Goal: Task Accomplishment & Management: Manage account settings

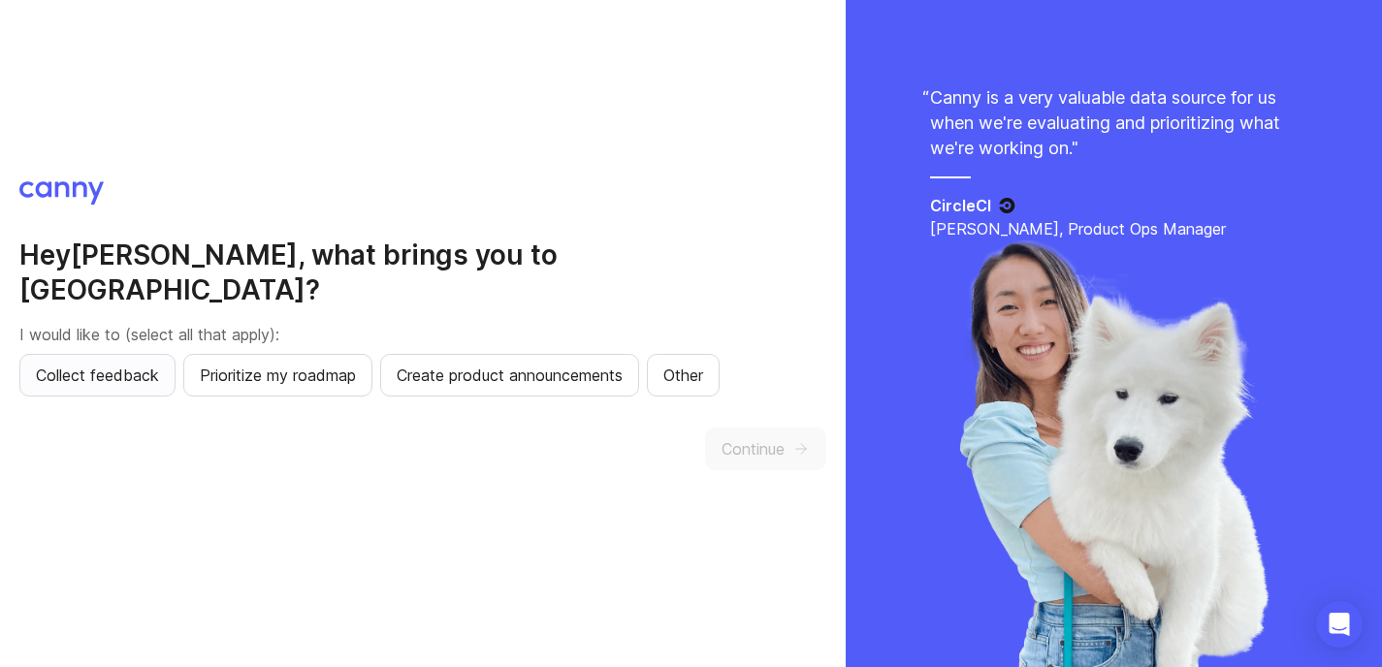
click at [138, 371] on button "Collect feedback" at bounding box center [97, 375] width 156 height 43
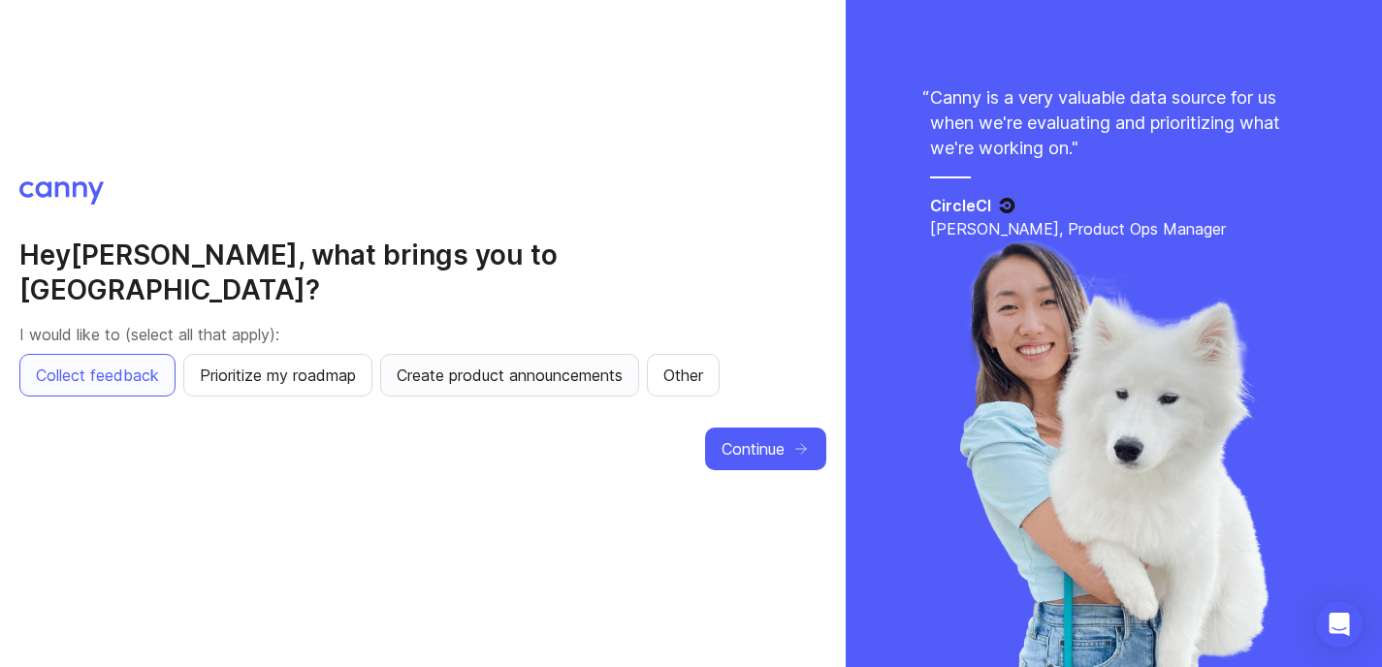
click at [473, 368] on span "Create product announcements" at bounding box center [510, 375] width 226 height 23
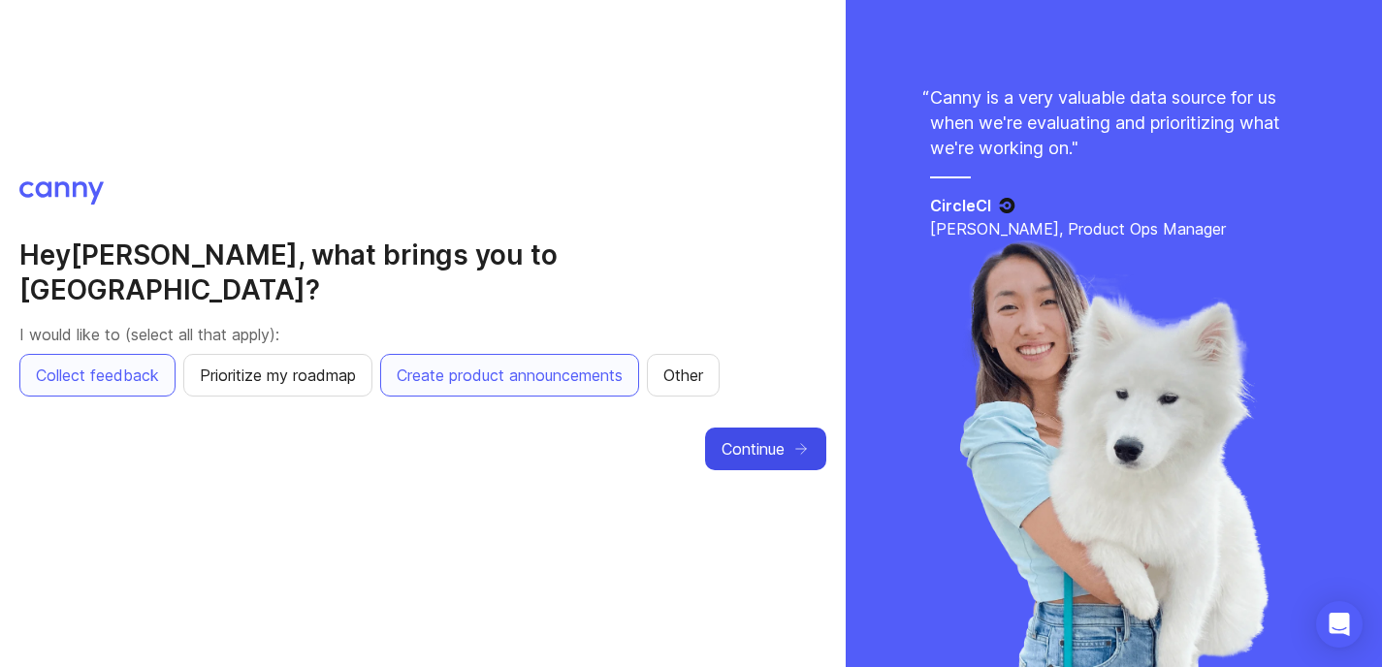
click at [743, 437] on span "Continue" at bounding box center [753, 448] width 63 height 23
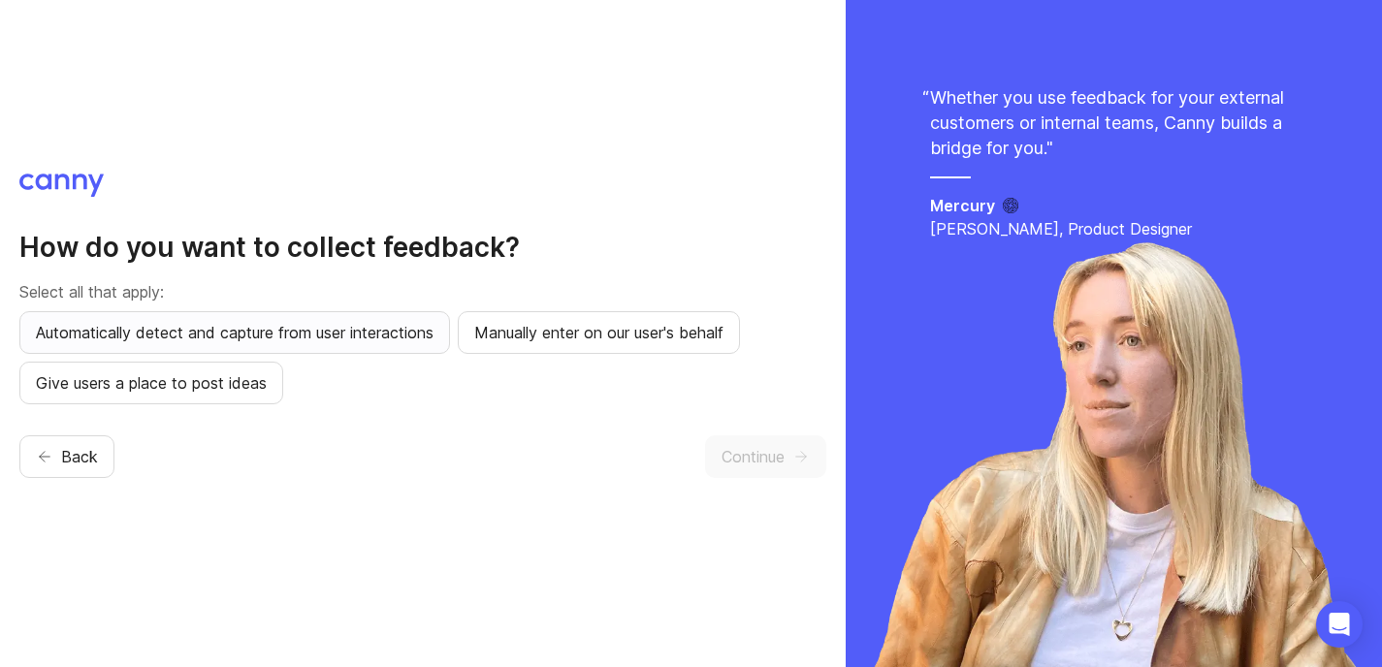
click at [320, 337] on span "Automatically detect and capture from user interactions" at bounding box center [235, 332] width 398 height 23
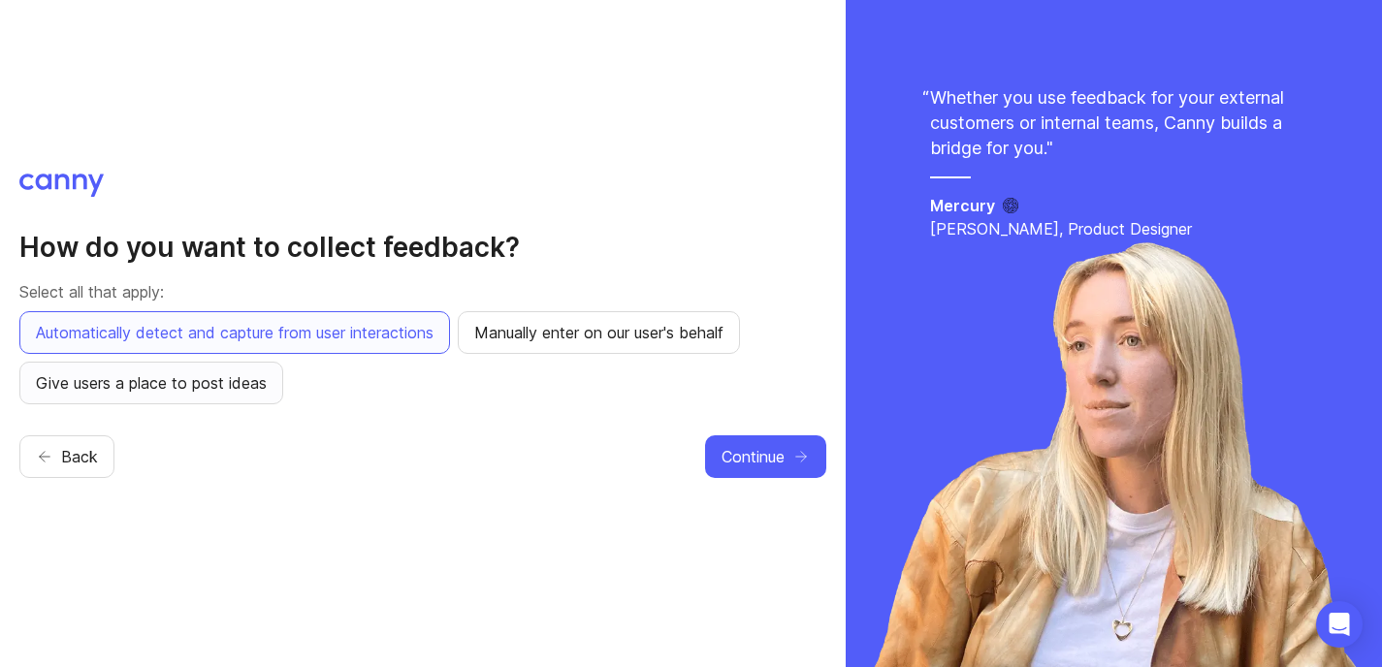
click at [225, 394] on span "Give users a place to post ideas" at bounding box center [151, 383] width 231 height 23
click at [757, 462] on span "Continue" at bounding box center [753, 456] width 63 height 23
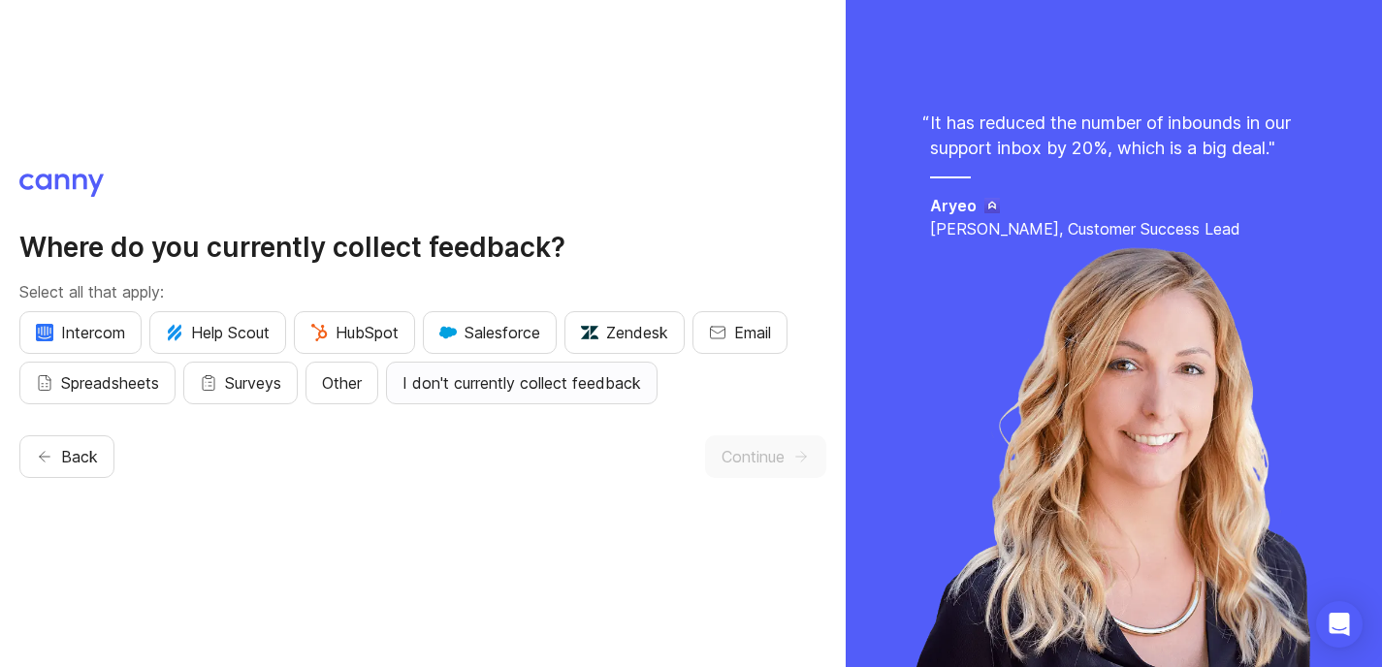
click at [577, 386] on span "I don't currently collect feedback" at bounding box center [522, 383] width 239 height 23
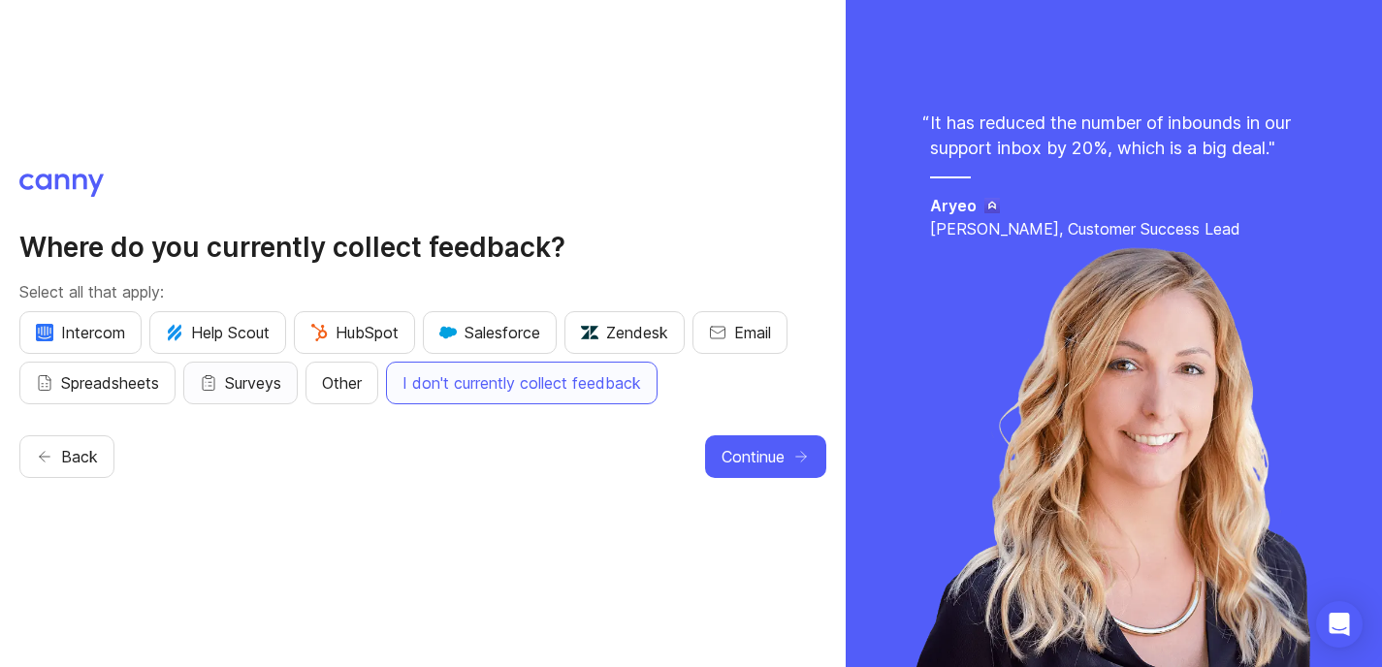
click at [225, 383] on button "Surveys" at bounding box center [240, 383] width 114 height 43
click at [493, 376] on span "I don't currently collect feedback" at bounding box center [522, 383] width 239 height 23
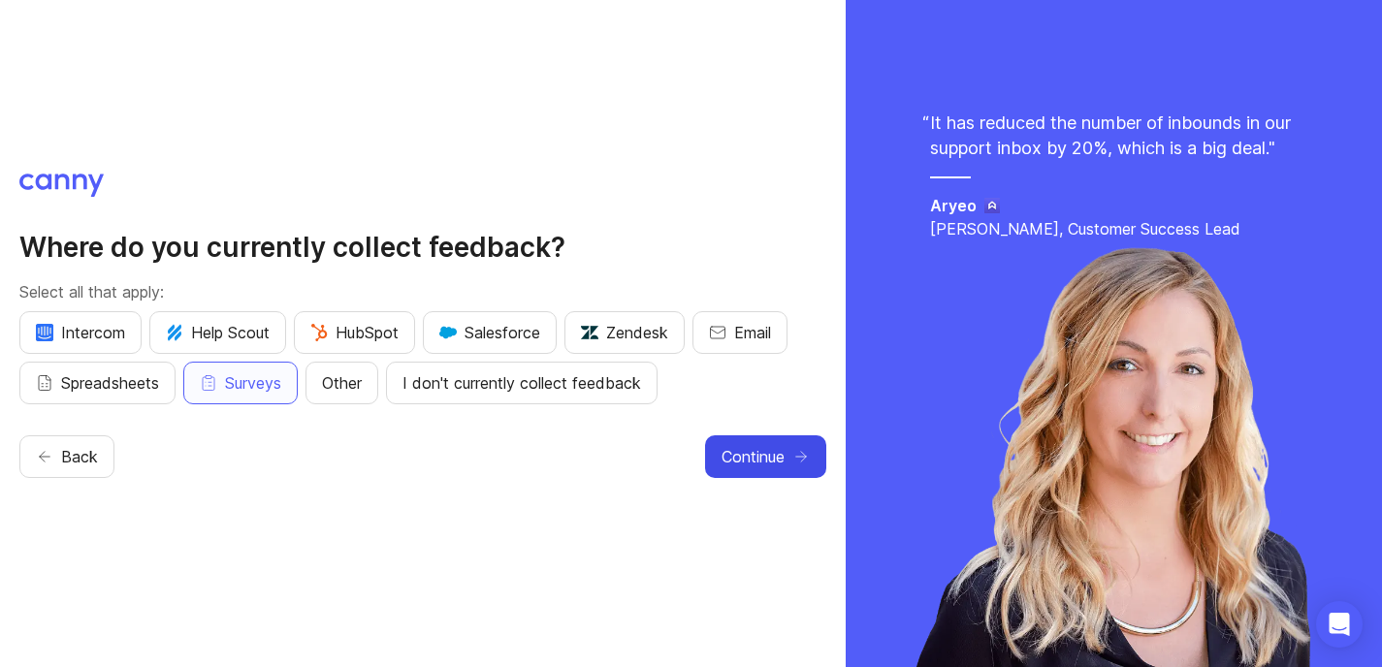
click at [762, 469] on button "Continue" at bounding box center [765, 457] width 121 height 43
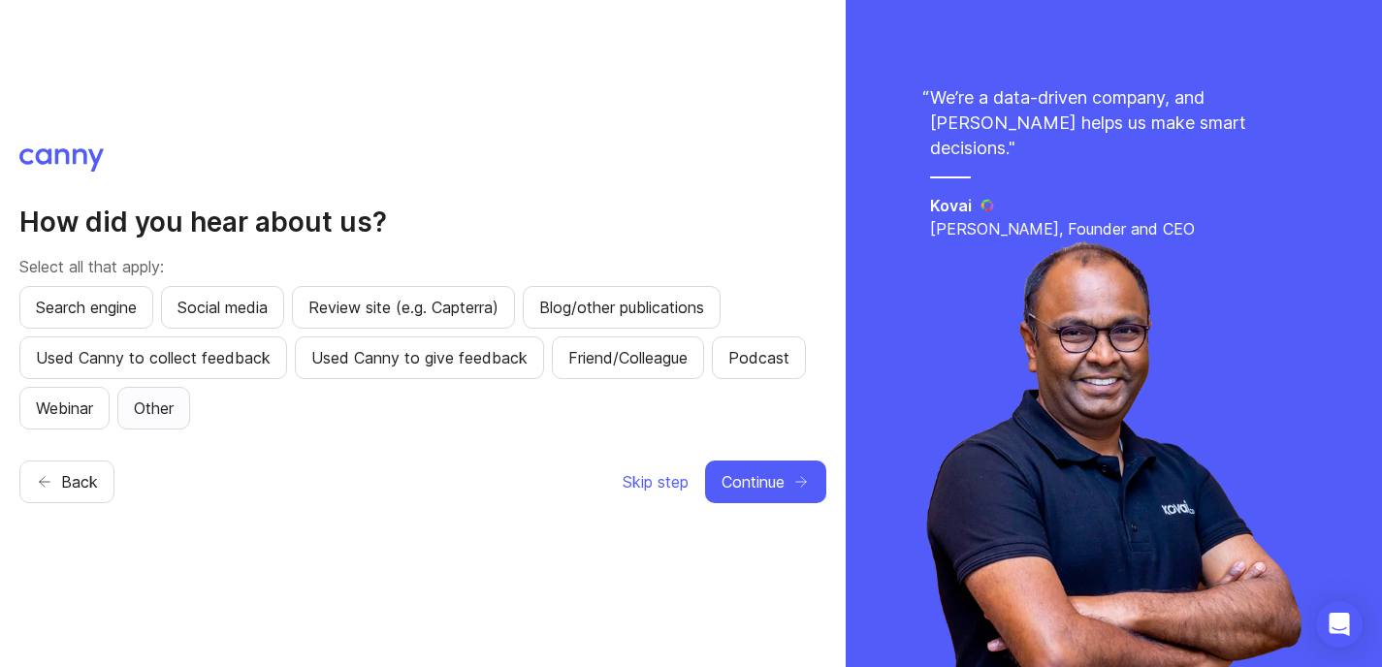
click at [168, 404] on span "Other" at bounding box center [154, 408] width 40 height 23
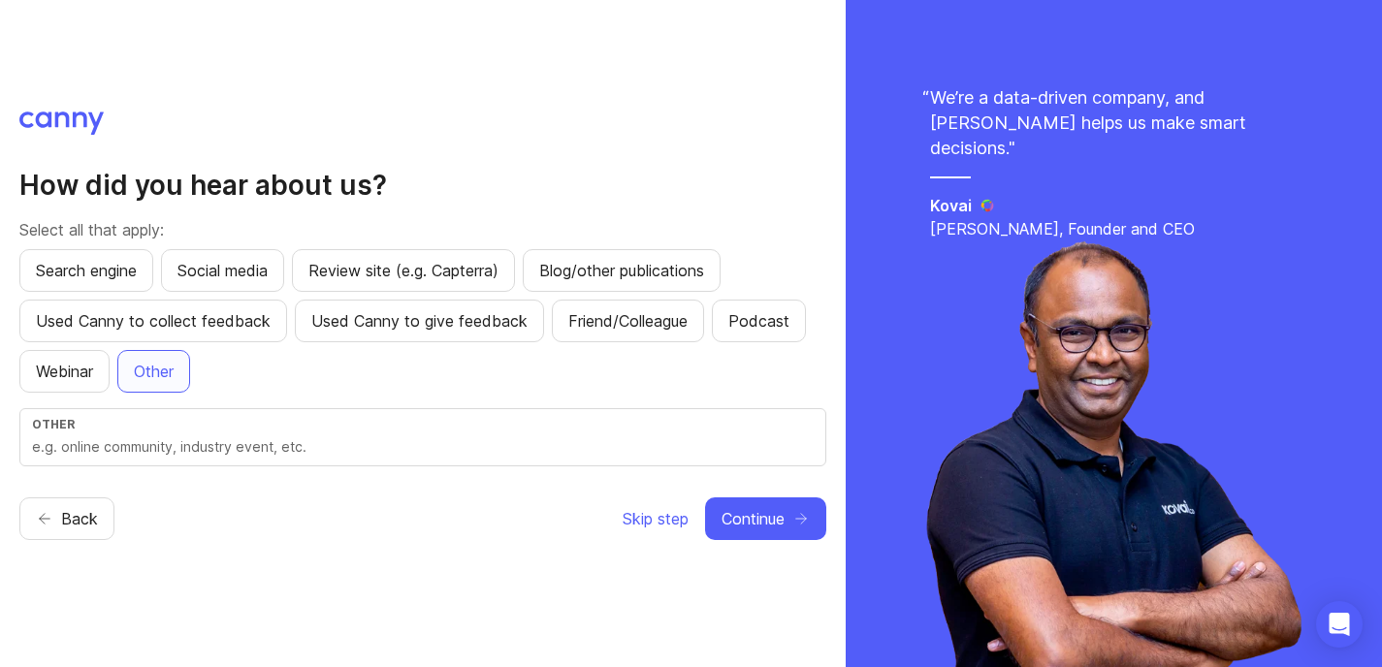
click at [342, 451] on input "text" at bounding box center [423, 447] width 782 height 21
type input "GHL"
click at [805, 526] on icon "button" at bounding box center [801, 518] width 17 height 17
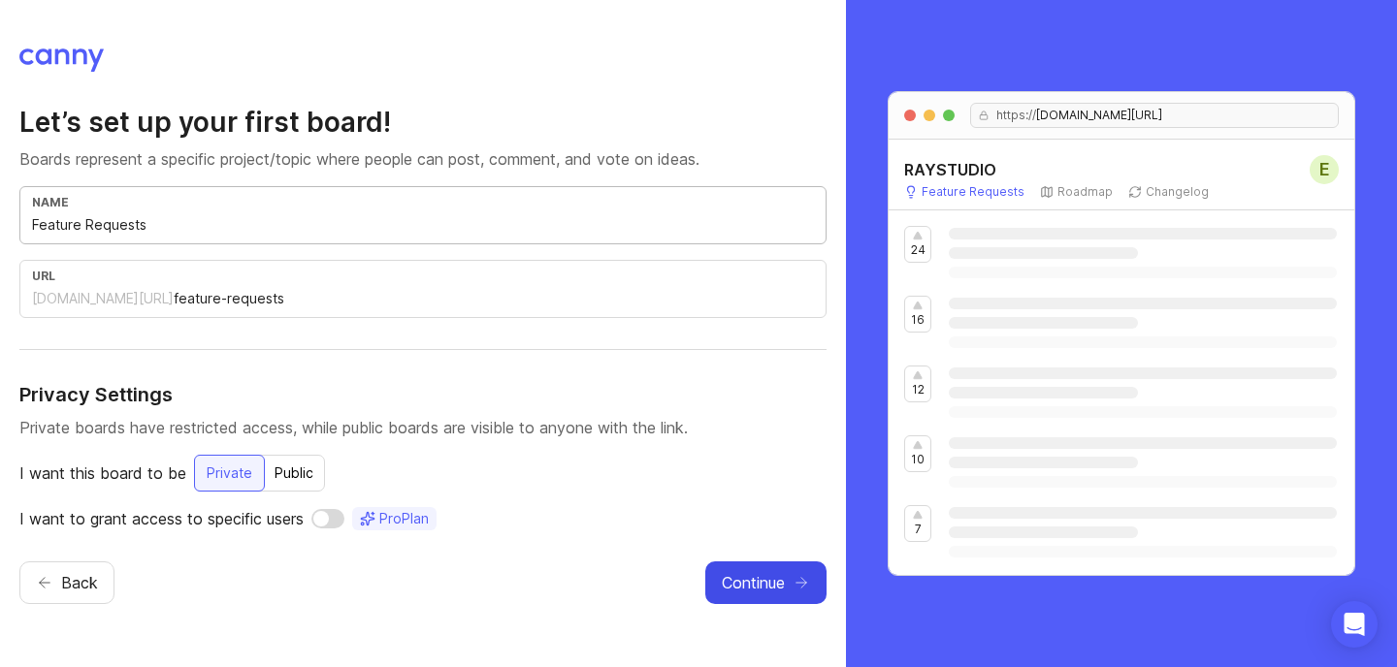
click at [276, 228] on input "Feature Requests" at bounding box center [423, 224] width 782 height 21
drag, startPoint x: 159, startPoint y: 227, endPoint x: 29, endPoint y: 216, distance: 130.4
click at [29, 216] on div "name Feature Requests" at bounding box center [422, 215] width 807 height 58
type input "W"
type input "w"
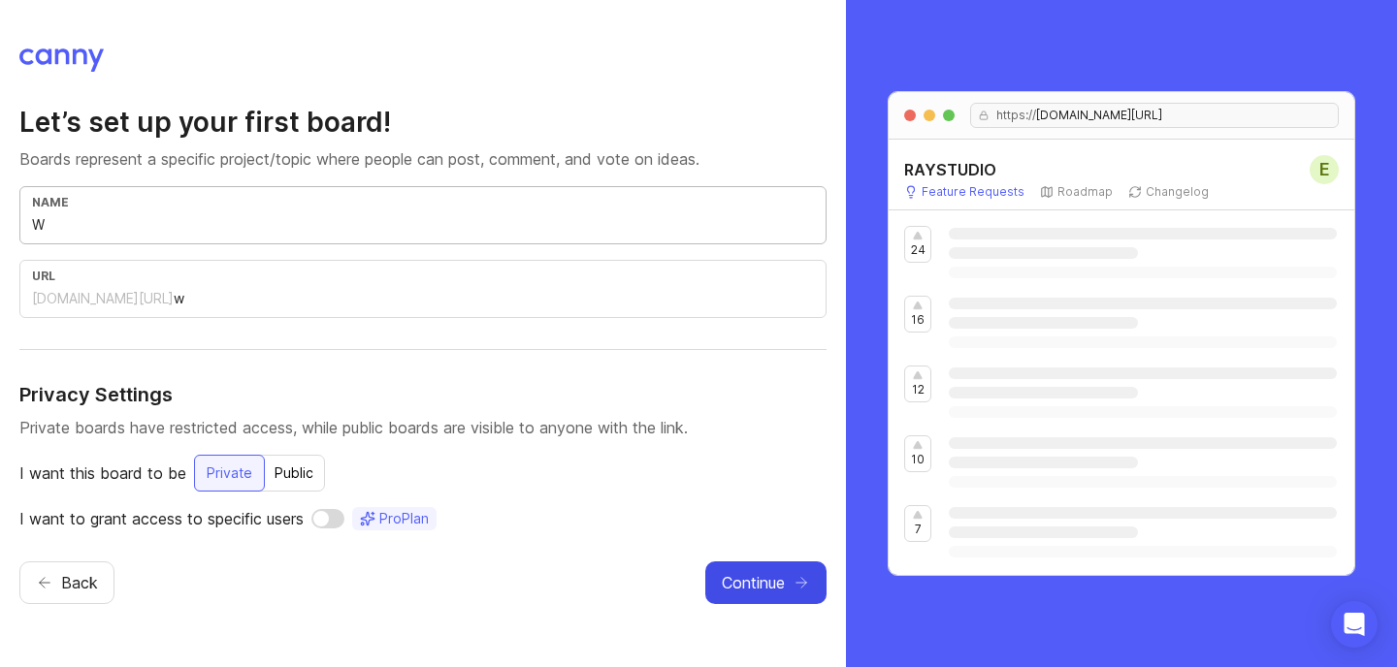
type input "Wa"
type input "wa"
type input "War"
type input "war"
type input "[PERSON_NAME]"
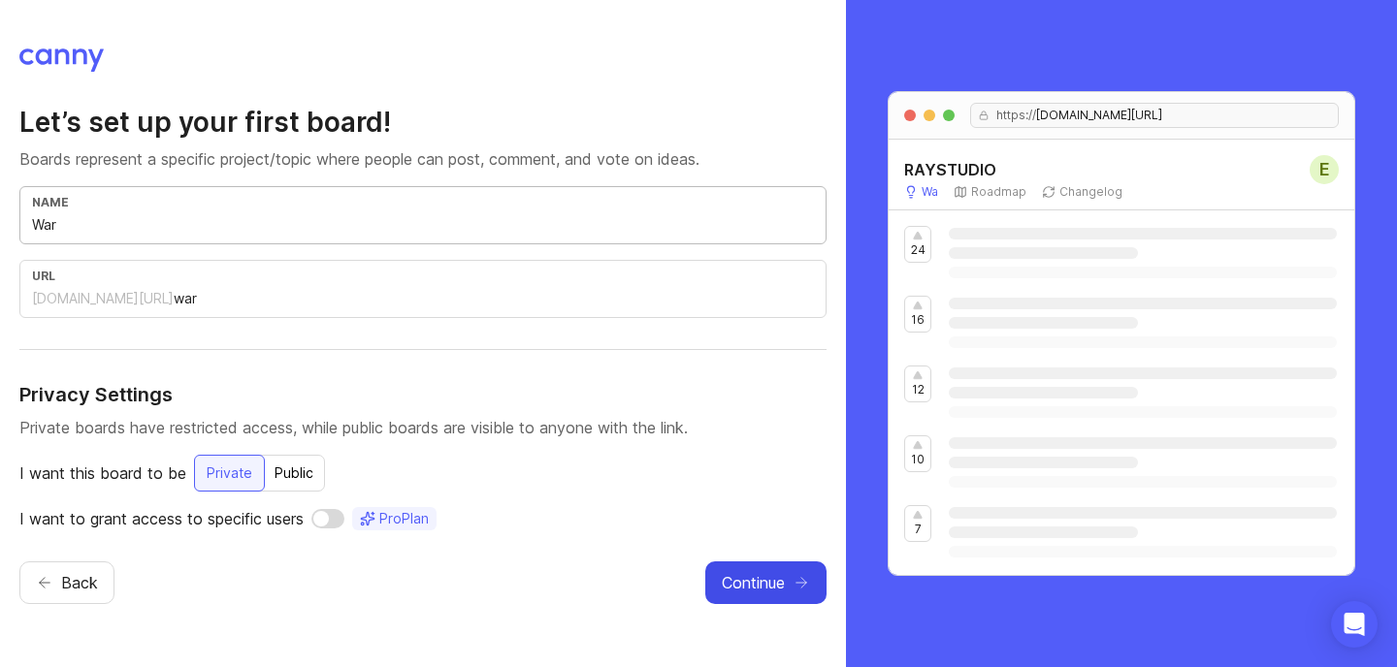
type input "[PERSON_NAME]"
type input "Wardr"
type input "wardr"
type input "Wardro"
type input "wardro"
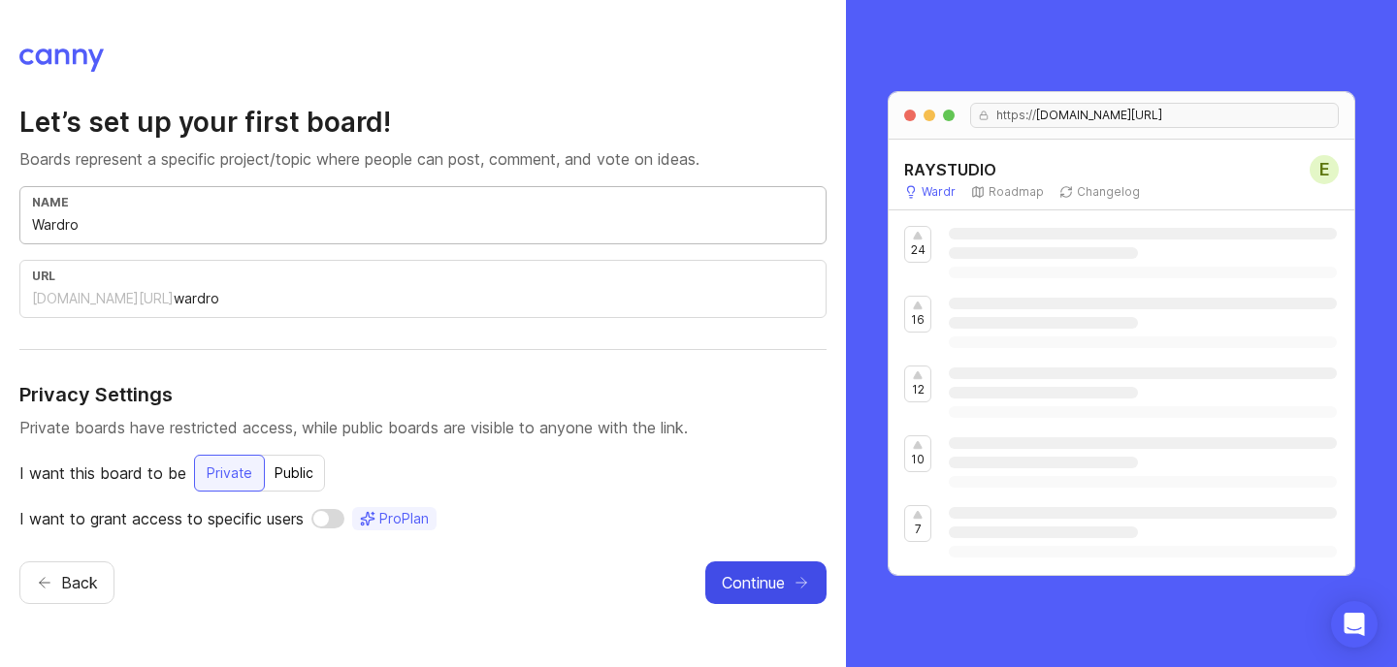
type input "Wardrob"
type input "wardrob"
type input "Wardrobe"
type input "wardrobe"
type input "Wardrobe P"
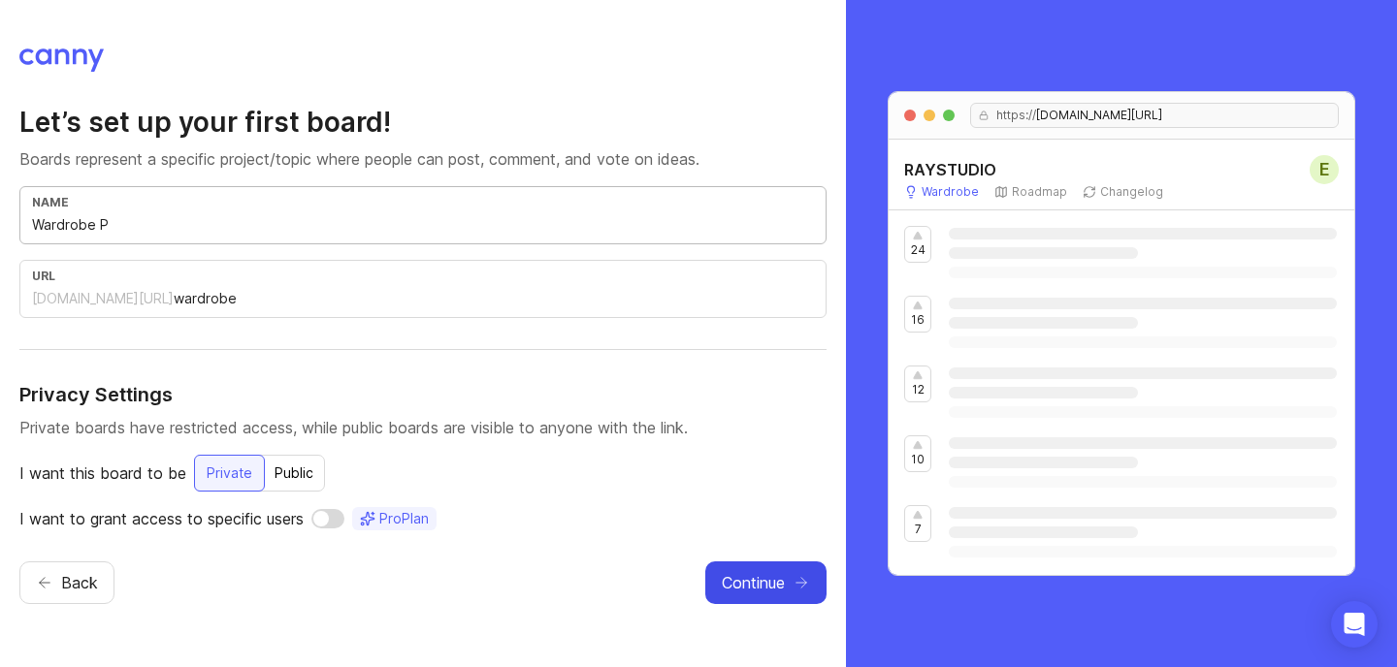
type input "wardrobe-p"
type input "Wardrobe Pa"
type input "wardrobe-pa"
type input "Wardrobe Pal"
type input "wardrobe-pal"
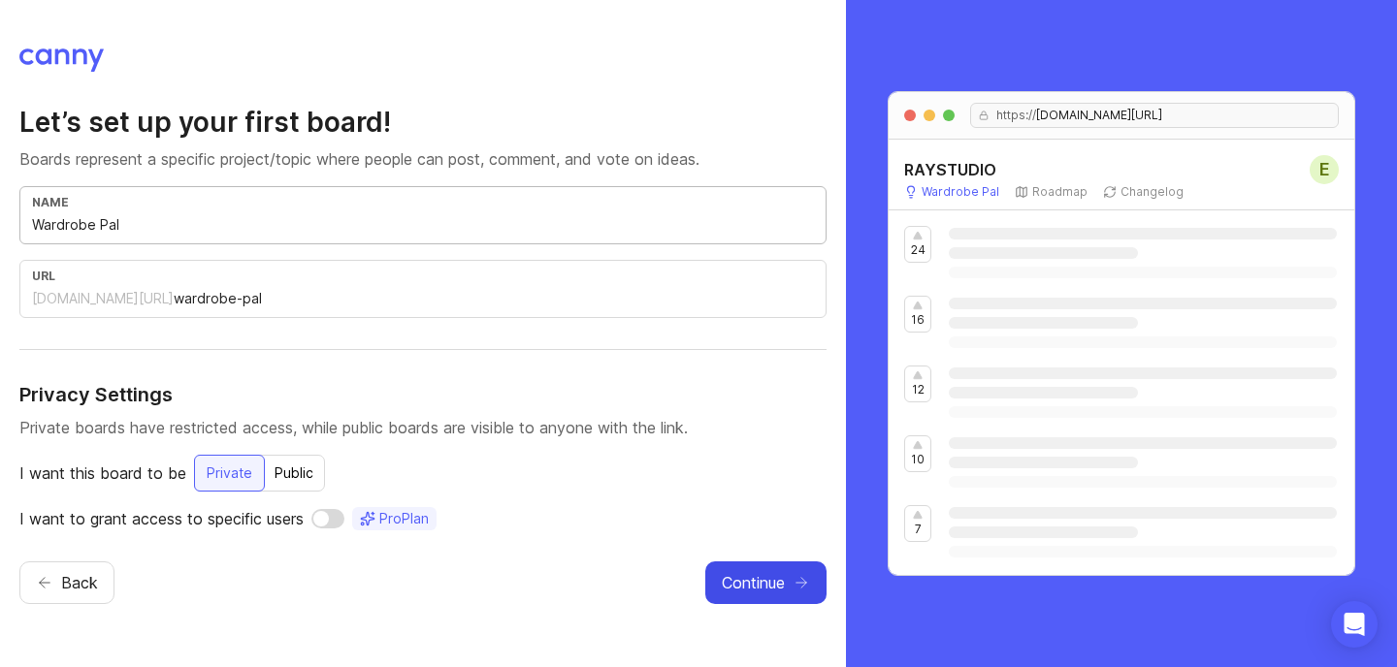
type input "Wardrobe Pale"
type input "wardrobe-pale"
type input "Wardrobe Palet"
type input "wardrobe-palet"
type input "Wardrobe Palett"
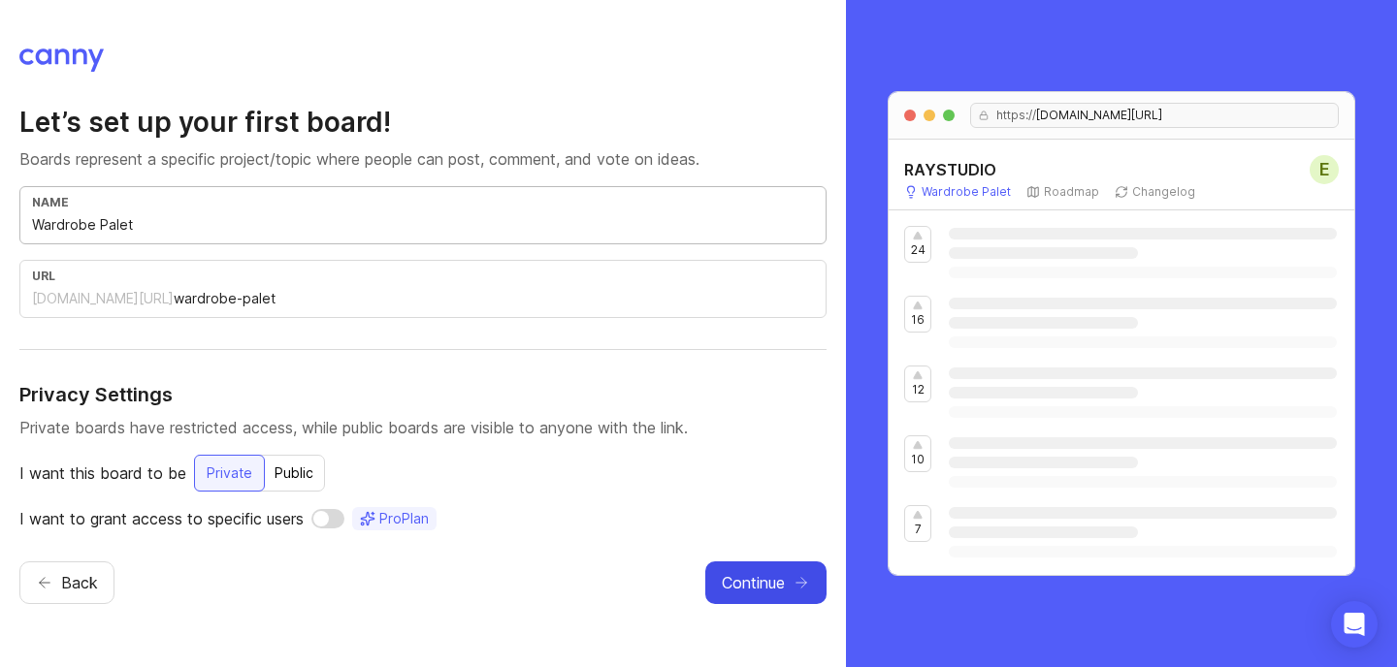
type input "wardrobe-palett"
type input "Wardrobe Palette"
type input "wardrobe-palette"
drag, startPoint x: 123, startPoint y: 217, endPoint x: 27, endPoint y: 214, distance: 96.1
click at [27, 214] on div "name Wardrobe Palette" at bounding box center [422, 215] width 807 height 58
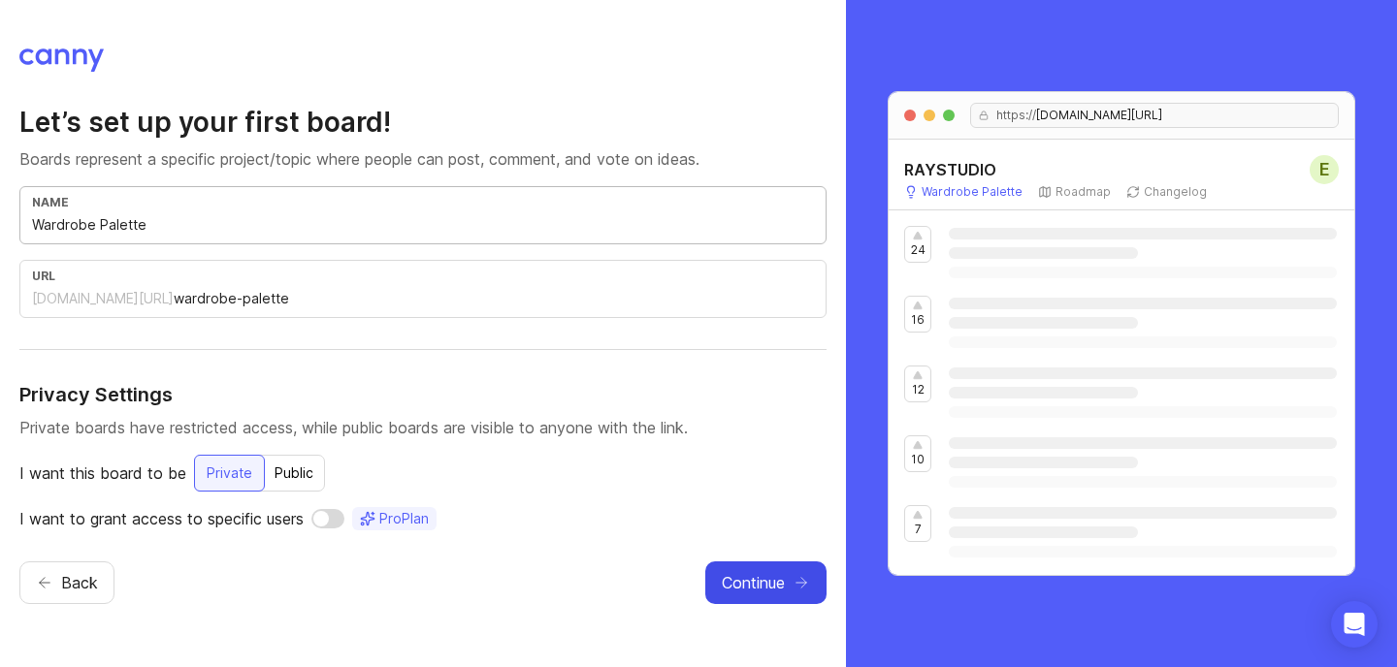
type input "F"
type input "f"
type input "Fe"
type input "fe"
type input "Fea"
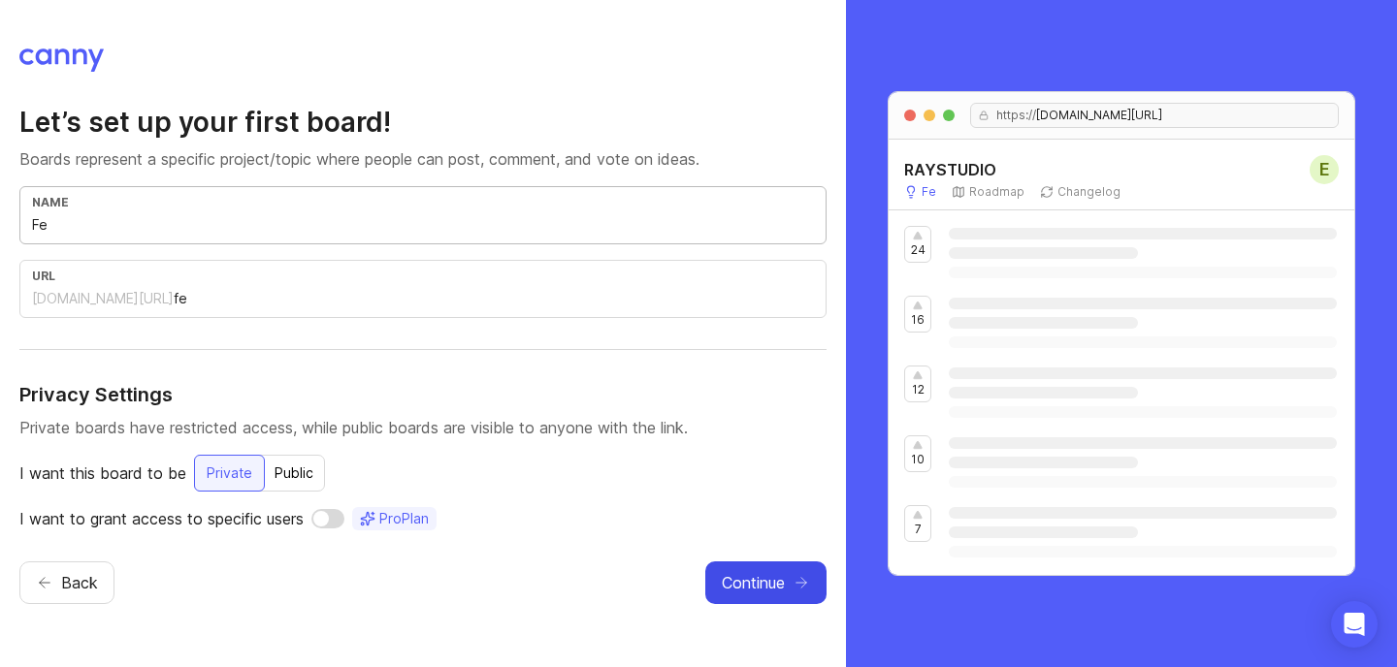
type input "fea"
type input "Feat"
type input "feat"
type input "Featu"
type input "featu"
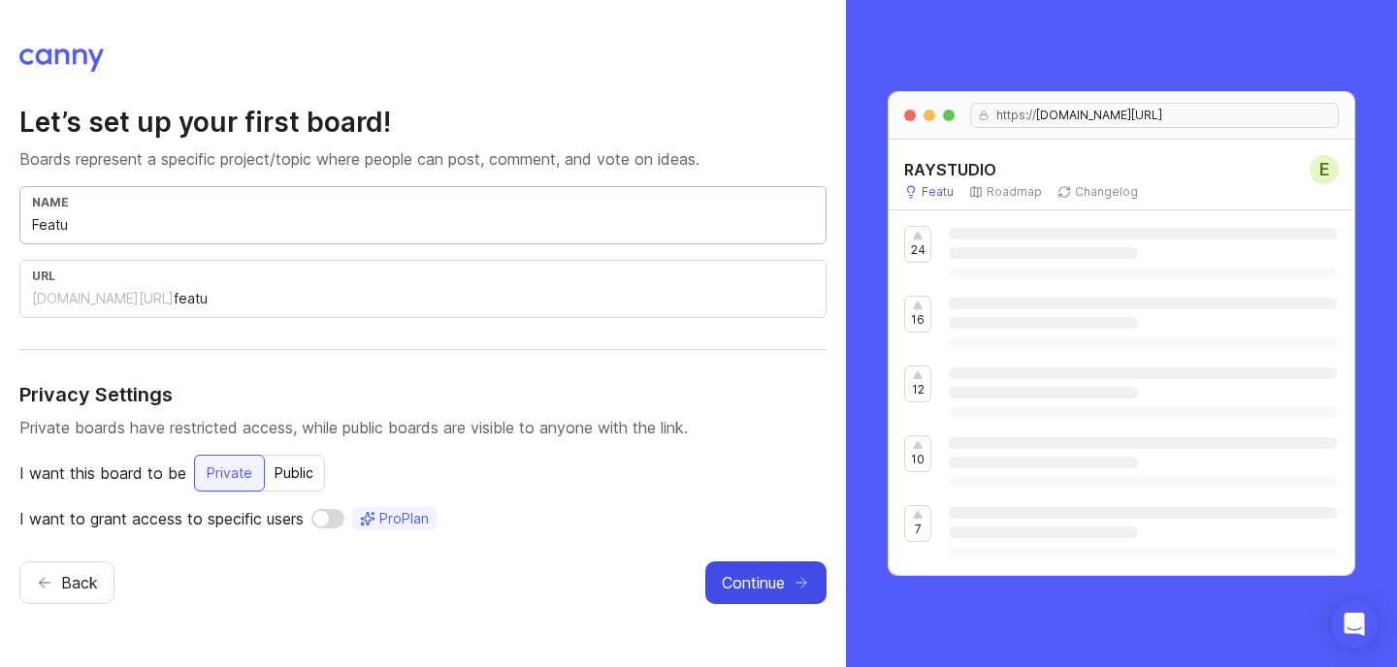
type input "Featur"
type input "featur"
type input "Feature"
type input "feature"
type input "Feature R"
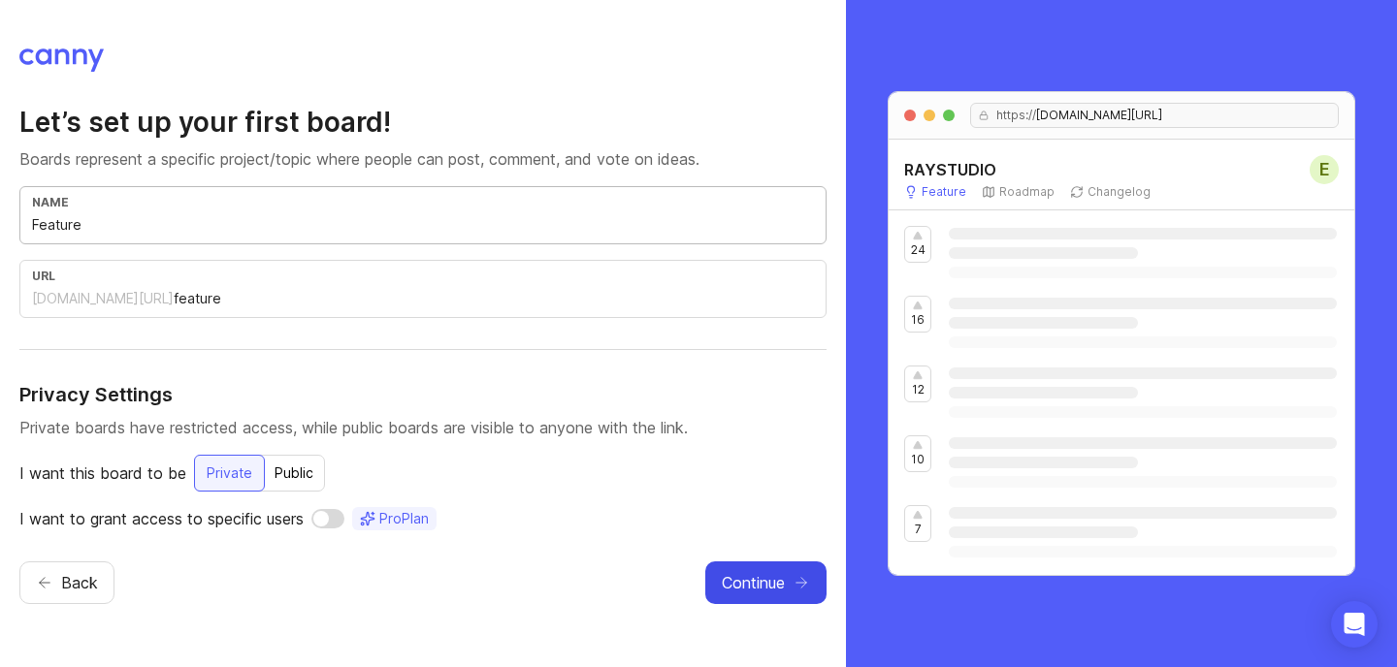
type input "feature-r"
type input "Feature Re"
type input "feature-re"
type input "Feature Req"
type input "feature-req"
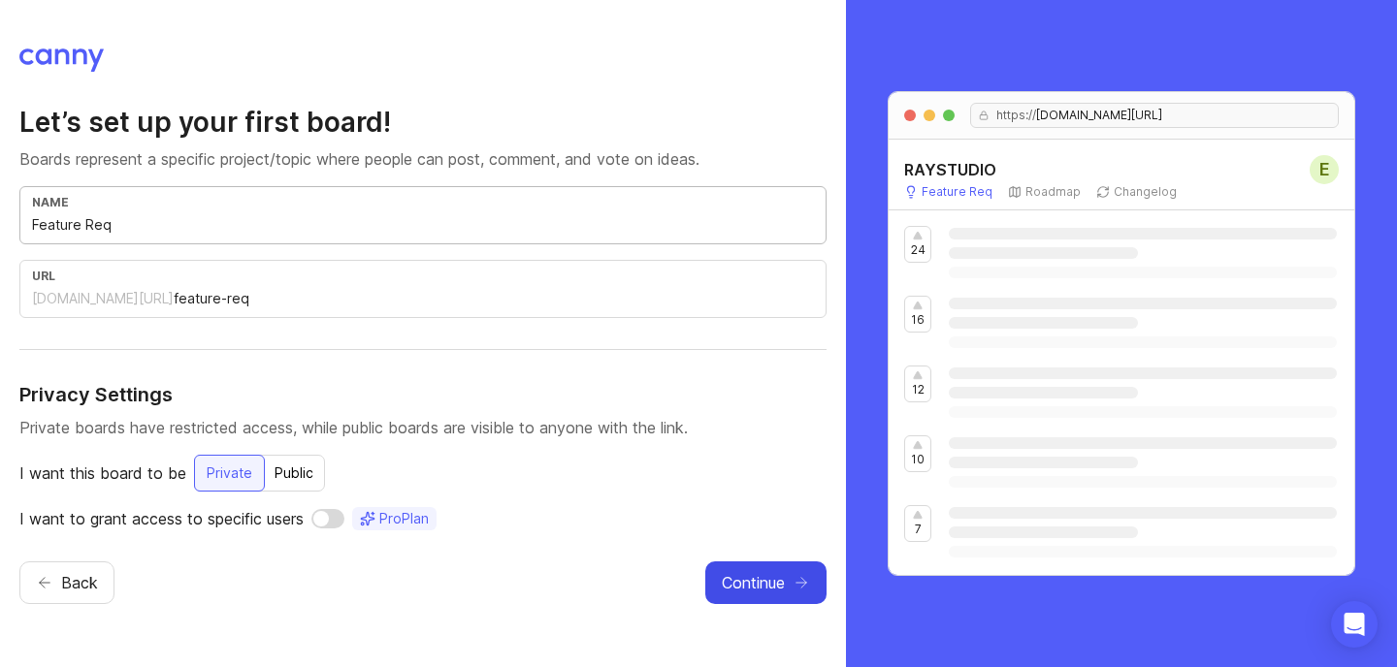
type input "Feature Requ"
type input "feature-requ"
type input "Feature Reque"
type input "feature-reque"
type input "Feature Reques"
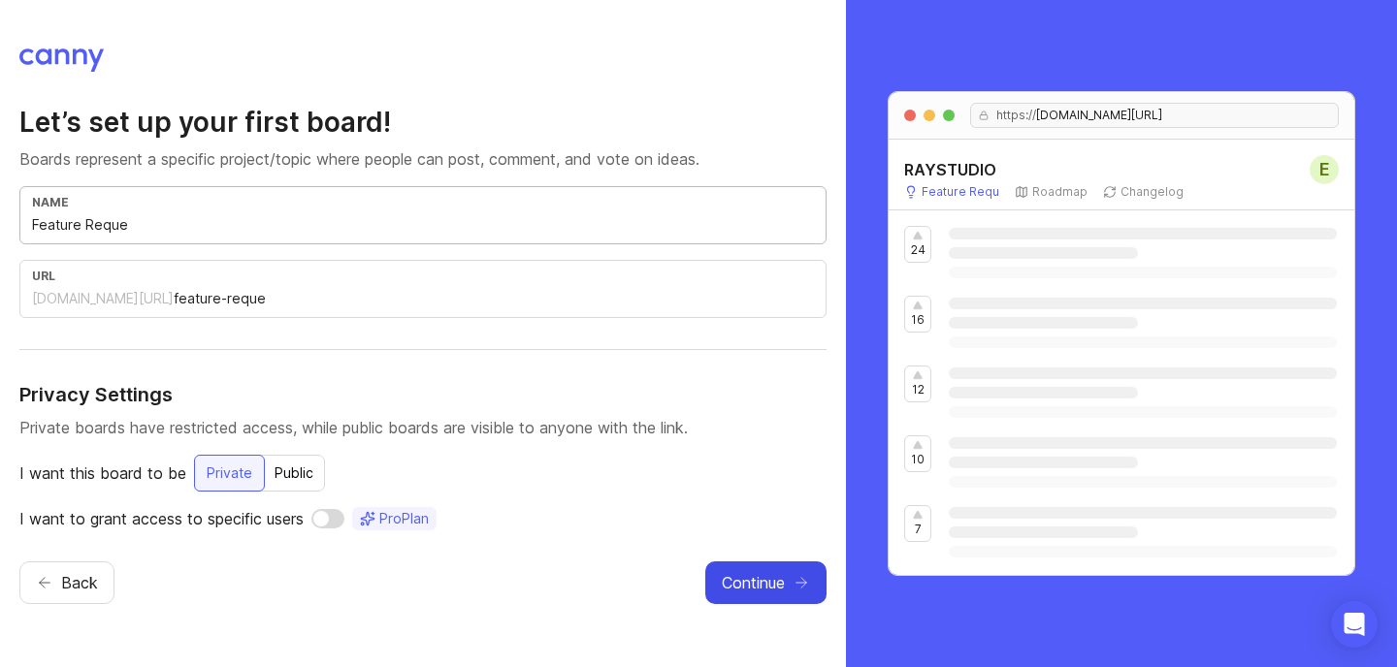
type input "feature-reques"
type input "Feature Request"
type input "feature-request"
type input "Feature Request & F"
type input "feature-request-f"
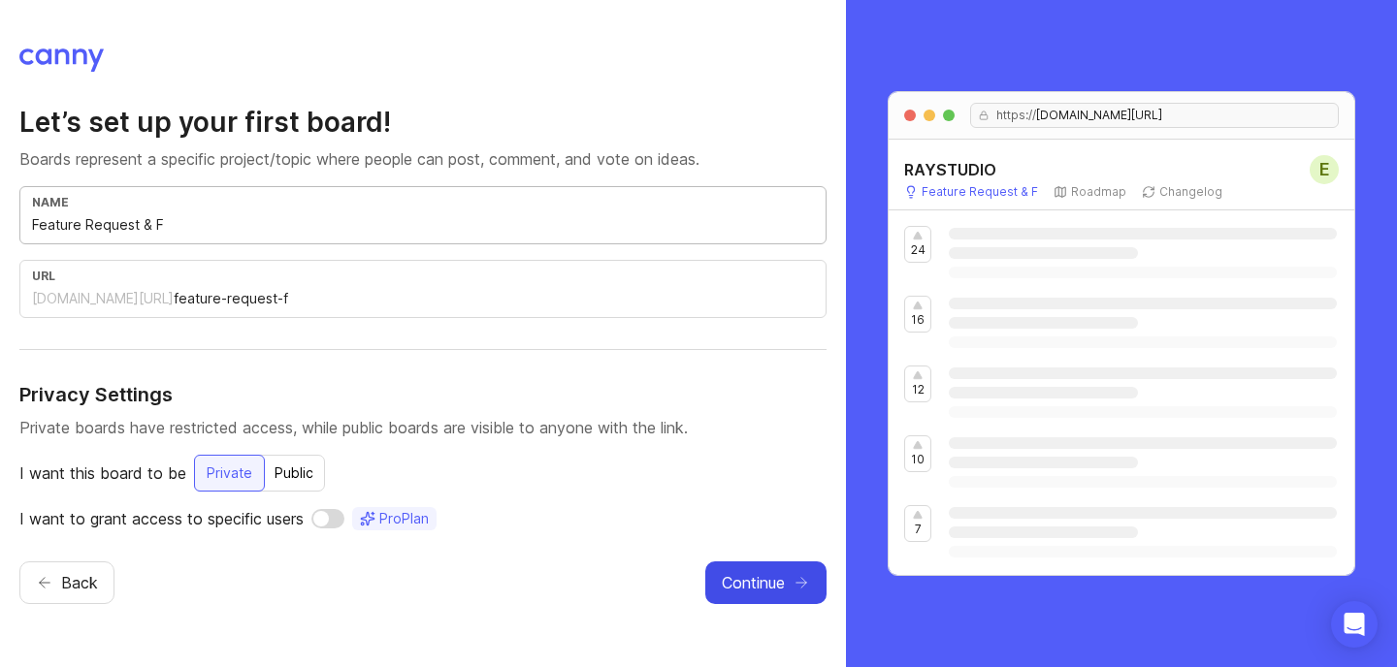
type input "Feature Request & Fe"
type input "feature-request-fe"
type input "Feature Request & Fee"
type input "feature-request-fee"
type input "Feature Request & Feed"
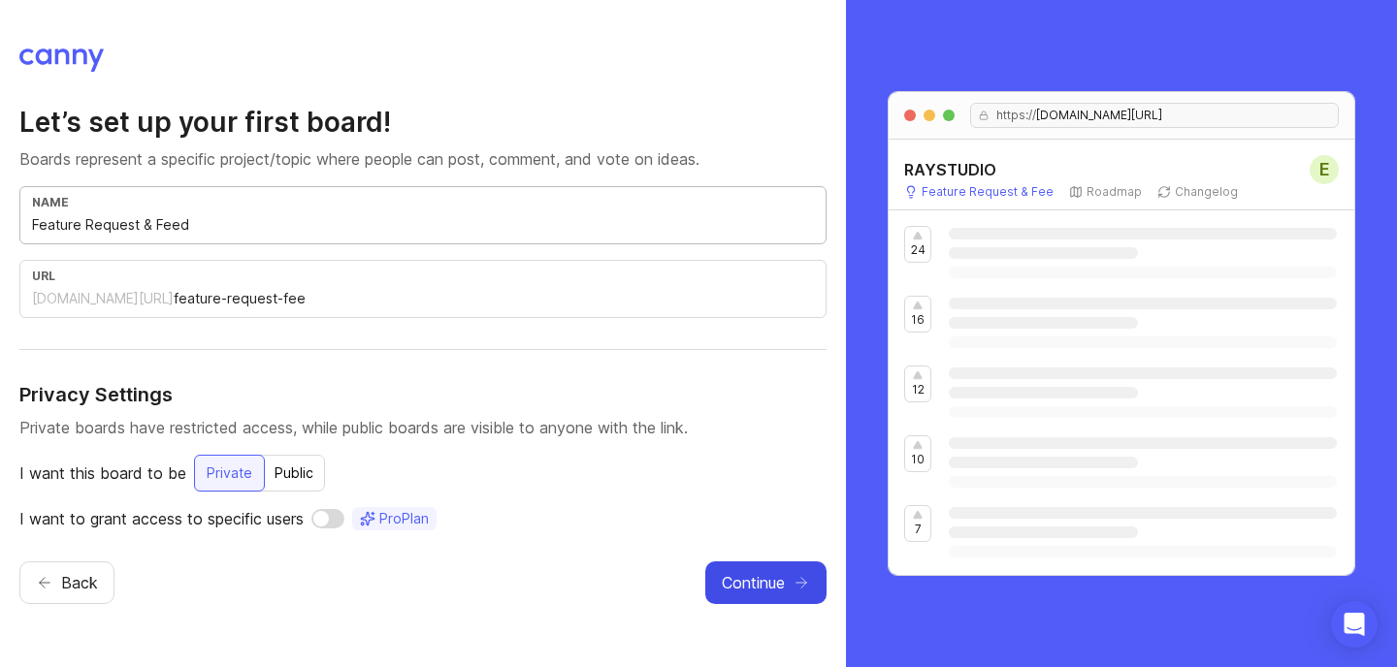
type input "feature-request-feed"
type input "Feature Request & Feedb"
type input "feature-request-feedb"
type input "Feature Request & Feedba"
type input "feature-request-feedba"
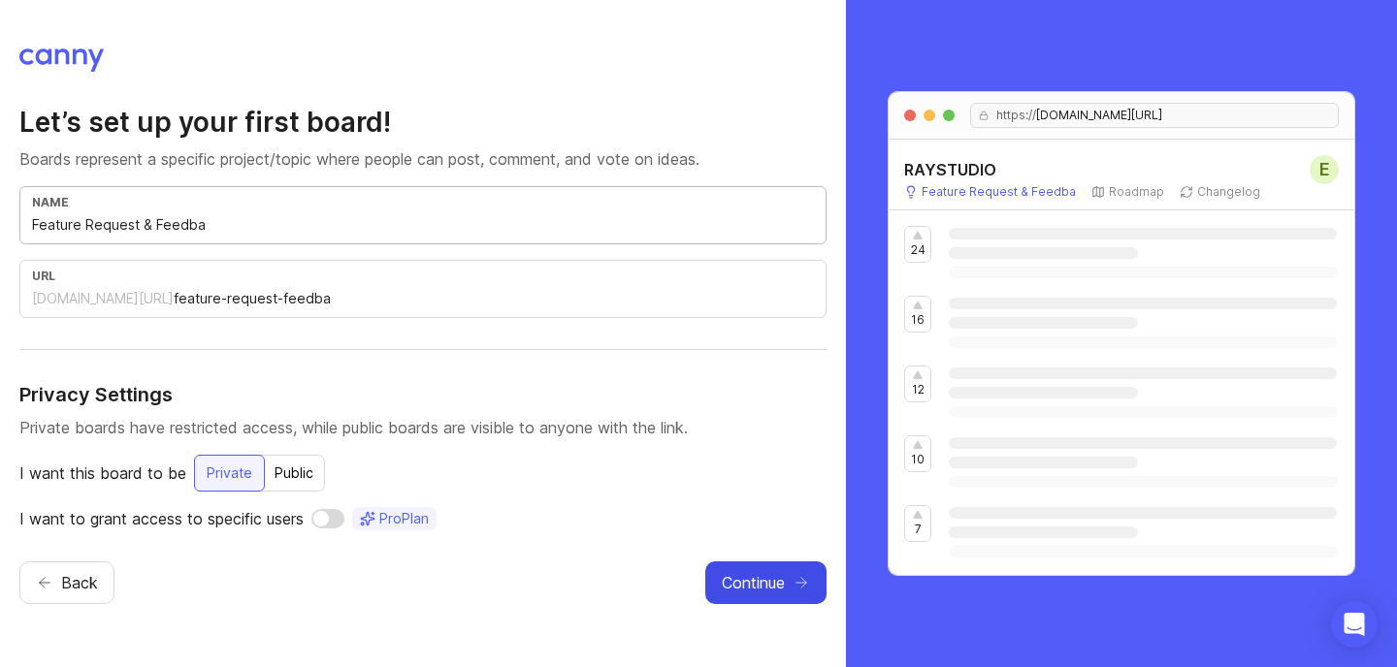
type input "Feature Request & Feedbac"
type input "feature-request-feedbac"
type input "Feature Request & Feedback"
type input "feature-request-feedback"
type input "Feature Request & Feedback"
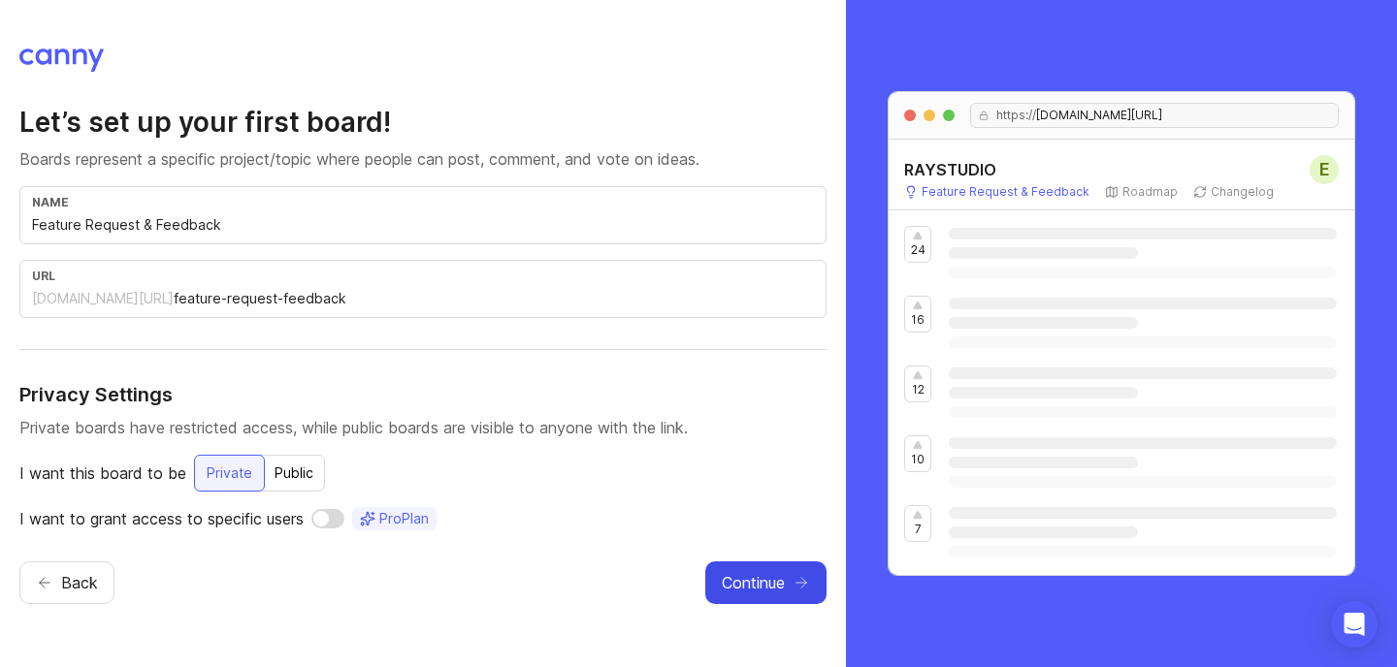
click at [754, 587] on span "Continue" at bounding box center [753, 582] width 63 height 23
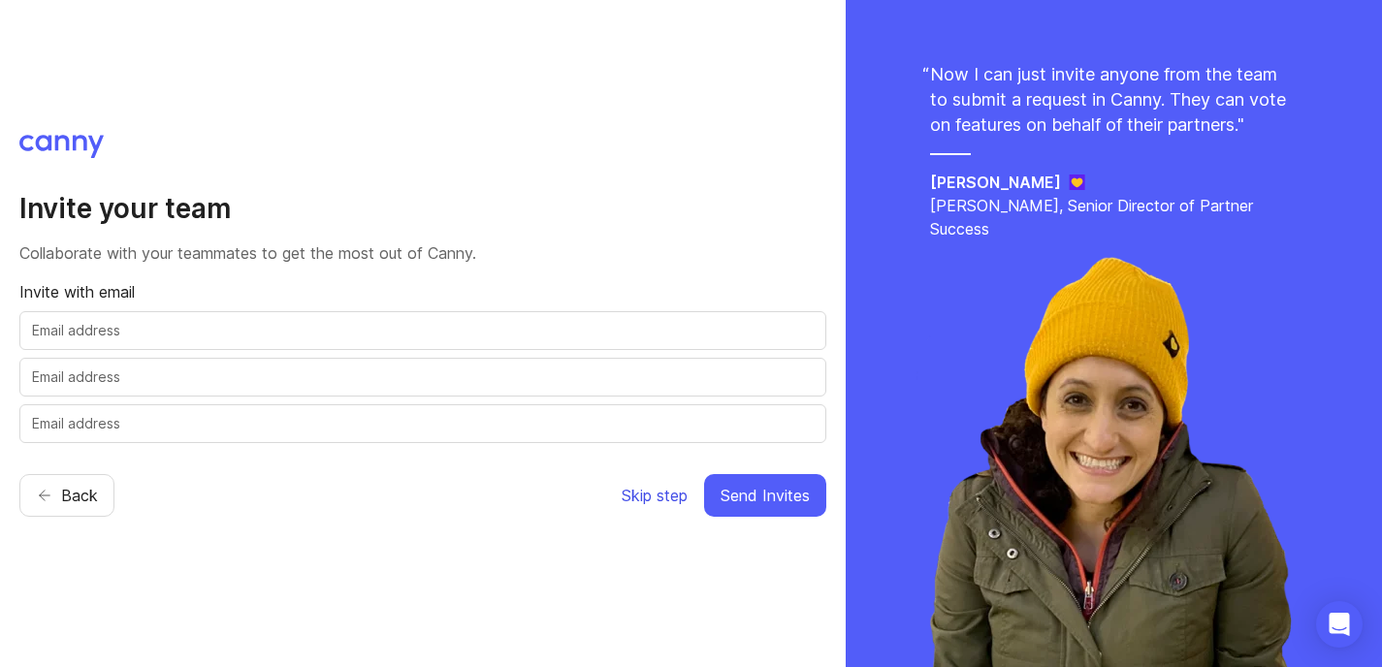
click at [666, 495] on span "Skip step" at bounding box center [655, 495] width 66 height 23
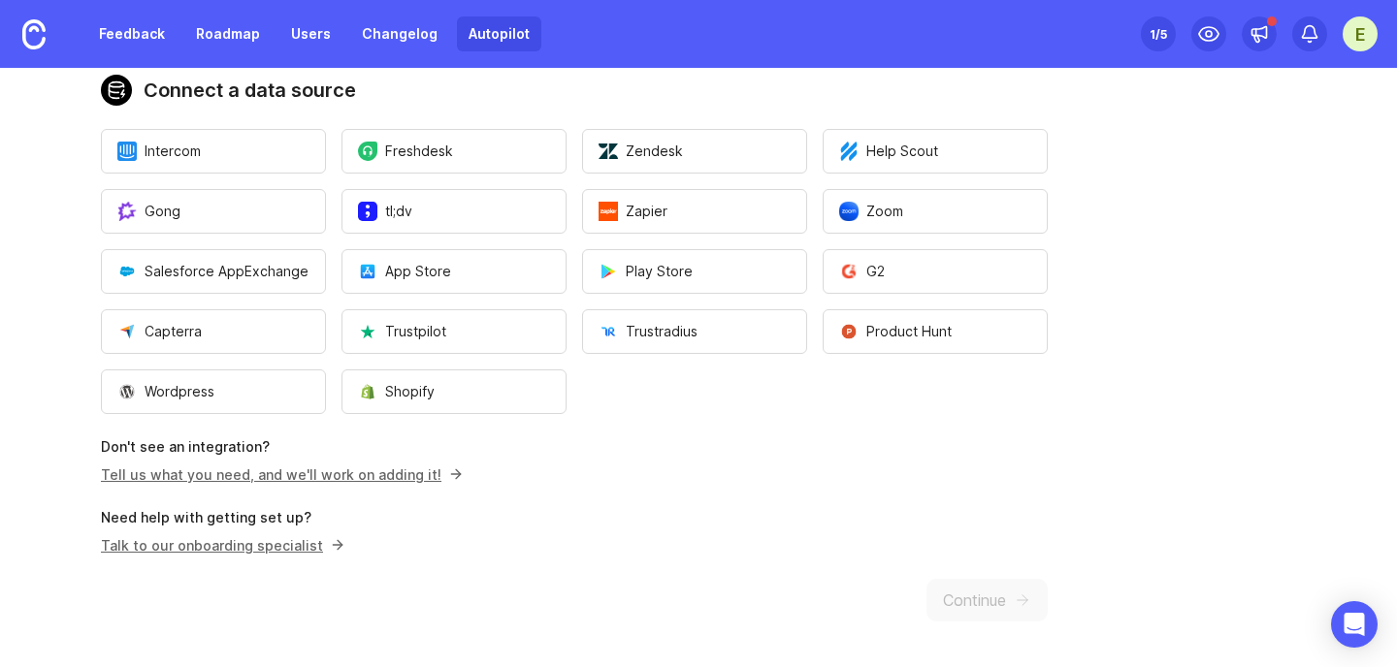
scroll to position [173, 0]
click at [986, 601] on div "Get Started with Autopilot 🎉 Quickly set up Canny by connecting as many data so…" at bounding box center [574, 281] width 1149 height 772
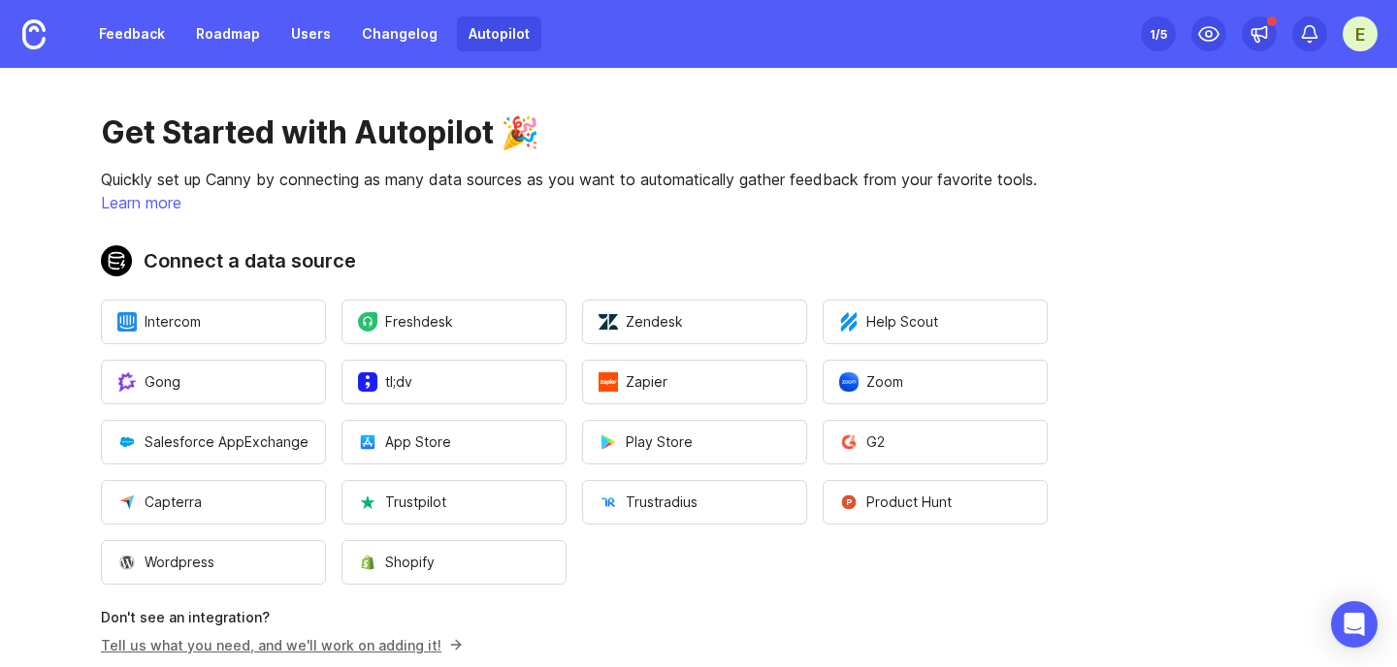
scroll to position [0, 0]
click at [1370, 39] on div "E" at bounding box center [1360, 33] width 35 height 35
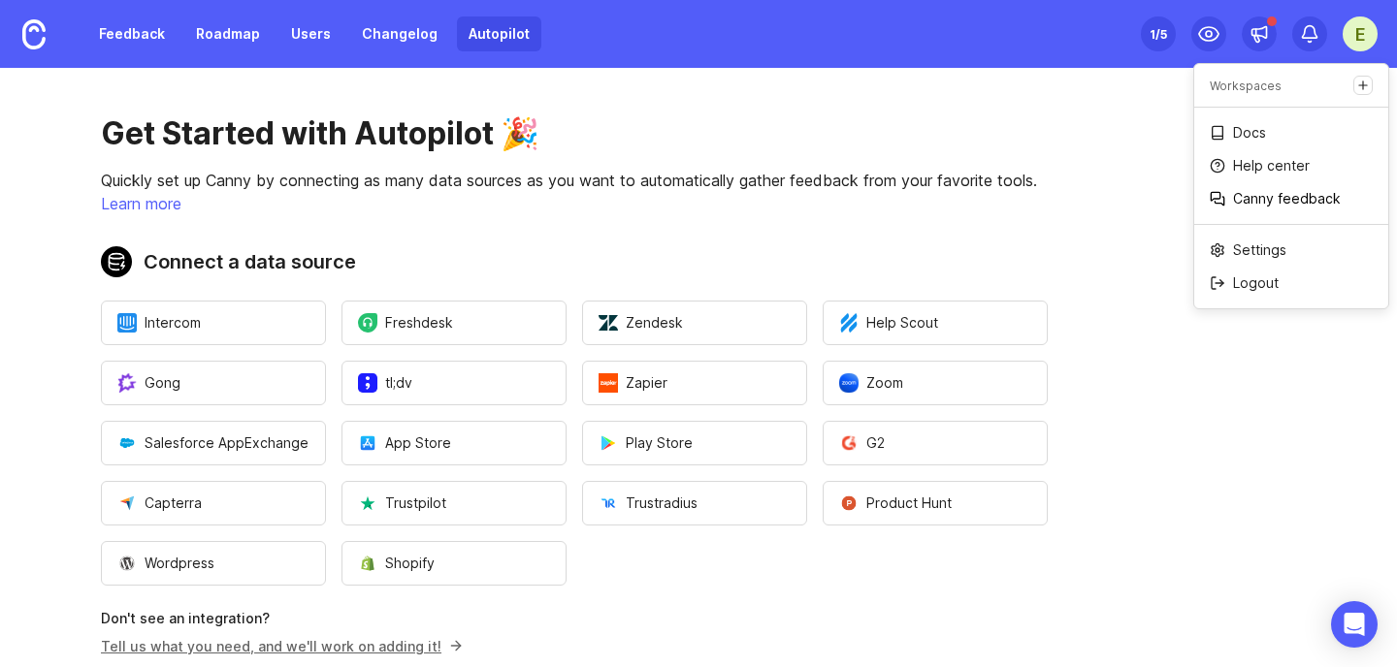
click at [1279, 199] on p "Canny feedback" at bounding box center [1287, 198] width 108 height 19
click at [129, 35] on link "Feedback" at bounding box center [131, 33] width 89 height 35
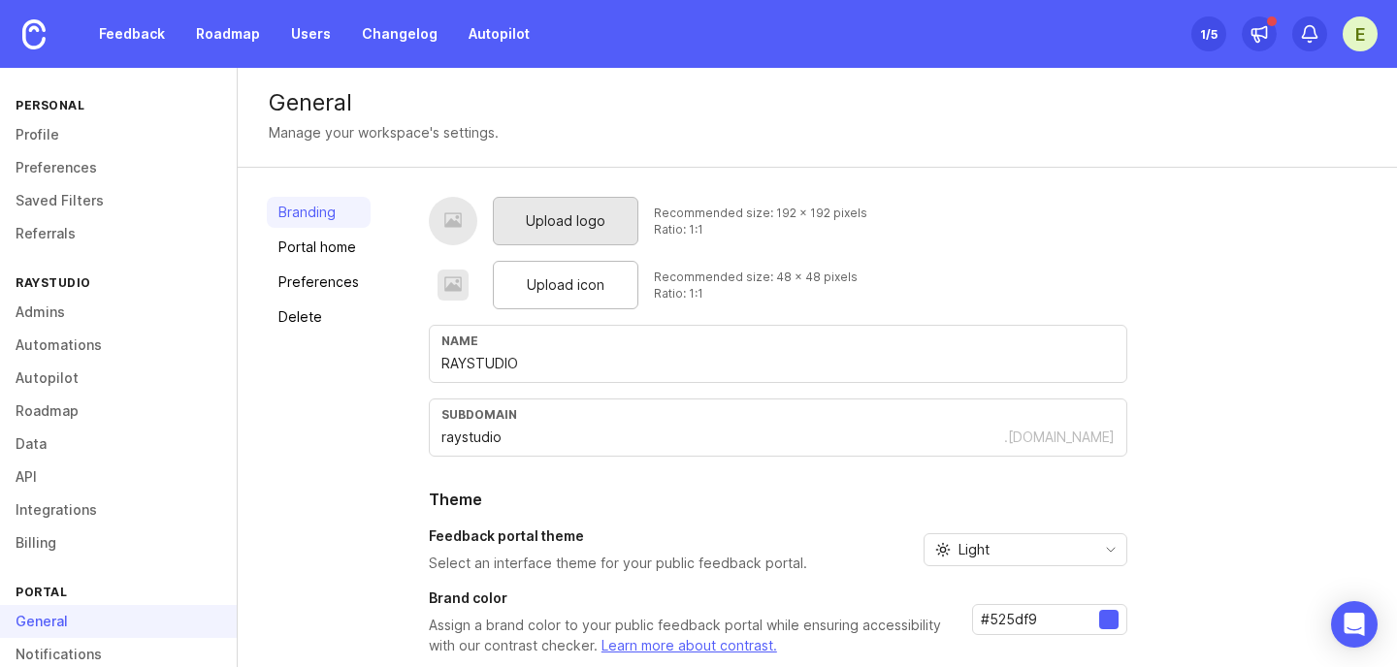
click at [578, 226] on span "Upload logo" at bounding box center [566, 220] width 80 height 21
click at [576, 280] on span "Upload icon" at bounding box center [566, 285] width 78 height 21
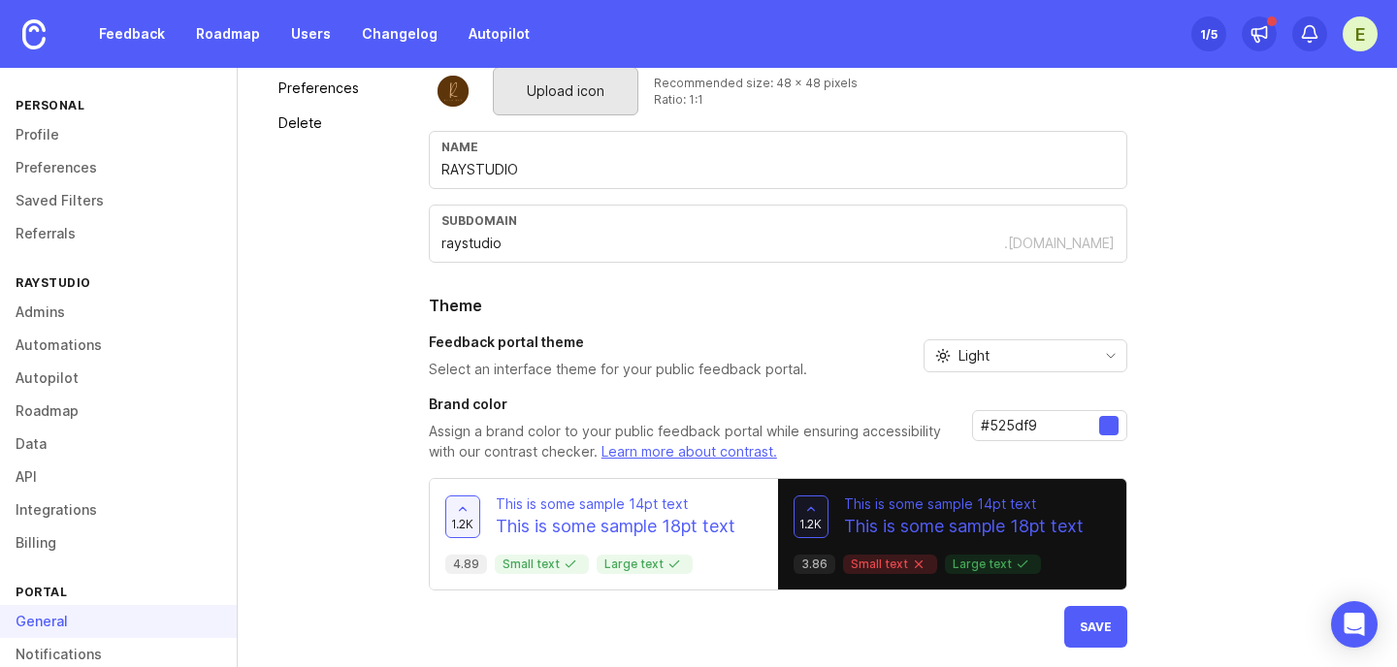
scroll to position [203, 0]
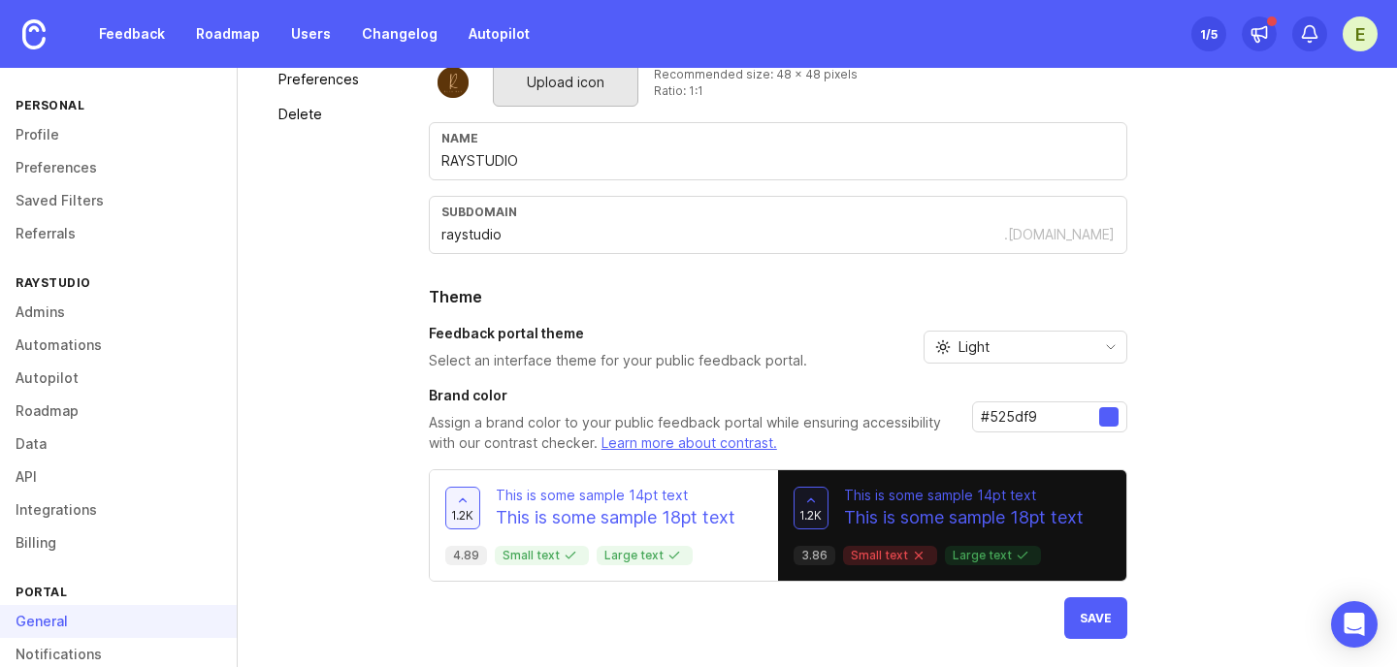
click at [1099, 416] on div at bounding box center [1108, 416] width 19 height 19
click at [1106, 416] on div at bounding box center [1108, 416] width 19 height 19
drag, startPoint x: 1038, startPoint y: 413, endPoint x: 968, endPoint y: 413, distance: 69.8
click at [968, 413] on div "Brand color Assign a brand color to your public feedback portal while ensuring …" at bounding box center [778, 420] width 698 height 68
paste input "c350a"
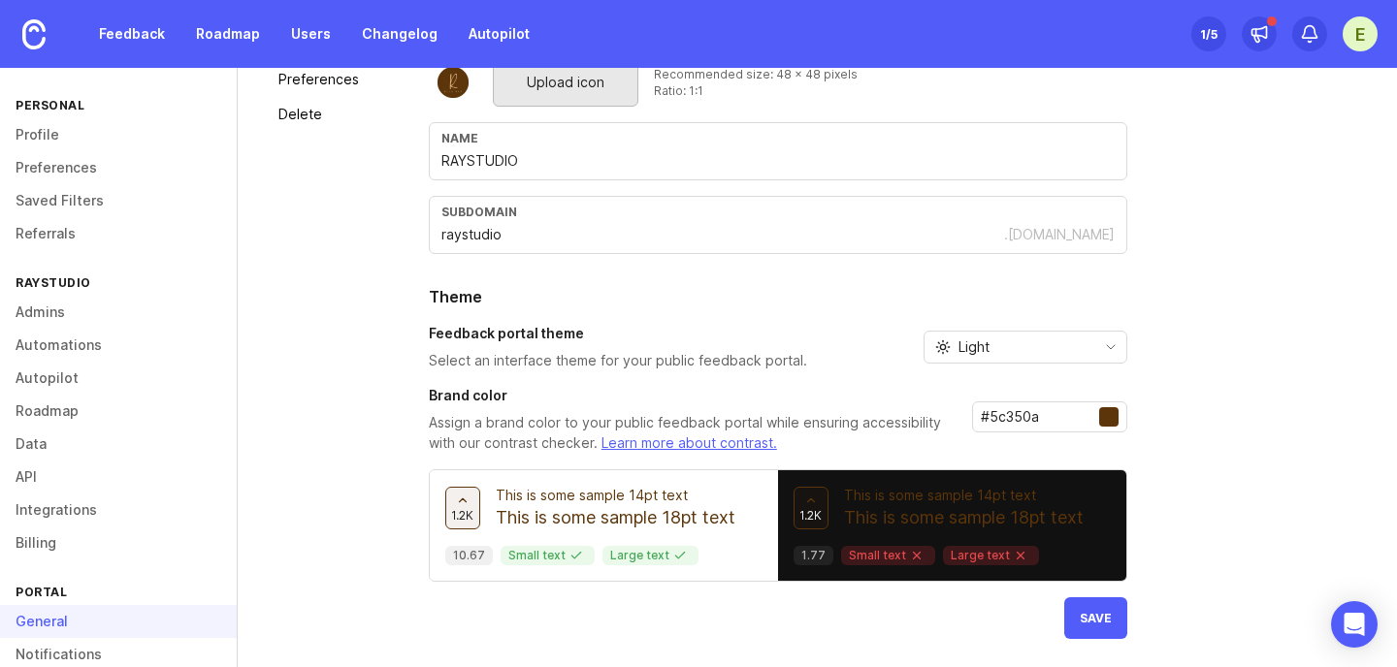
click at [1230, 417] on div "Upload logo Recommended size: 192 x 192 pixels Ratio: 1:1 Upload icon Recommend…" at bounding box center [898, 316] width 939 height 645
click at [1097, 336] on div "Light" at bounding box center [1025, 347] width 204 height 33
click at [1016, 443] on li "Dark" at bounding box center [1023, 449] width 202 height 32
click at [1018, 346] on div "Dark" at bounding box center [1009, 347] width 171 height 31
click at [998, 415] on li "Light" at bounding box center [1023, 417] width 202 height 32
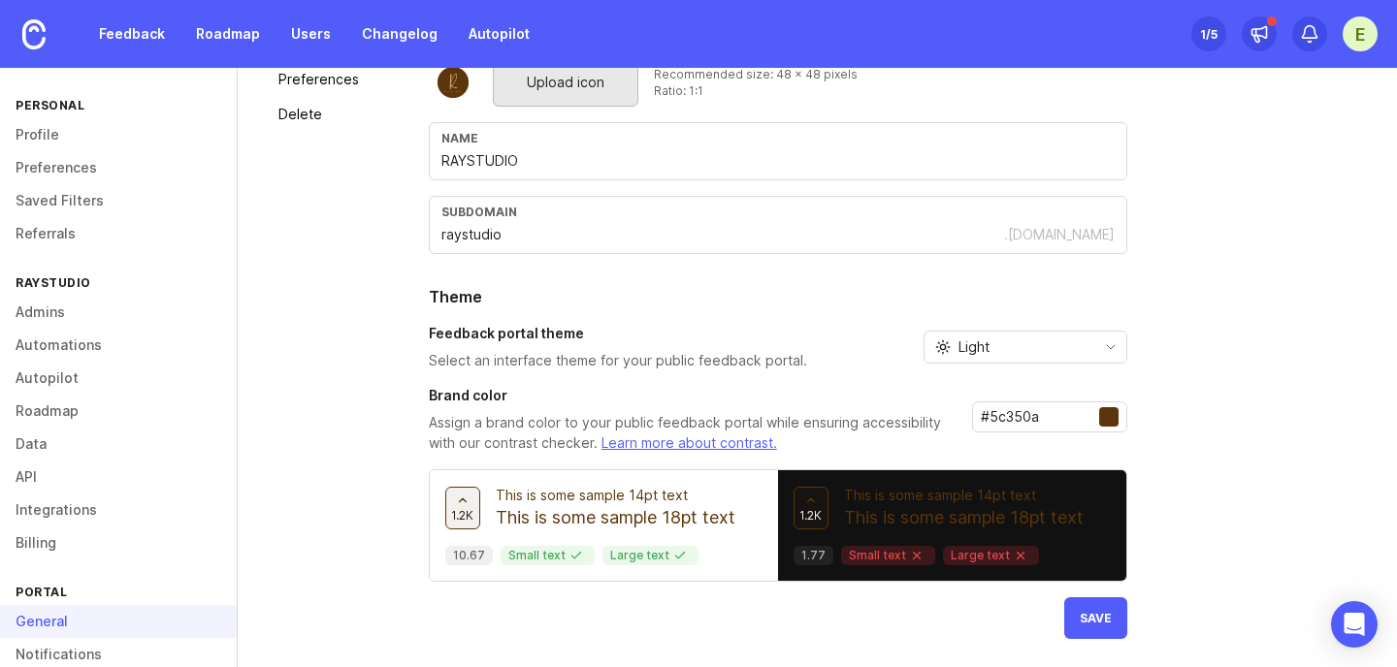
click at [1178, 396] on div "Upload logo Recommended size: 192 x 192 pixels Ratio: 1:1 Upload icon Recommend…" at bounding box center [898, 316] width 939 height 645
click at [651, 503] on p "This is some sample 14pt text" at bounding box center [616, 495] width 240 height 19
click at [538, 505] on p "This is some sample 18pt text" at bounding box center [616, 517] width 240 height 25
click at [624, 488] on p "This is some sample 14pt text" at bounding box center [616, 495] width 240 height 19
drag, startPoint x: 1058, startPoint y: 421, endPoint x: 949, endPoint y: 414, distance: 109.8
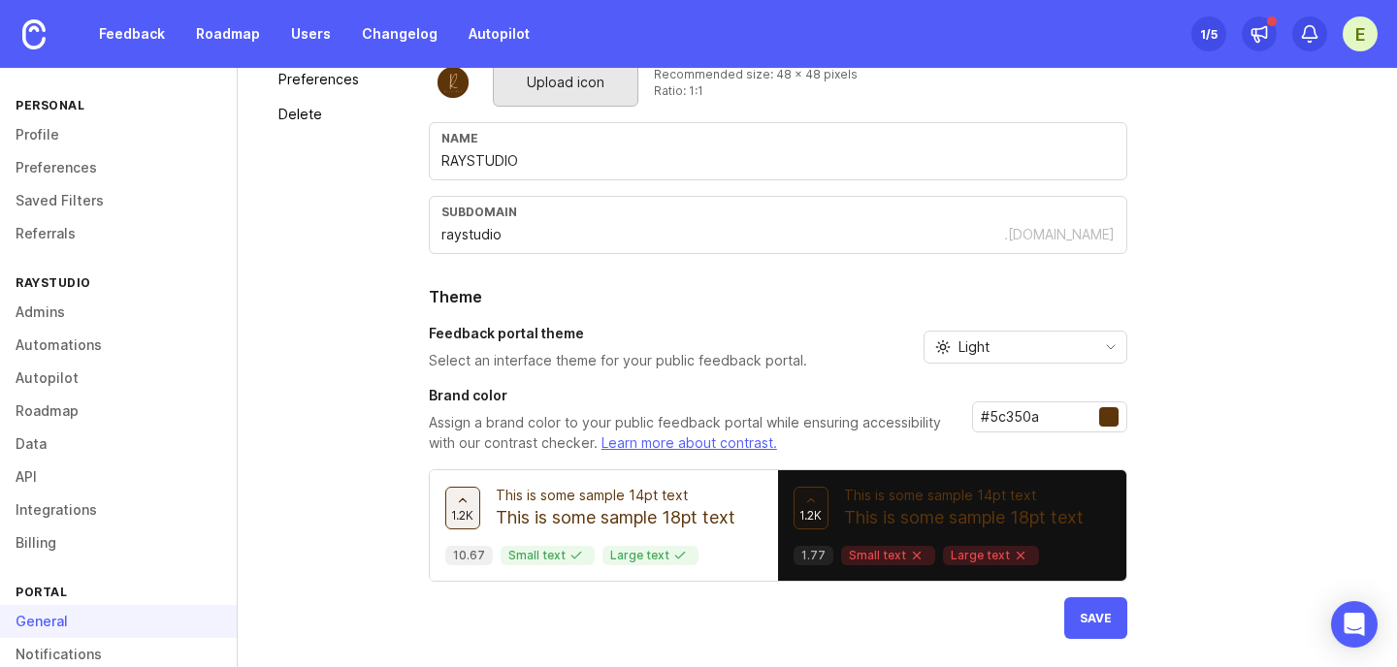
click at [949, 414] on div "Brand color Assign a brand color to your public feedback portal while ensuring …" at bounding box center [778, 420] width 698 height 68
paste input "efc18d"
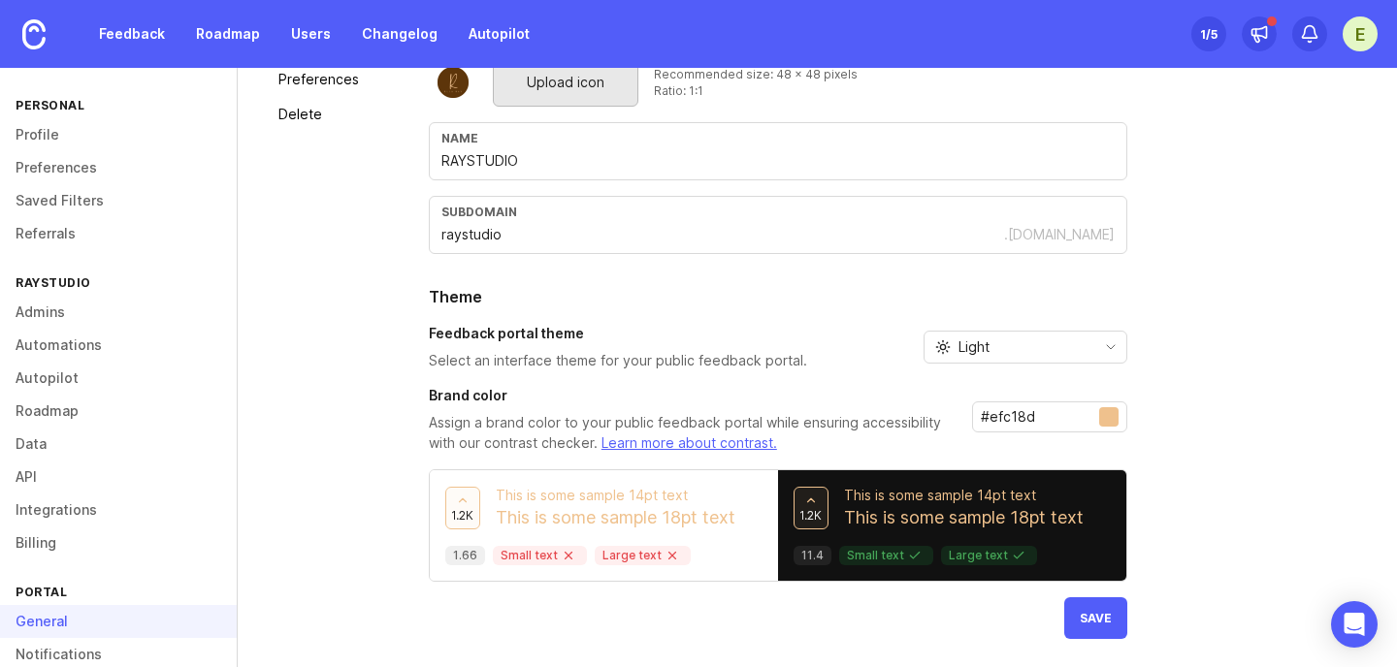
click at [1140, 450] on div "Upload logo Recommended size: 192 x 192 pixels Ratio: 1:1 Upload icon Recommend…" at bounding box center [898, 316] width 939 height 645
drag, startPoint x: 1041, startPoint y: 416, endPoint x: 967, endPoint y: 416, distance: 73.7
click at [967, 416] on div "Brand color Assign a brand color to your public feedback portal while ensuring …" at bounding box center [778, 420] width 698 height 68
paste input "846037"
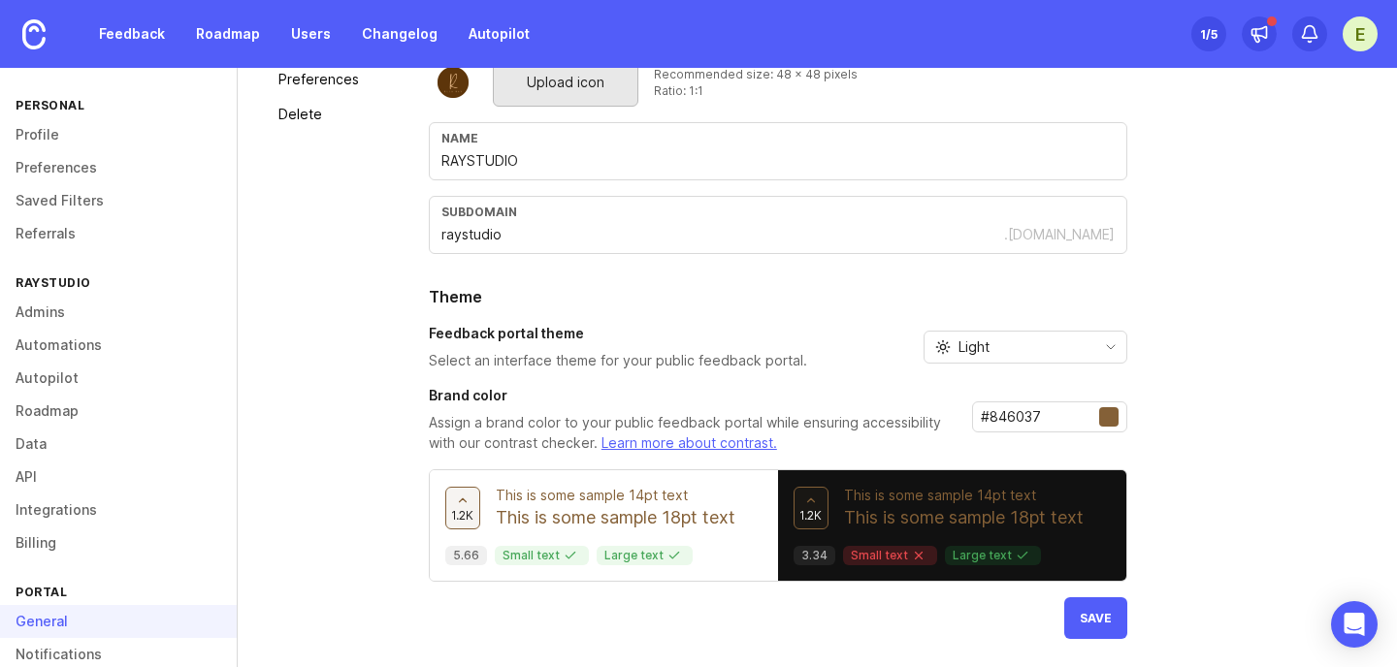
type input "#846037"
click at [1167, 421] on div "Upload logo Recommended size: 192 x 192 pixels Ratio: 1:1 Upload icon Recommend…" at bounding box center [898, 316] width 939 height 645
click at [1096, 621] on span "Save" at bounding box center [1096, 618] width 32 height 15
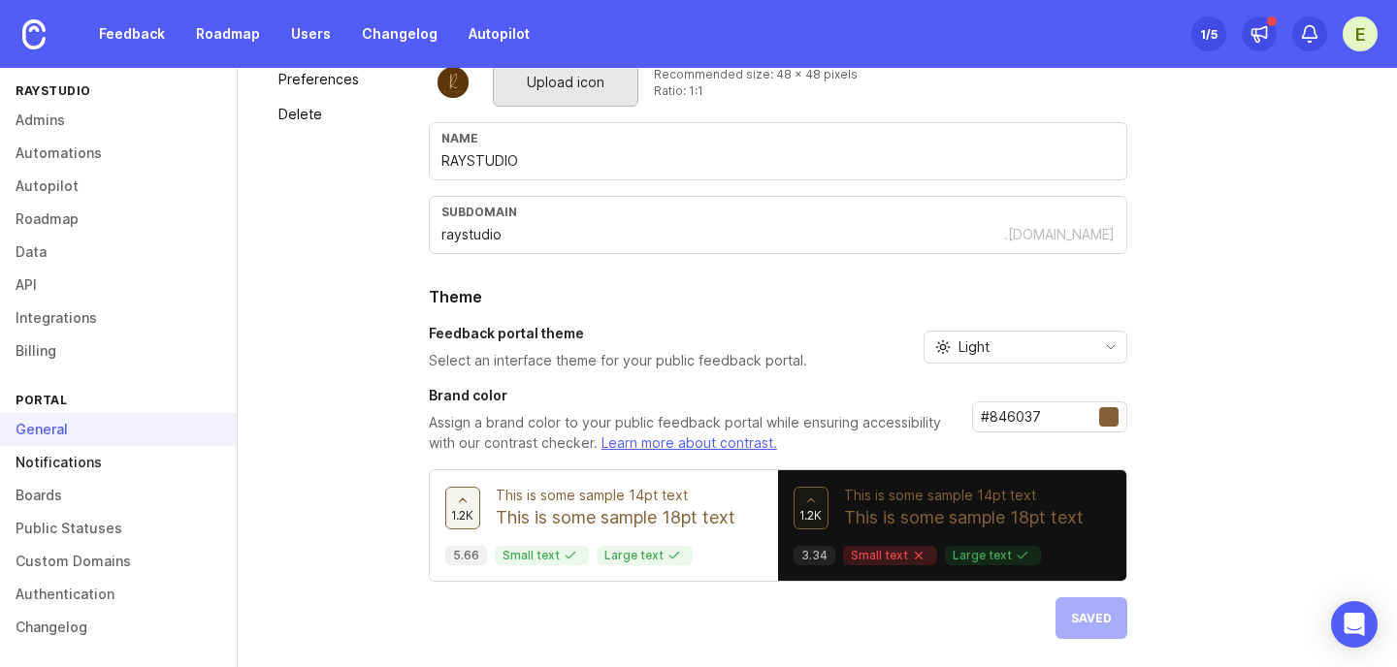
scroll to position [193, 0]
click at [53, 493] on link "Boards" at bounding box center [118, 494] width 237 height 33
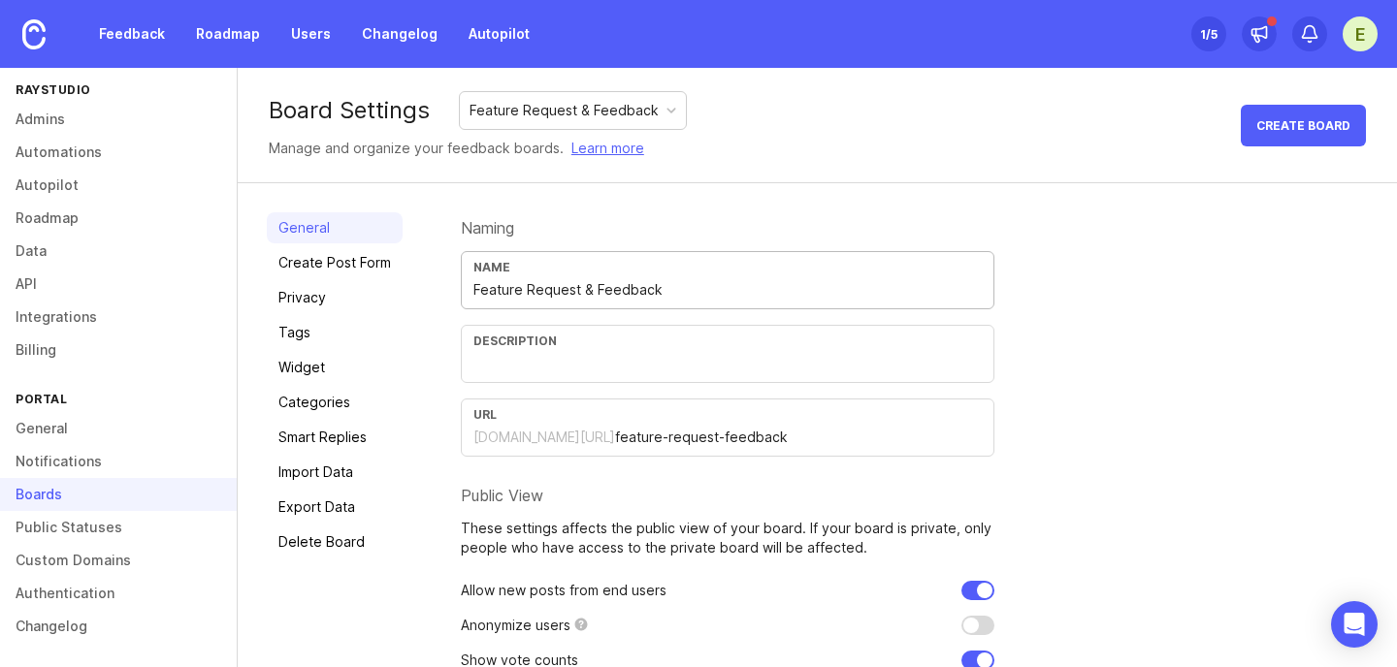
drag, startPoint x: 662, startPoint y: 291, endPoint x: 581, endPoint y: 291, distance: 80.5
click at [581, 291] on input "Feature Request & Feedback" at bounding box center [727, 289] width 508 height 21
type input "Feature Request"
click at [594, 362] on input "text" at bounding box center [727, 363] width 508 height 21
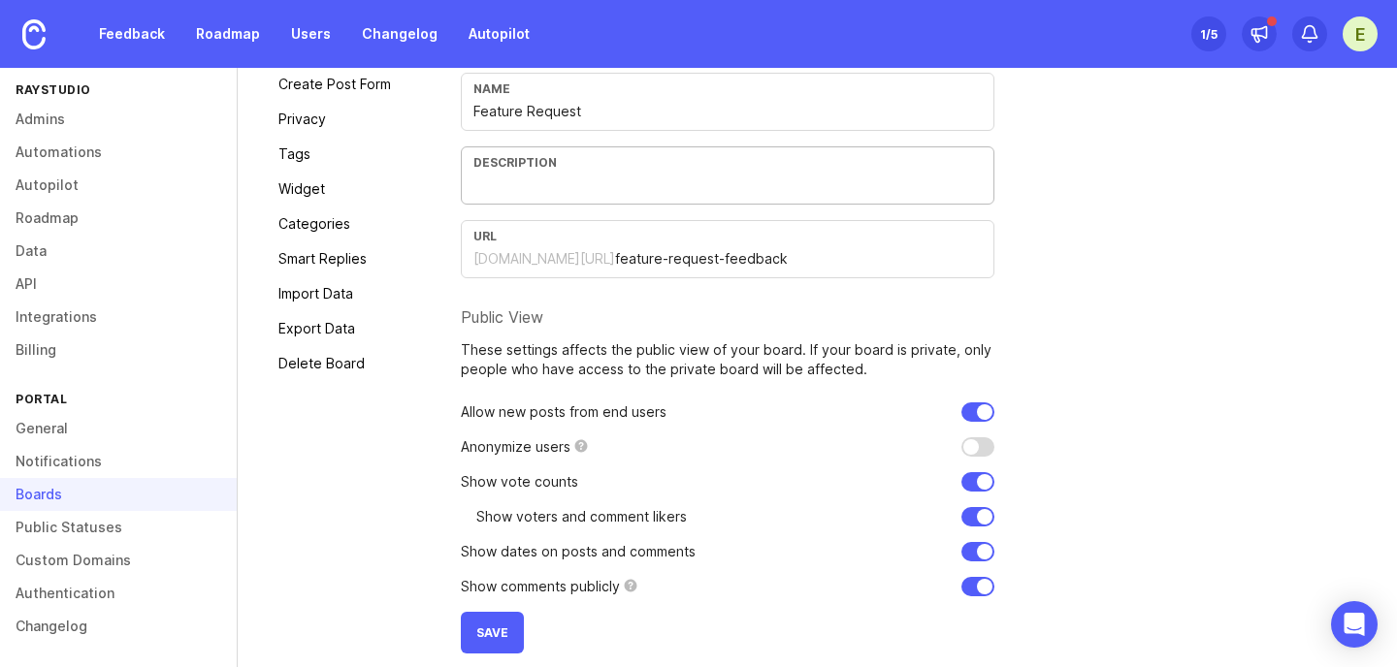
scroll to position [193, 0]
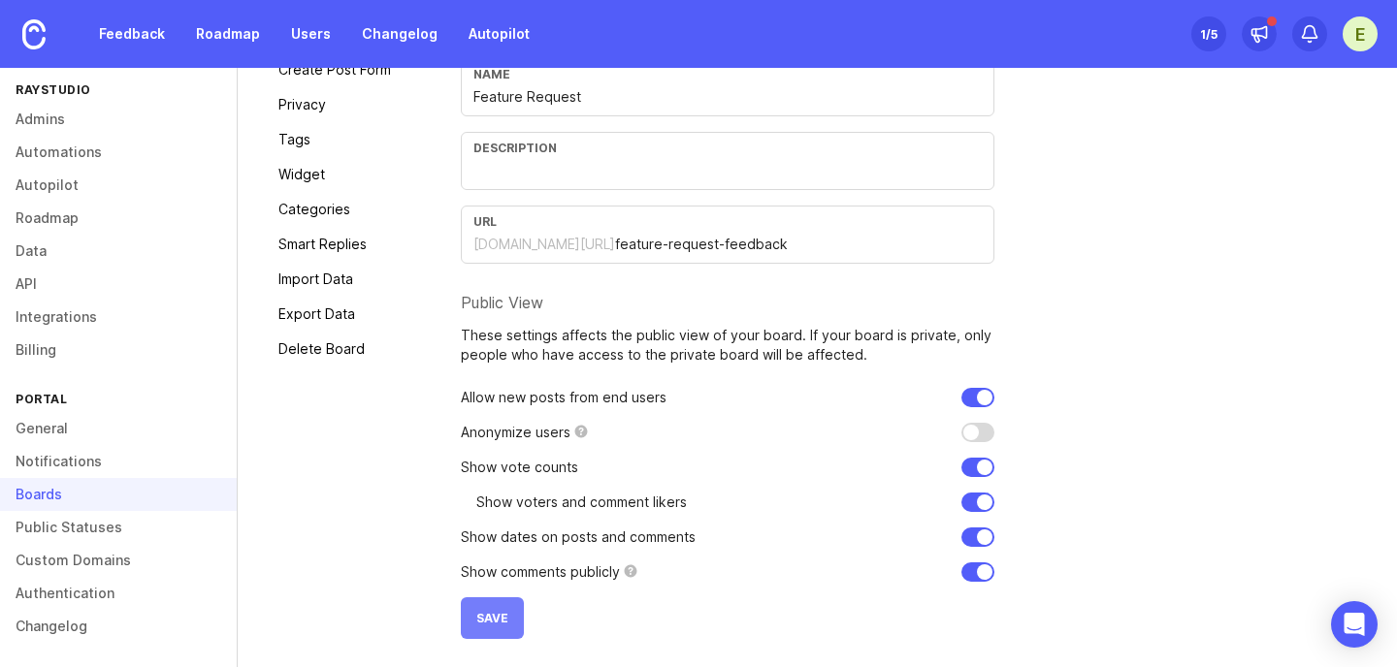
click at [495, 620] on span "Save" at bounding box center [492, 618] width 32 height 15
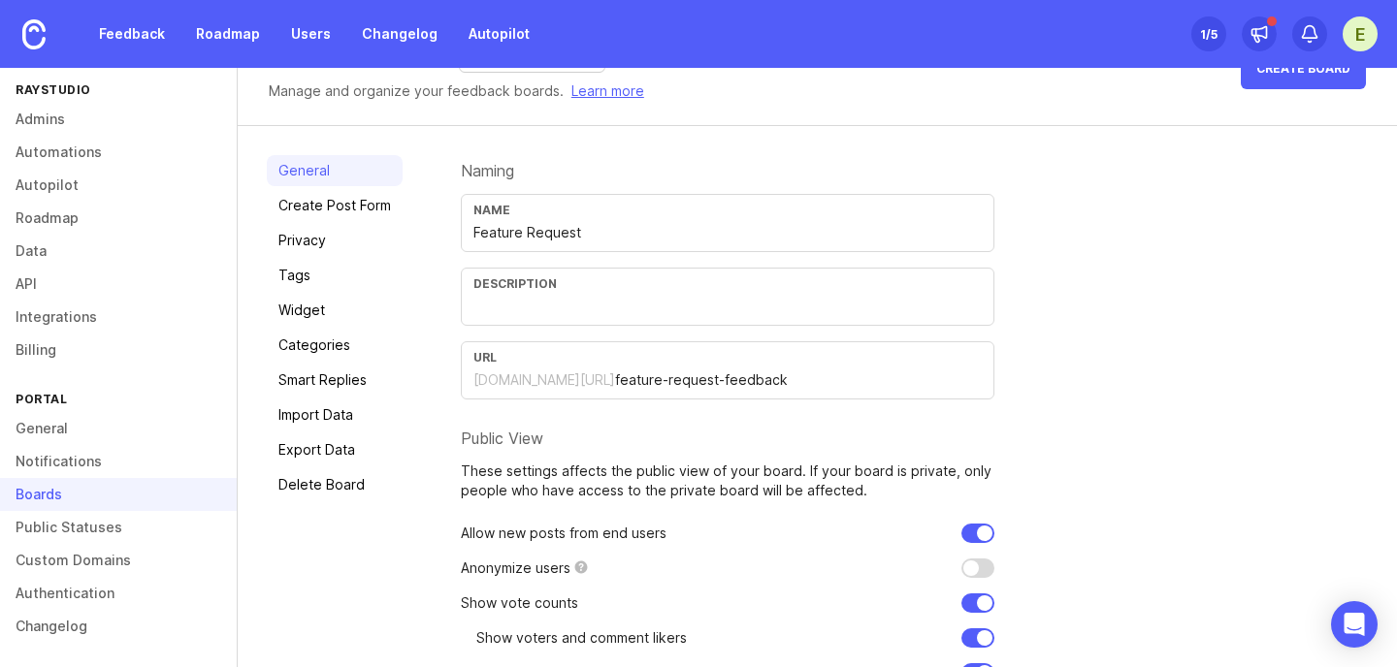
scroll to position [0, 0]
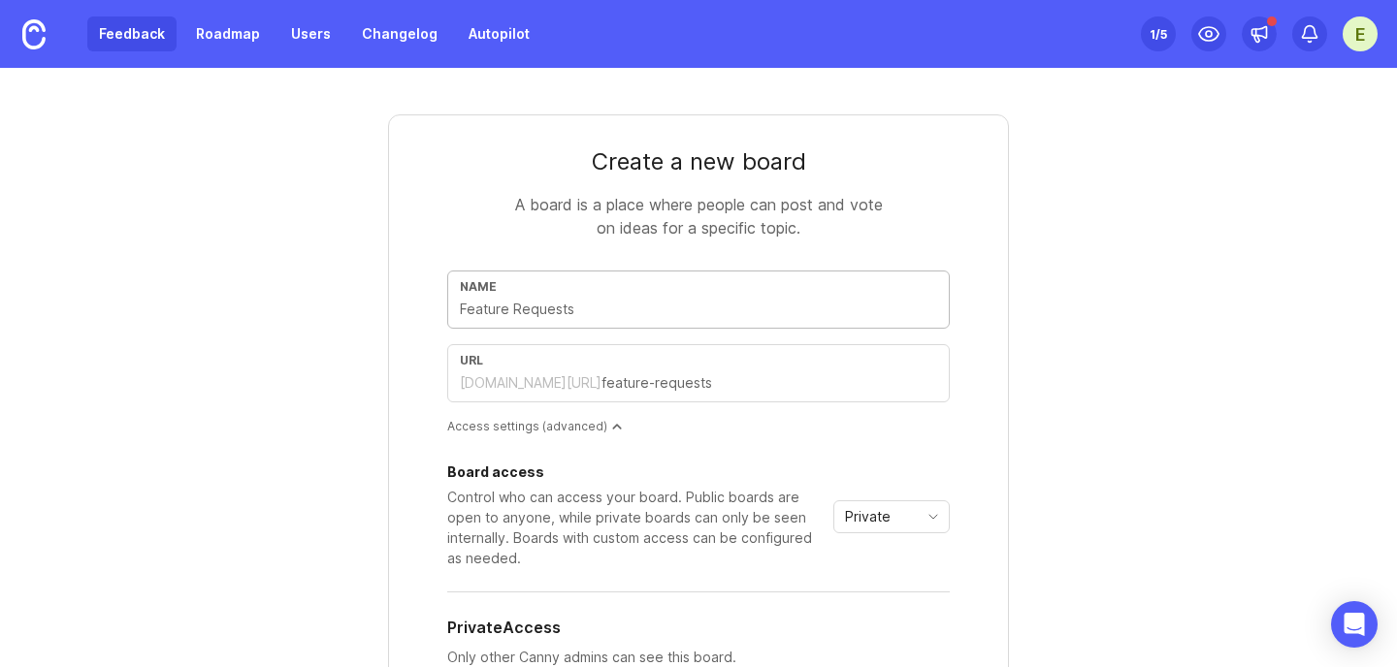
click at [137, 38] on link "Feedback" at bounding box center [131, 33] width 89 height 35
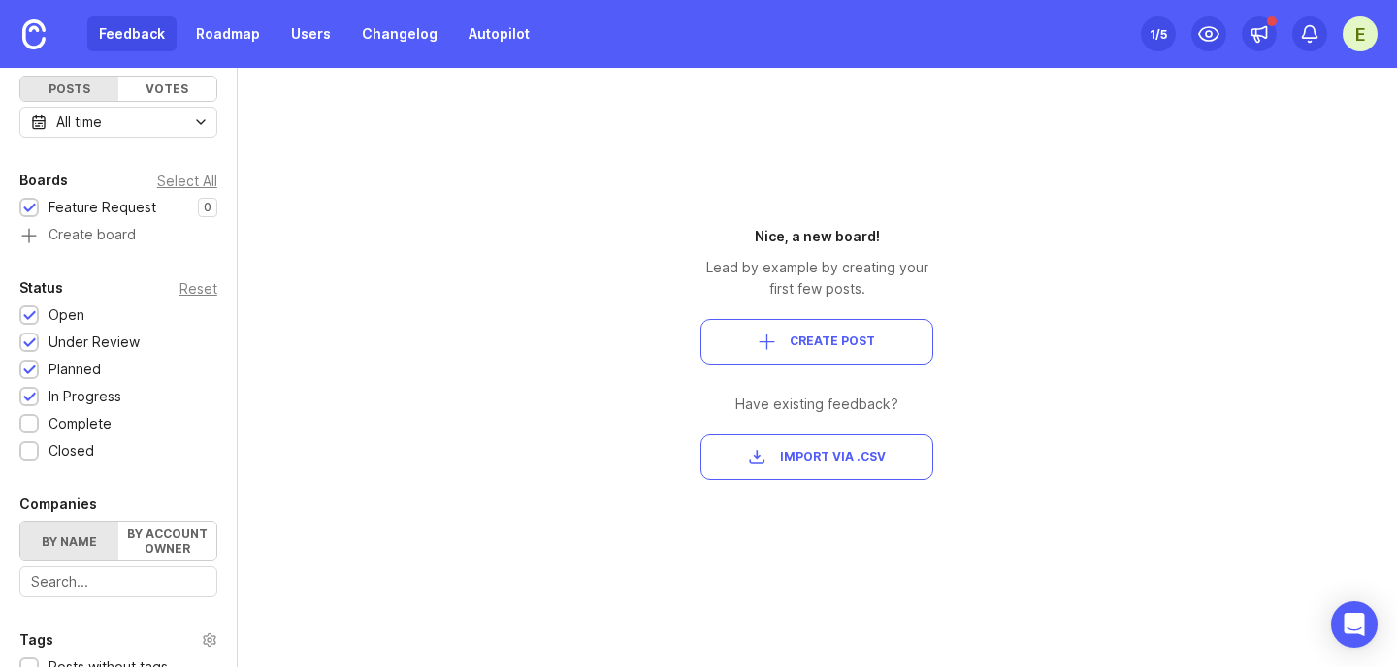
scroll to position [194, 0]
click at [33, 423] on div at bounding box center [29, 423] width 13 height 15
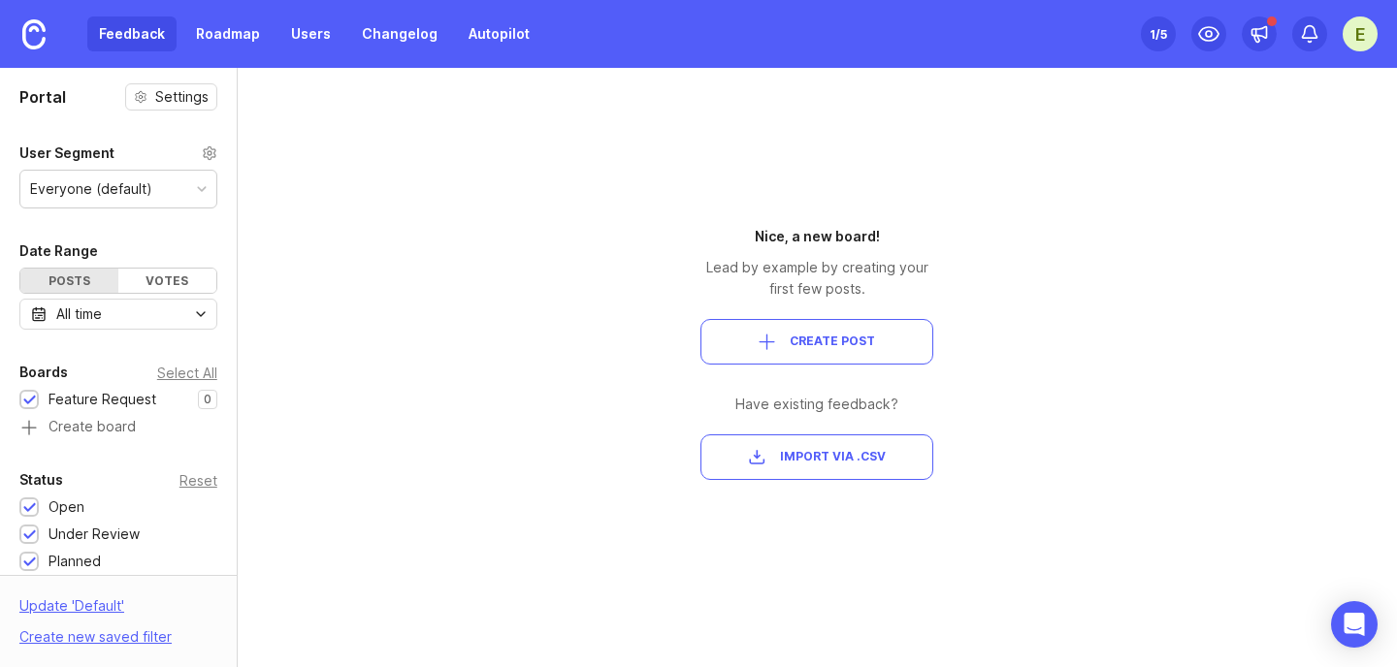
click at [149, 181] on div "Everyone (default)" at bounding box center [118, 189] width 196 height 37
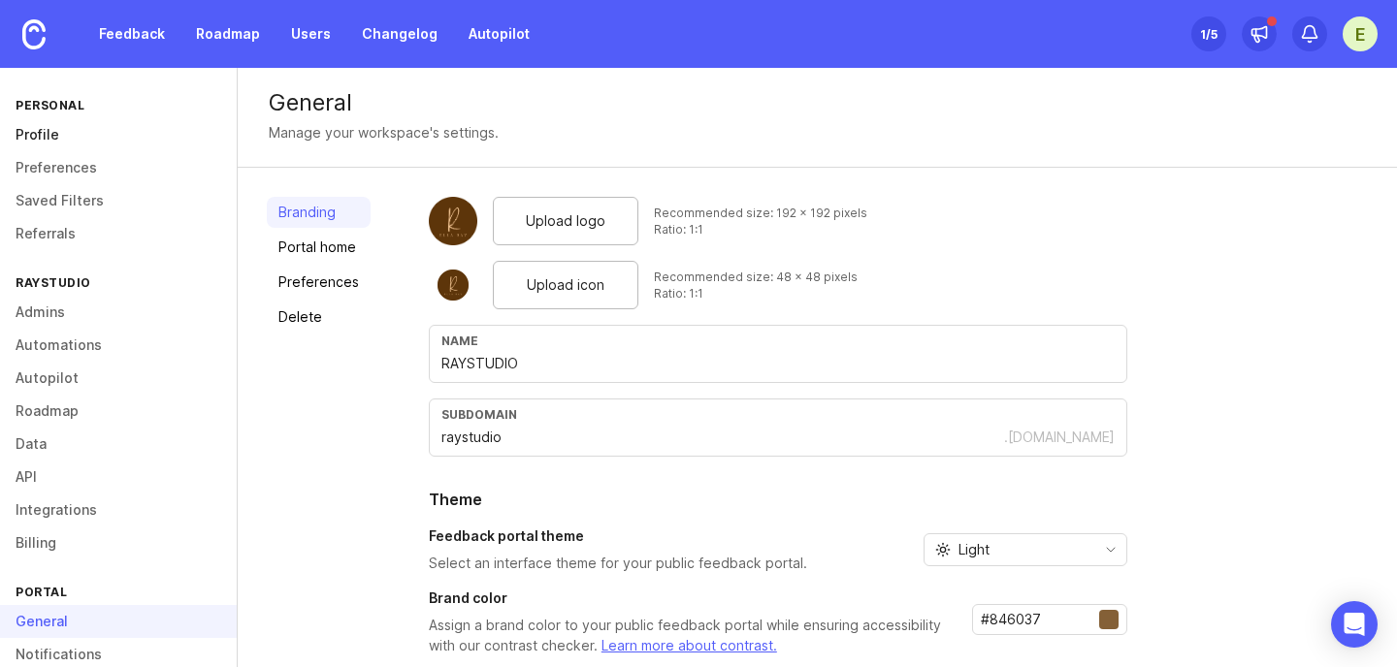
click at [52, 135] on link "Profile" at bounding box center [118, 134] width 237 height 33
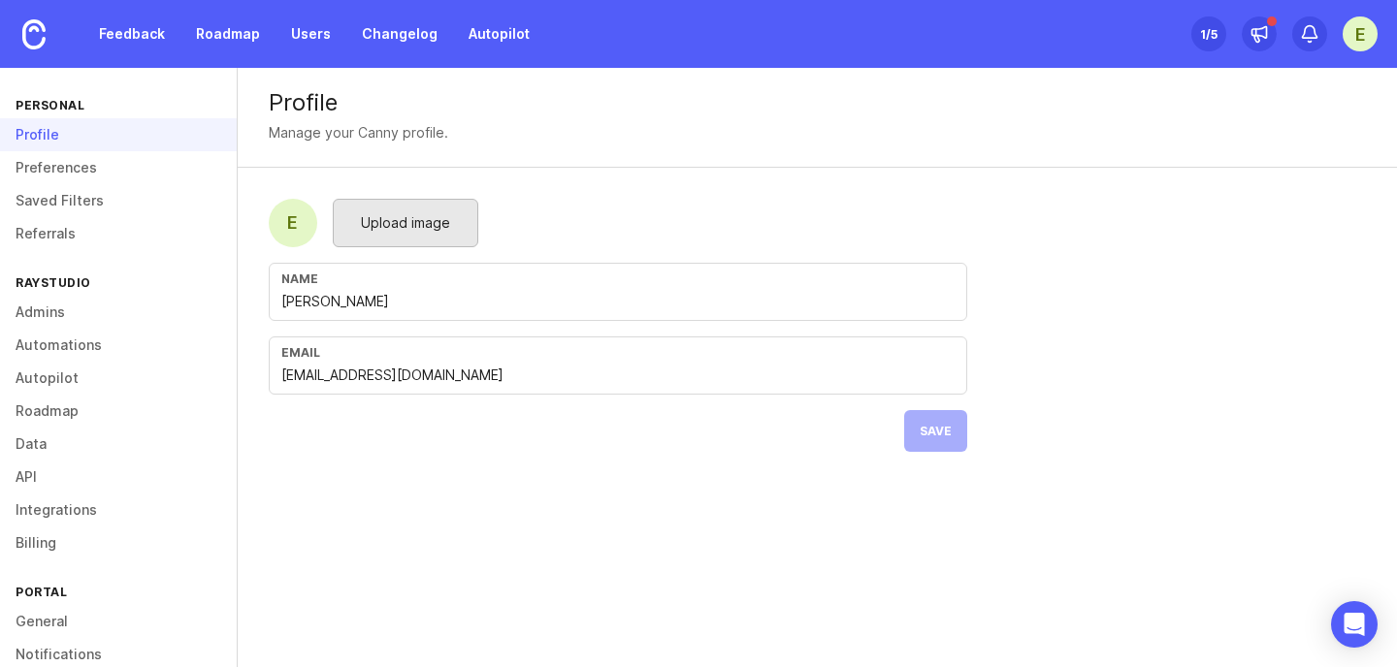
click at [427, 212] on span "Upload image" at bounding box center [405, 222] width 89 height 21
click at [397, 223] on span "Upload image" at bounding box center [405, 222] width 89 height 21
click at [946, 431] on span "Save" at bounding box center [936, 431] width 32 height 15
click at [68, 173] on link "Preferences" at bounding box center [118, 167] width 237 height 33
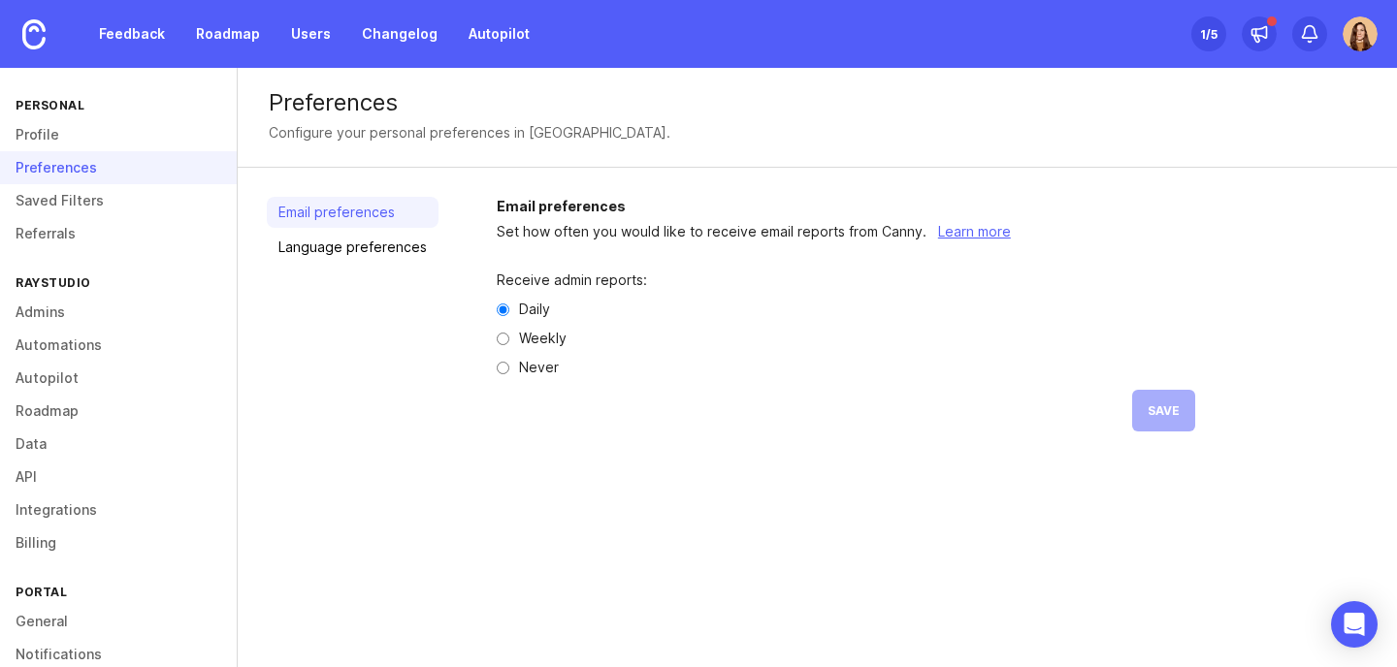
click at [497, 339] on input "Weekly" at bounding box center [503, 339] width 13 height 13
radio input "true"
click at [1156, 410] on span "Save" at bounding box center [1164, 411] width 32 height 15
click at [45, 202] on link "Saved Filters" at bounding box center [118, 200] width 237 height 33
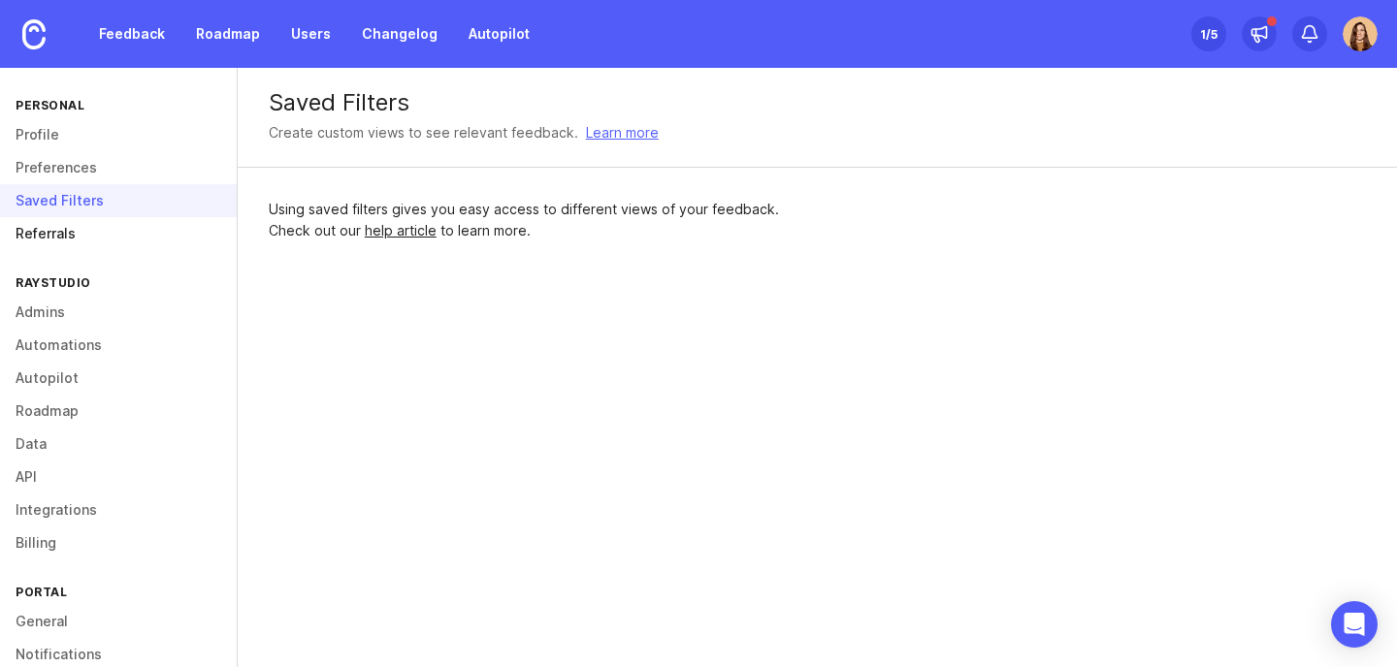
click at [50, 244] on link "Referrals" at bounding box center [118, 233] width 237 height 33
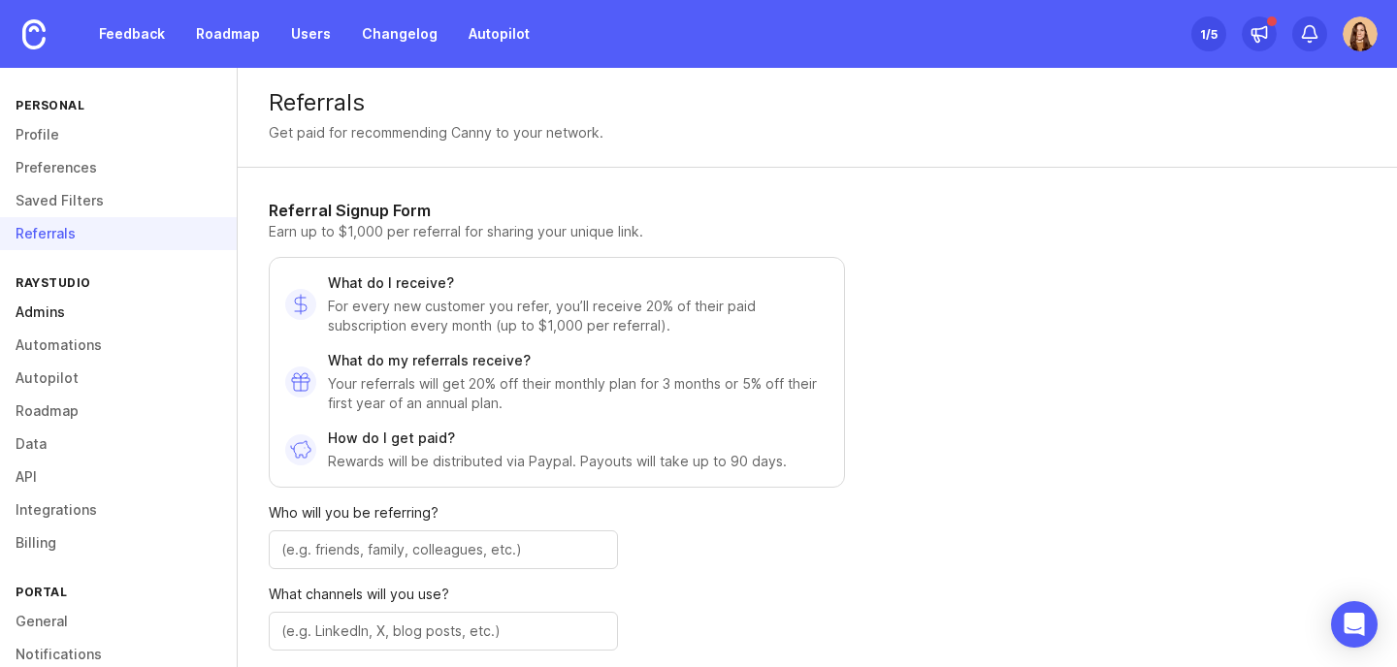
click at [60, 317] on link "Admins" at bounding box center [118, 312] width 237 height 33
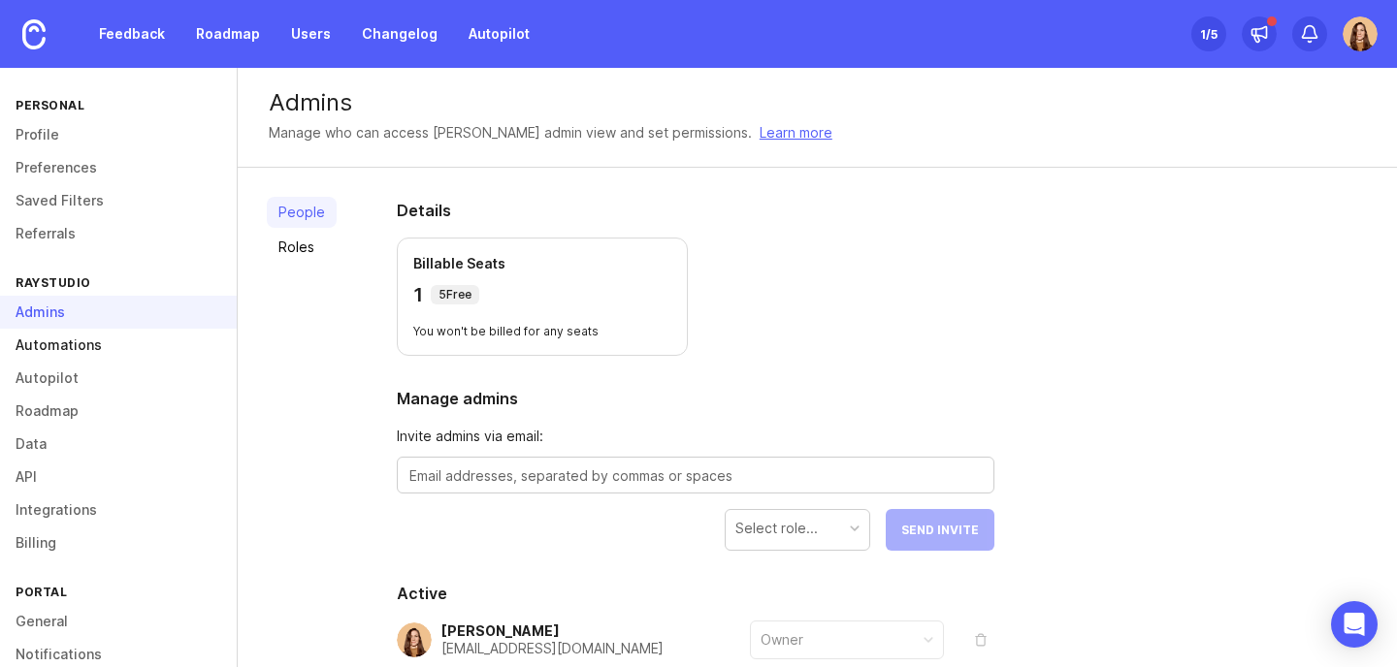
click at [42, 346] on link "Automations" at bounding box center [118, 345] width 237 height 33
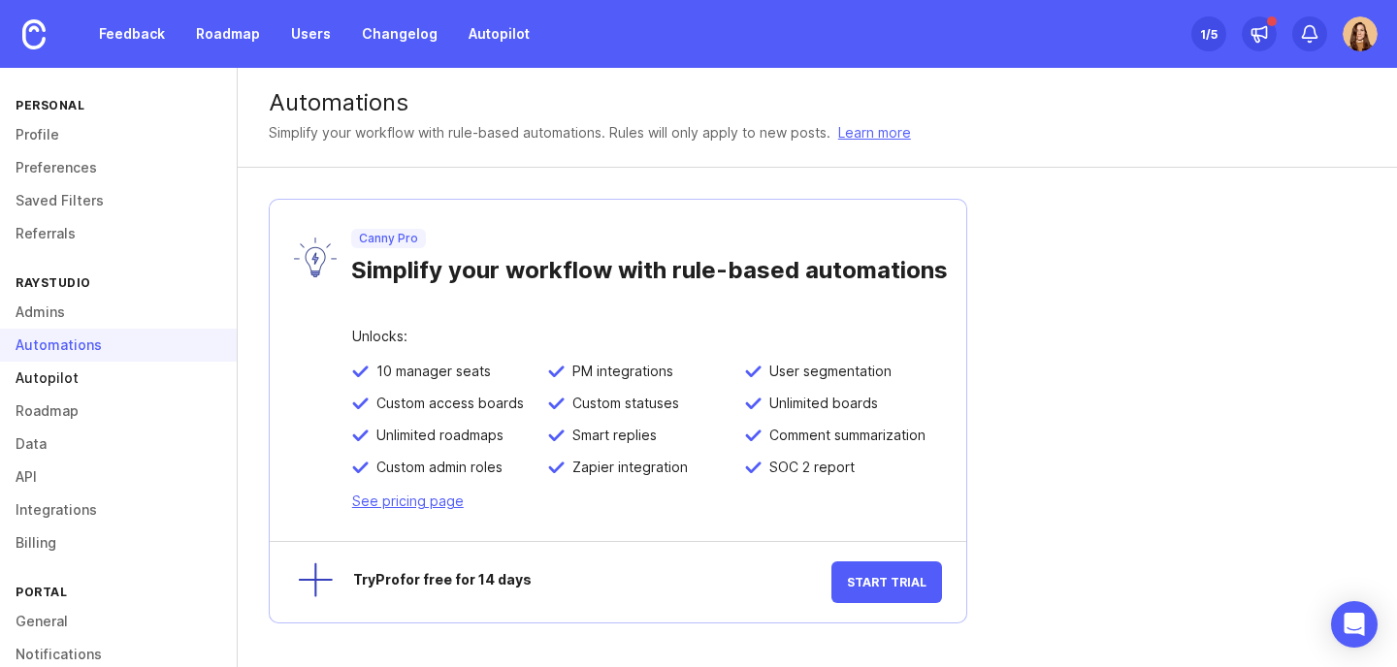
click at [62, 380] on link "Autopilot" at bounding box center [118, 378] width 237 height 33
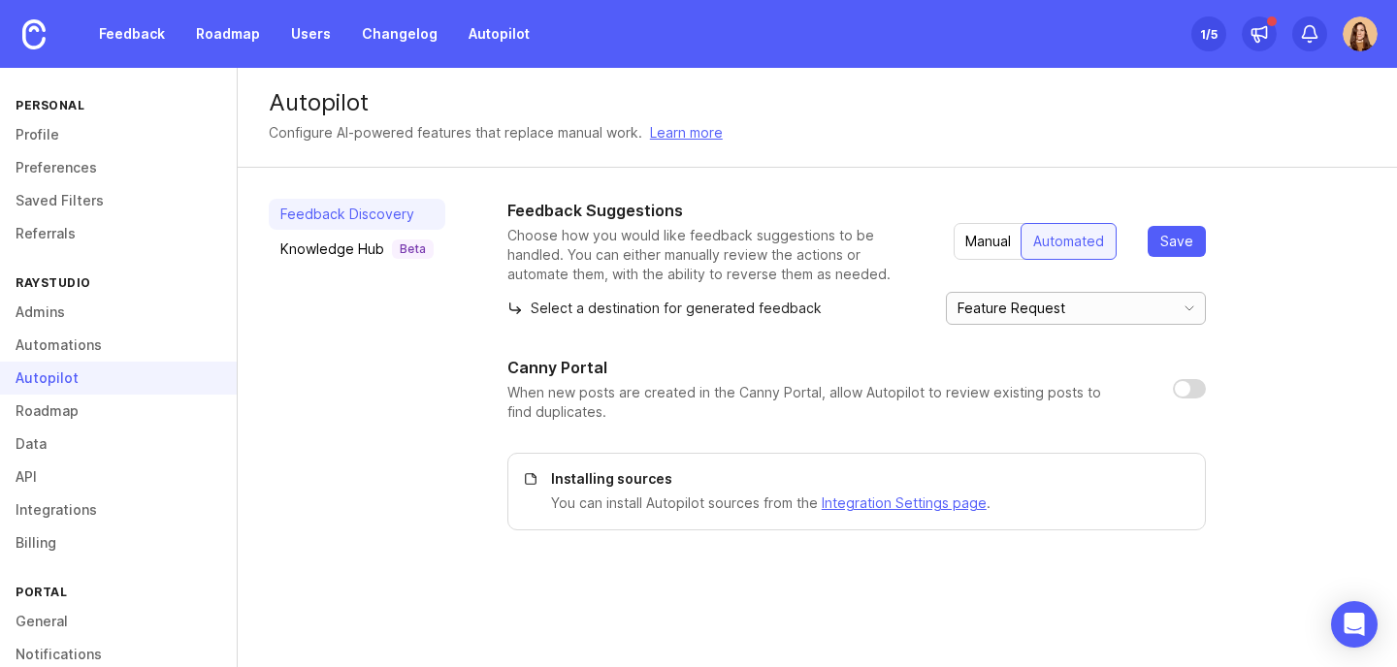
click at [1102, 314] on input "Feature Request" at bounding box center [1064, 308] width 214 height 21
click at [890, 311] on div "Select a destination for generated feedback Feature Request" at bounding box center [856, 308] width 698 height 33
click at [977, 244] on div "Manual" at bounding box center [988, 241] width 69 height 35
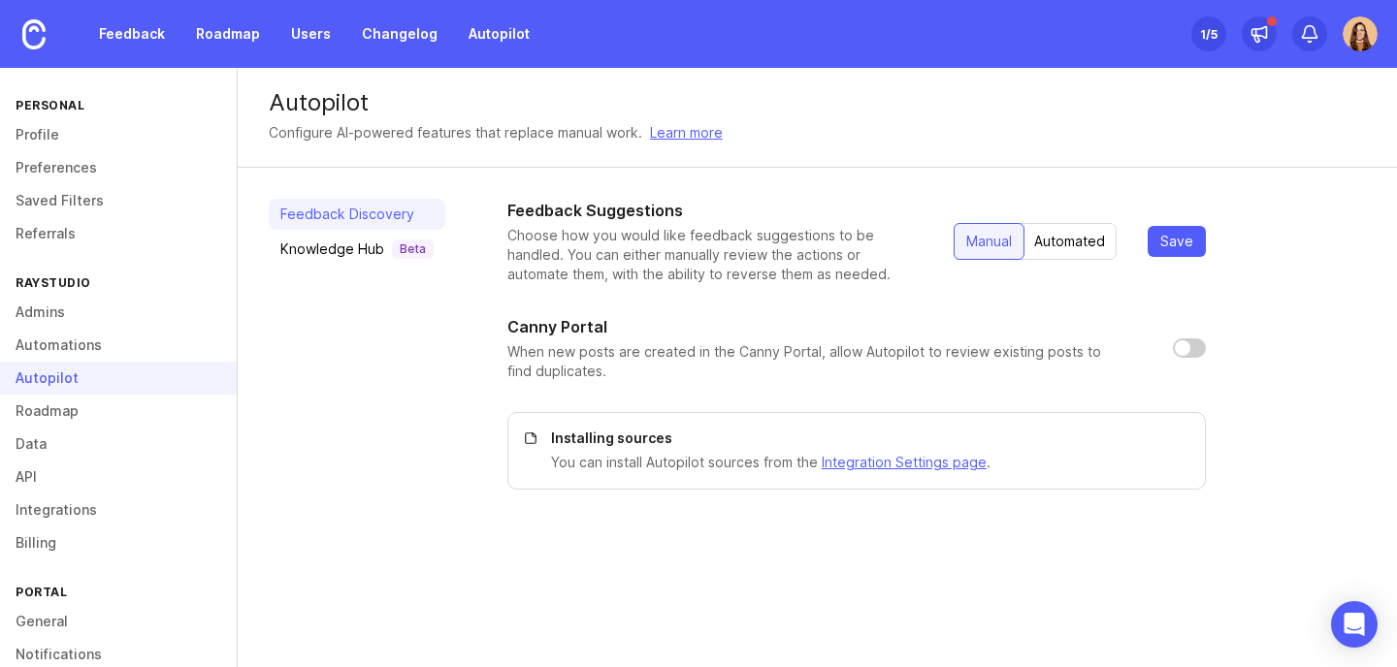
click at [1187, 350] on input "checkbox" at bounding box center [1189, 348] width 33 height 19
checkbox input "true"
click at [1079, 237] on div "Automated" at bounding box center [1069, 241] width 94 height 35
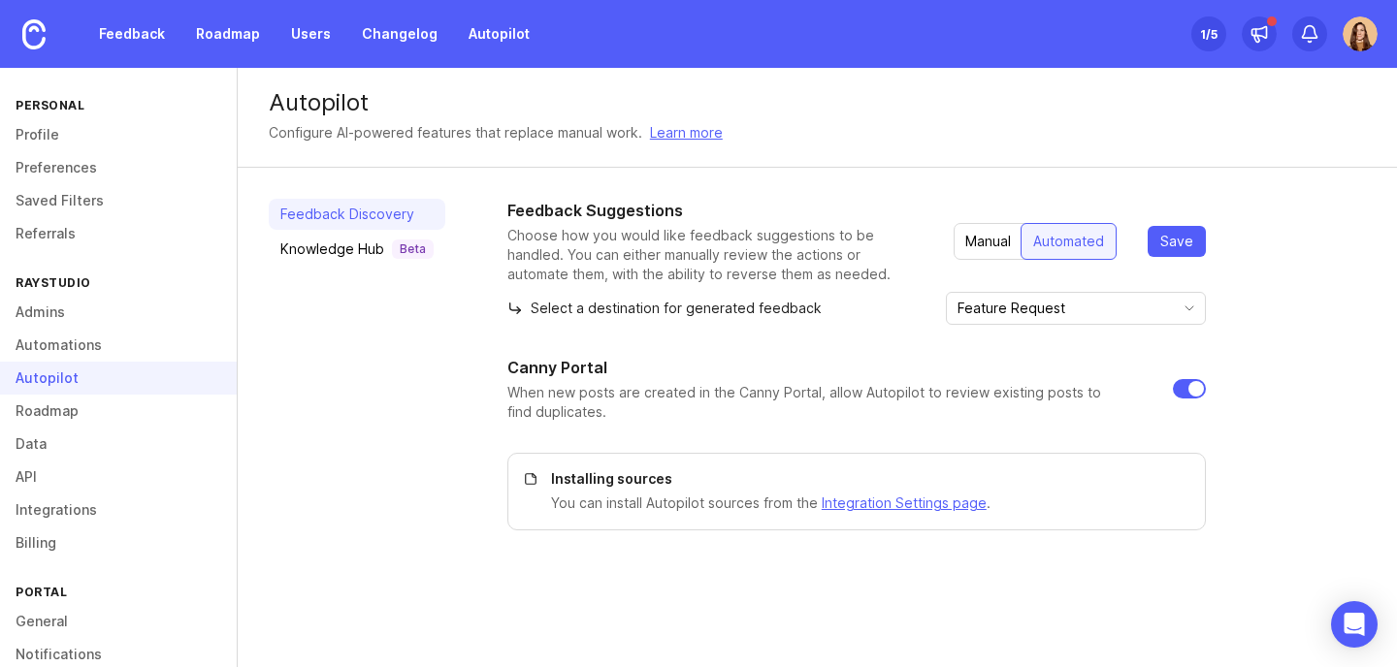
click at [982, 243] on div "Manual" at bounding box center [988, 241] width 69 height 35
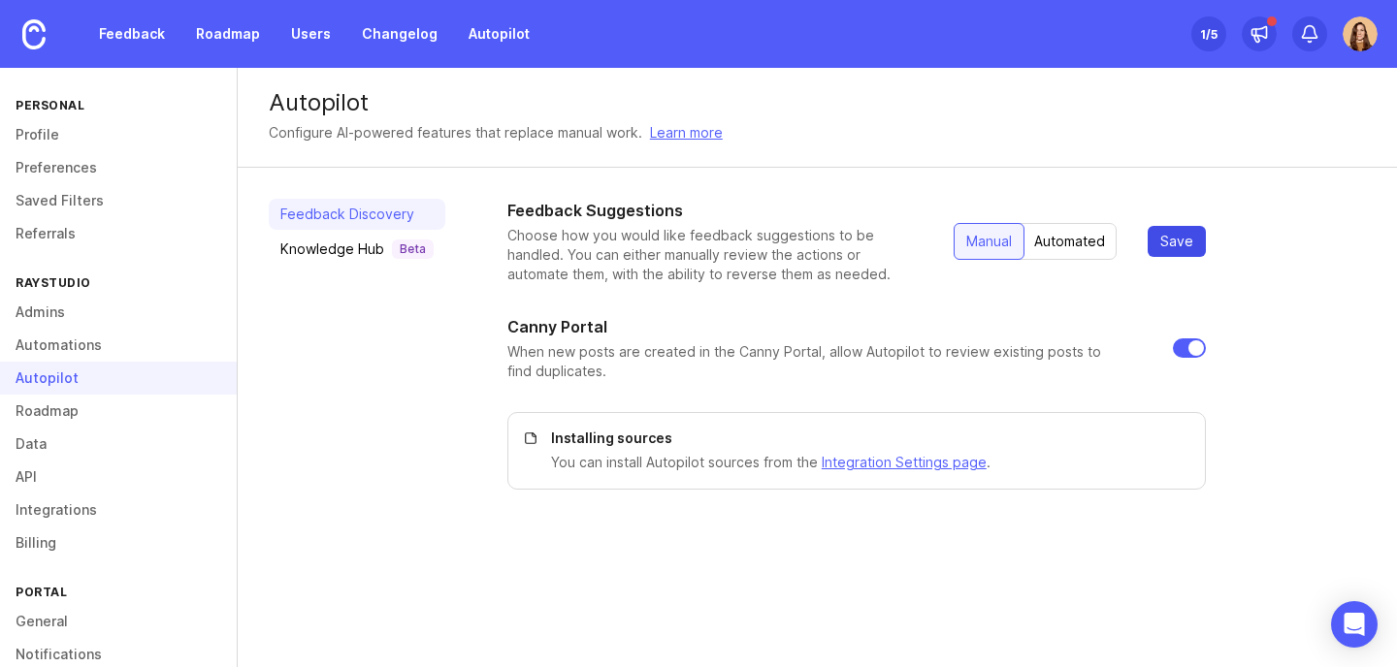
click at [1181, 241] on span "Save" at bounding box center [1176, 241] width 33 height 19
click at [345, 253] on div "Knowledge Hub Beta" at bounding box center [356, 249] width 153 height 19
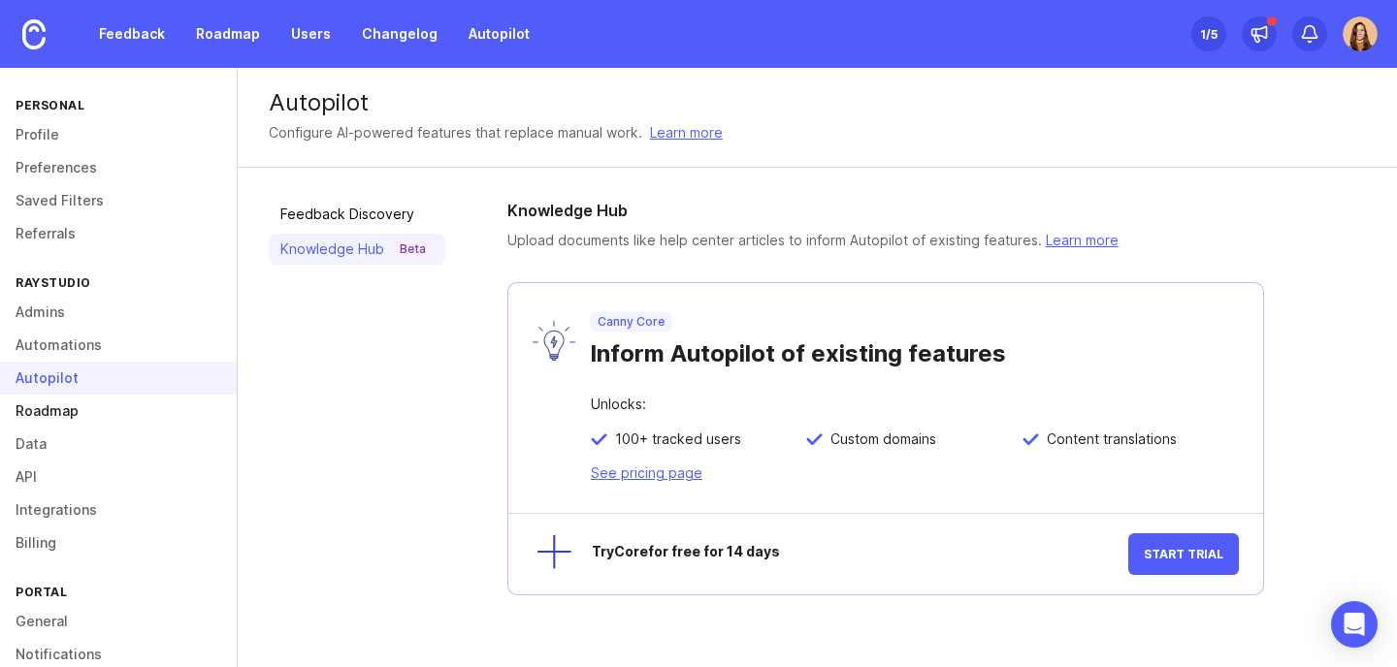
click at [46, 410] on link "Roadmap" at bounding box center [118, 411] width 237 height 33
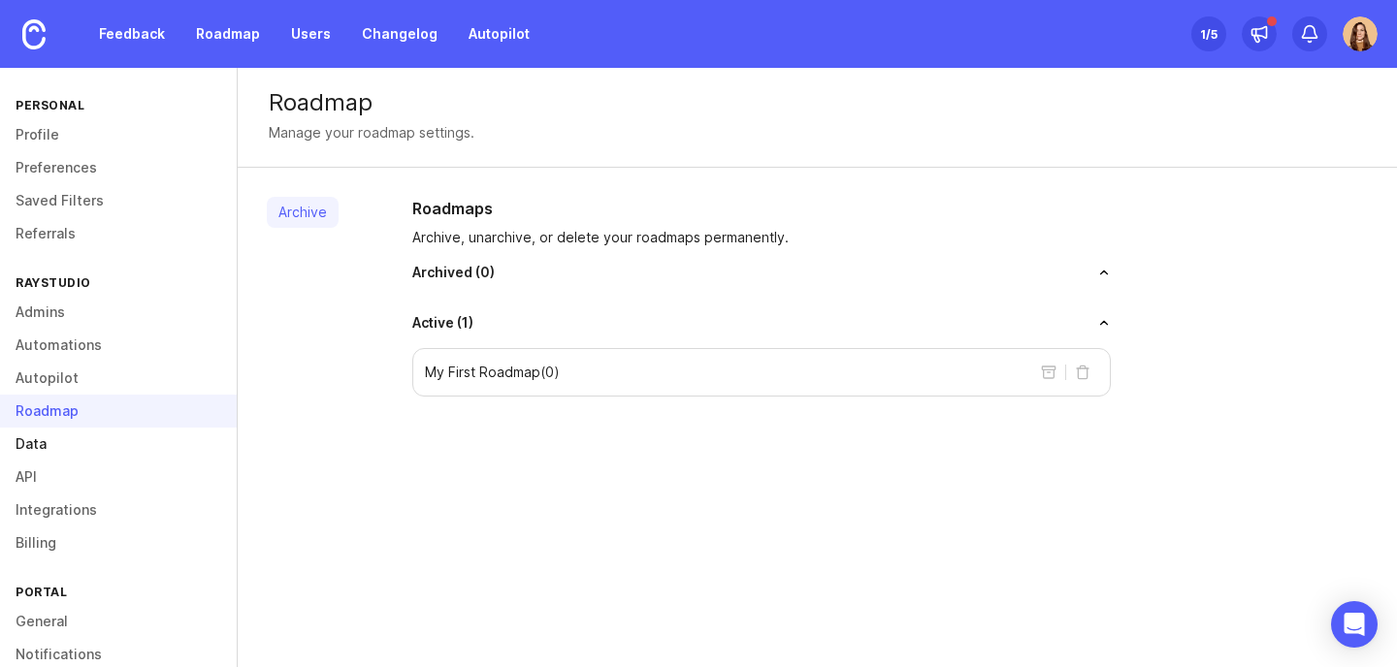
click at [67, 443] on link "Data" at bounding box center [118, 444] width 237 height 33
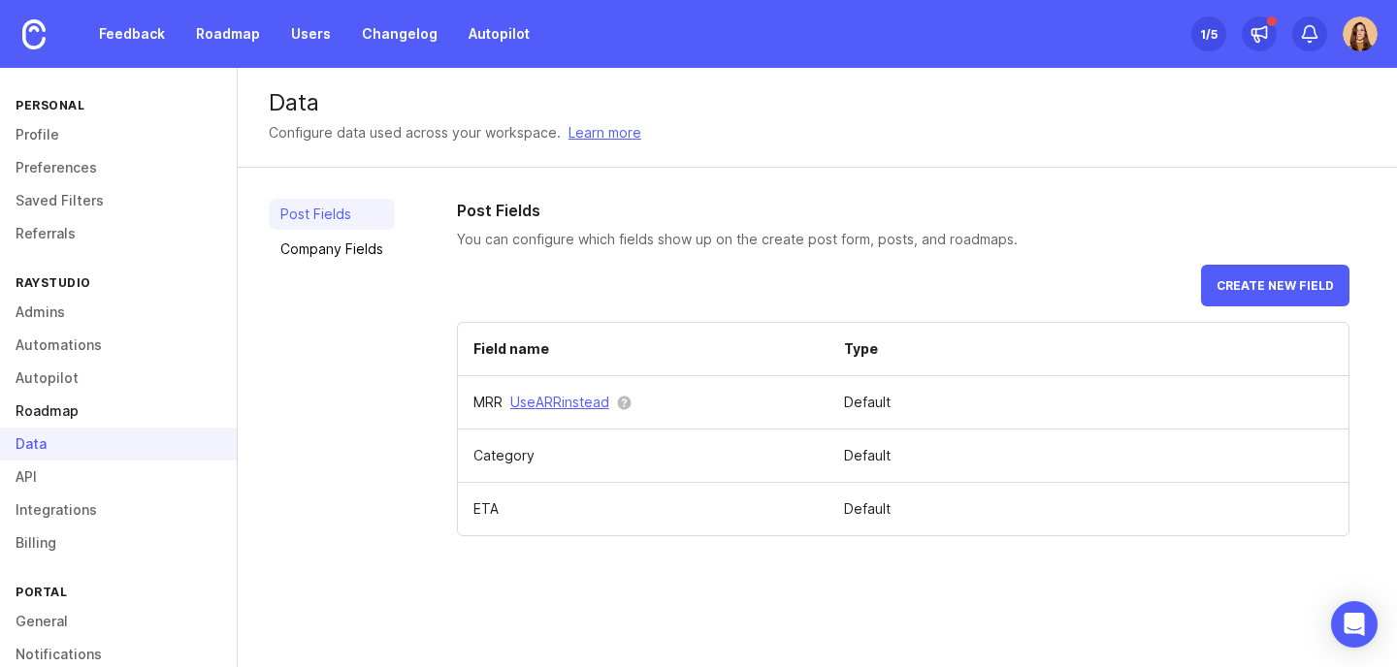
click at [47, 414] on link "Roadmap" at bounding box center [118, 411] width 237 height 33
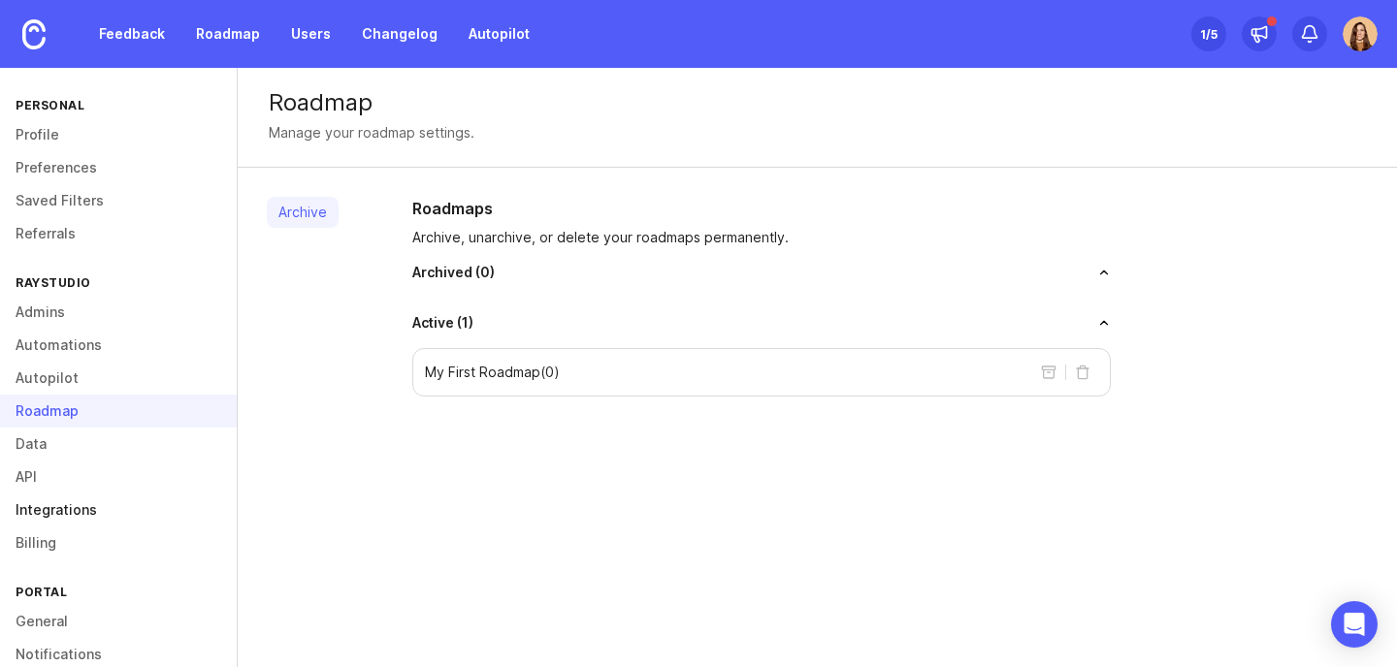
click at [65, 511] on link "Integrations" at bounding box center [118, 510] width 237 height 33
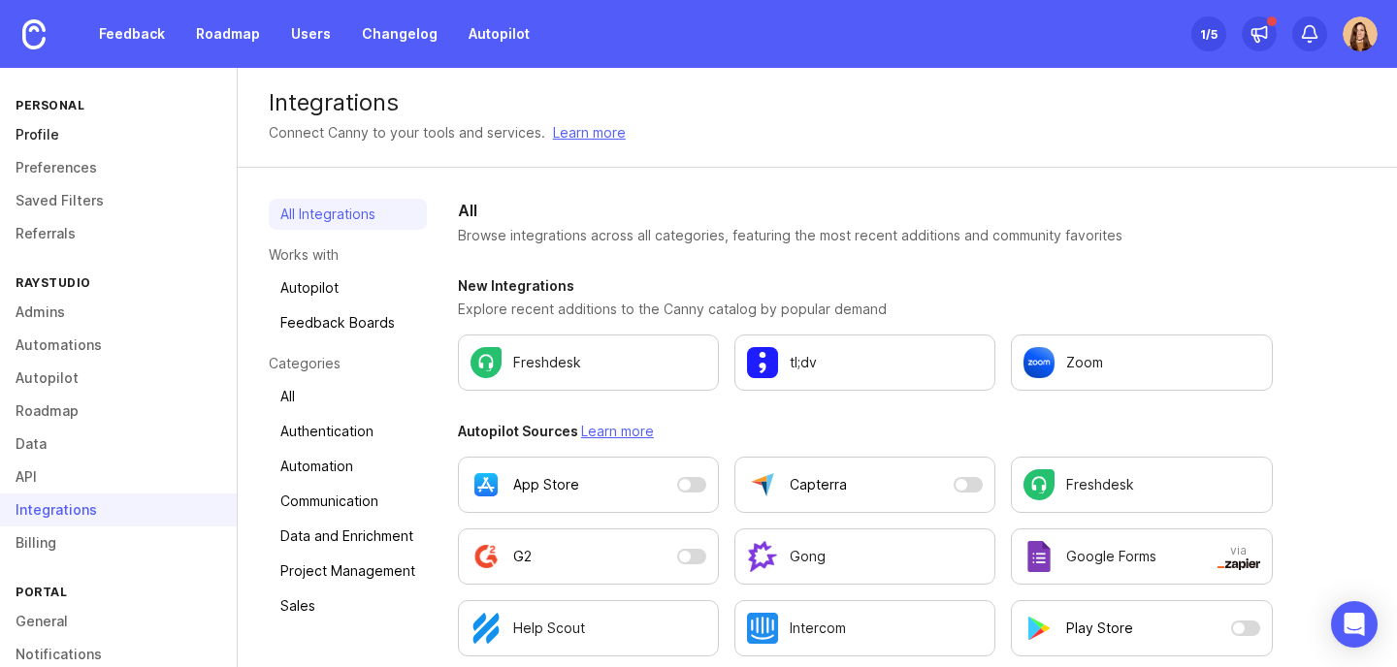
click at [50, 139] on link "Profile" at bounding box center [118, 134] width 237 height 33
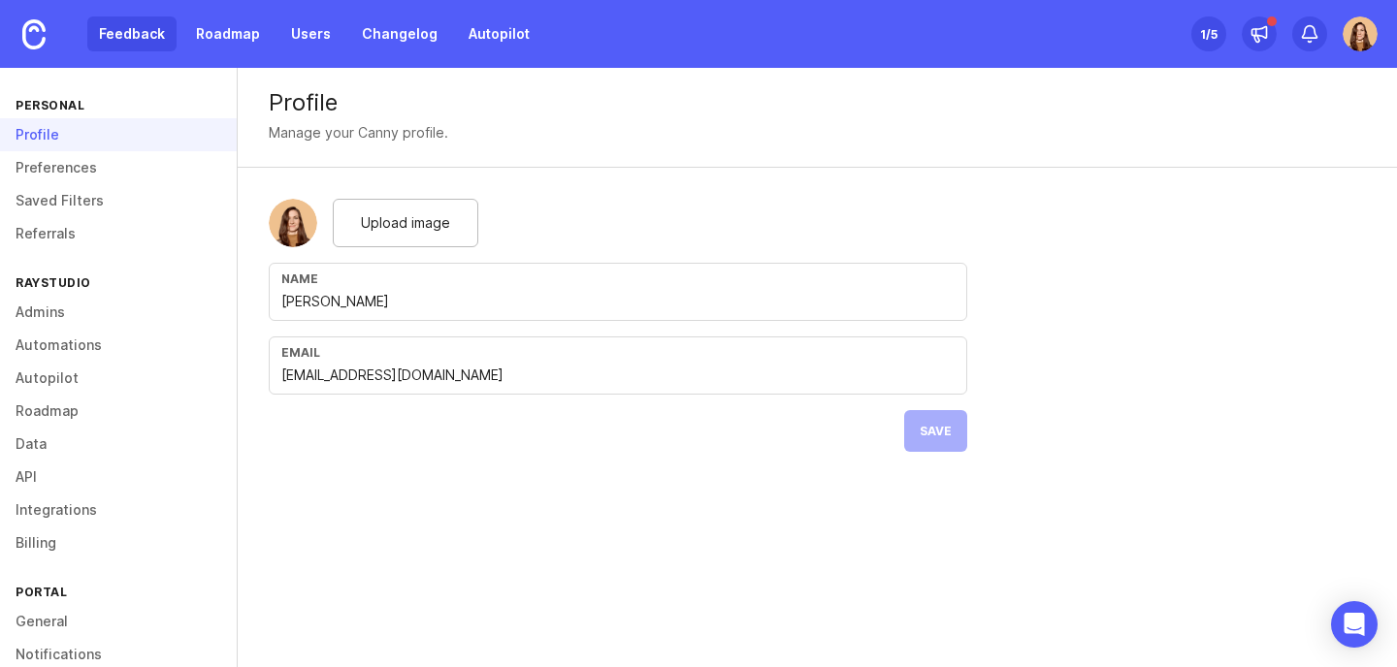
click at [141, 41] on link "Feedback" at bounding box center [131, 33] width 89 height 35
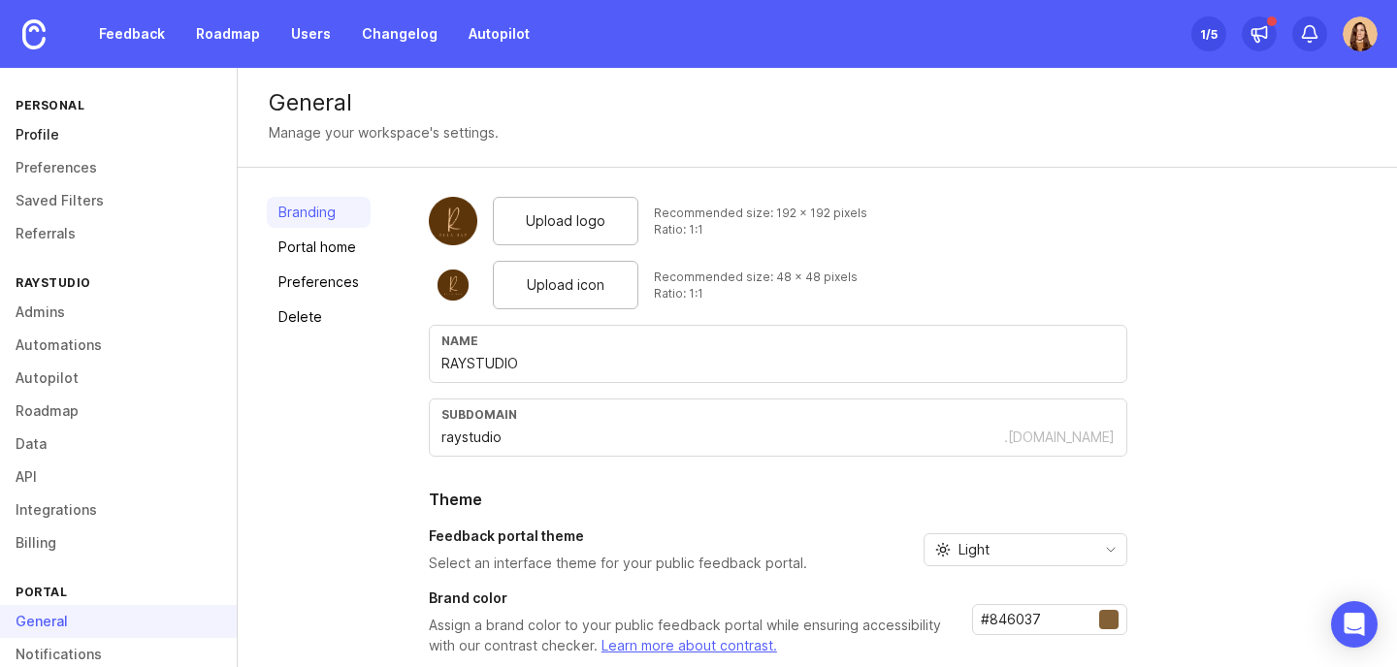
click at [43, 137] on link "Profile" at bounding box center [118, 134] width 237 height 33
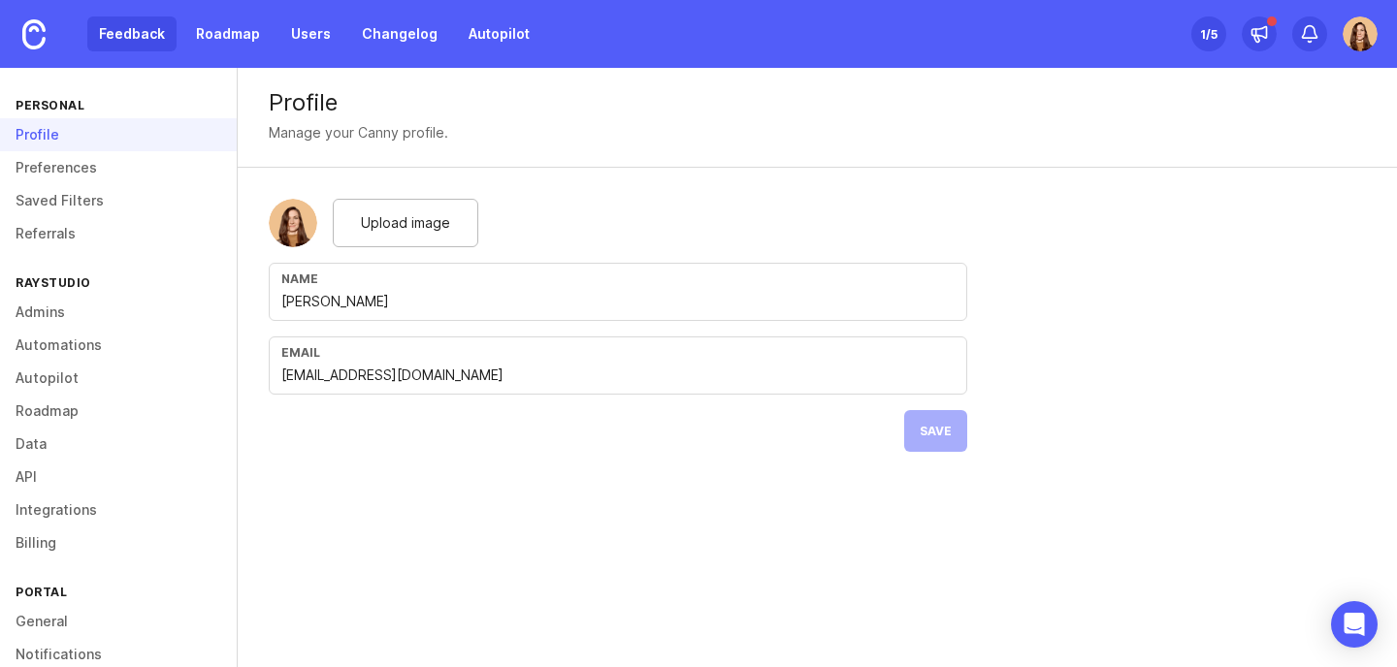
click at [126, 31] on link "Feedback" at bounding box center [131, 33] width 89 height 35
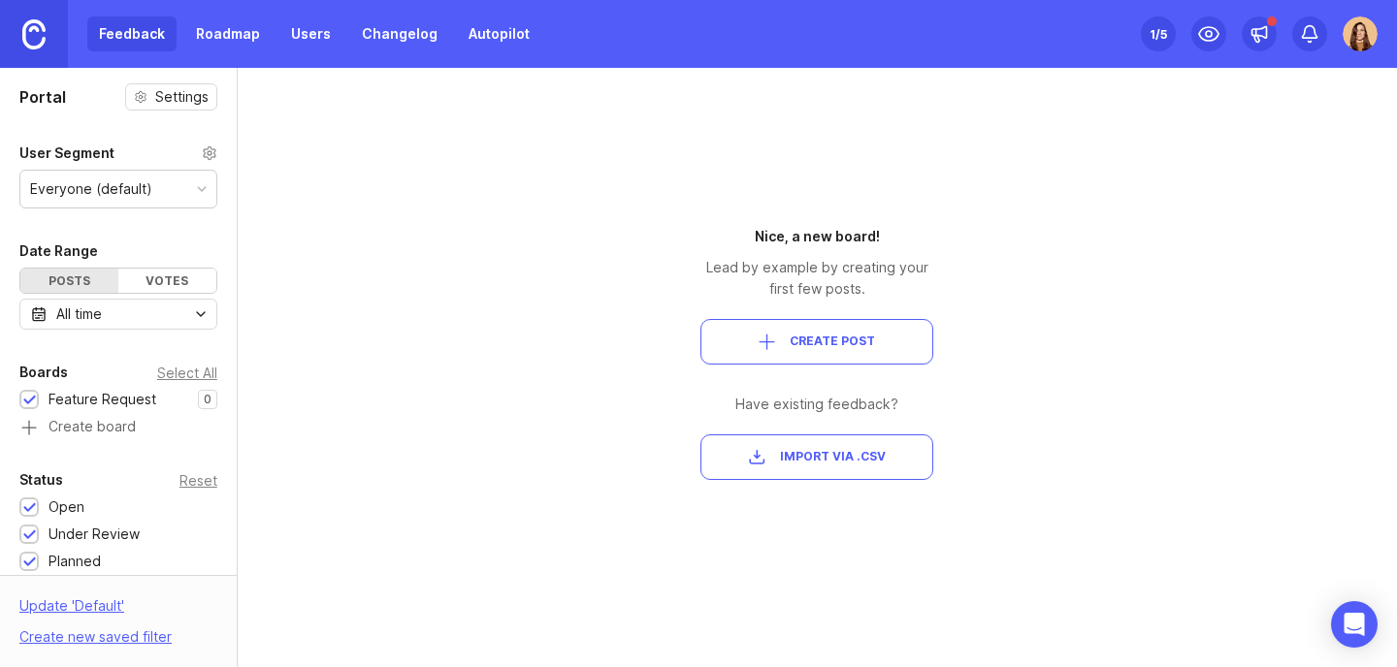
click at [40, 36] on img at bounding box center [33, 34] width 23 height 30
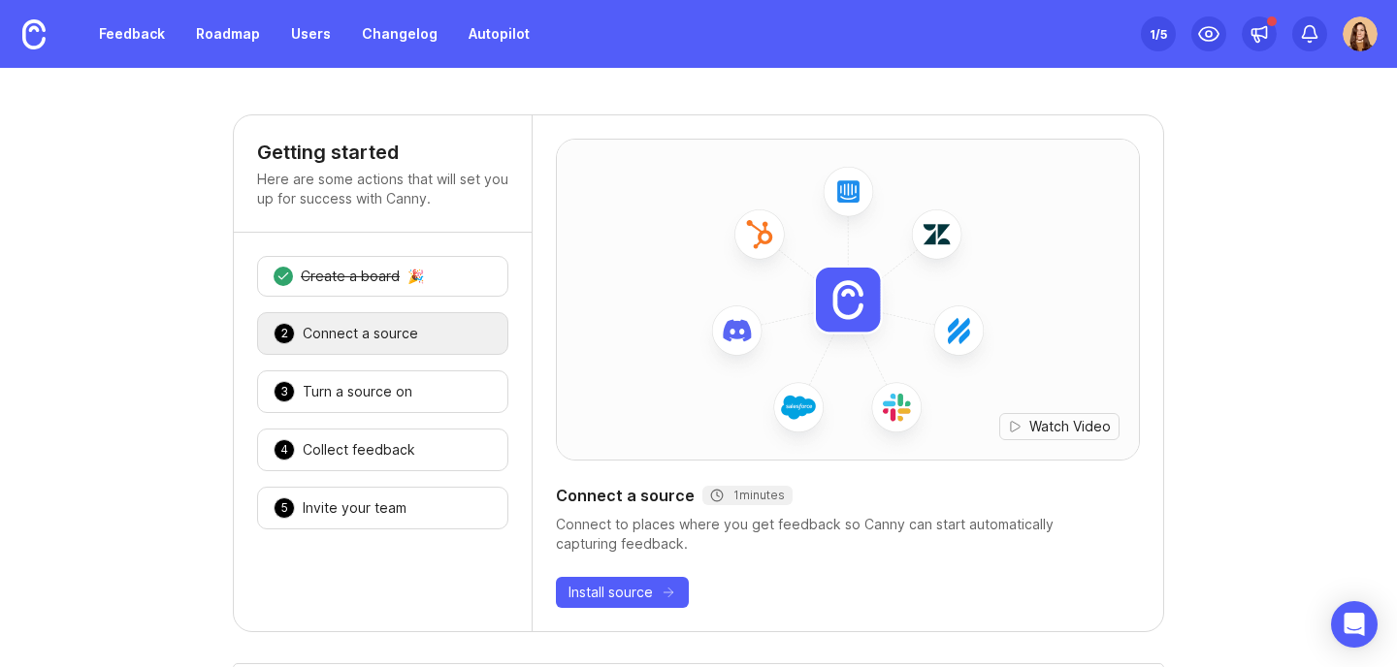
click at [399, 338] on div "Connect a source" at bounding box center [360, 333] width 115 height 19
click at [373, 396] on div "Turn a source on" at bounding box center [358, 391] width 110 height 19
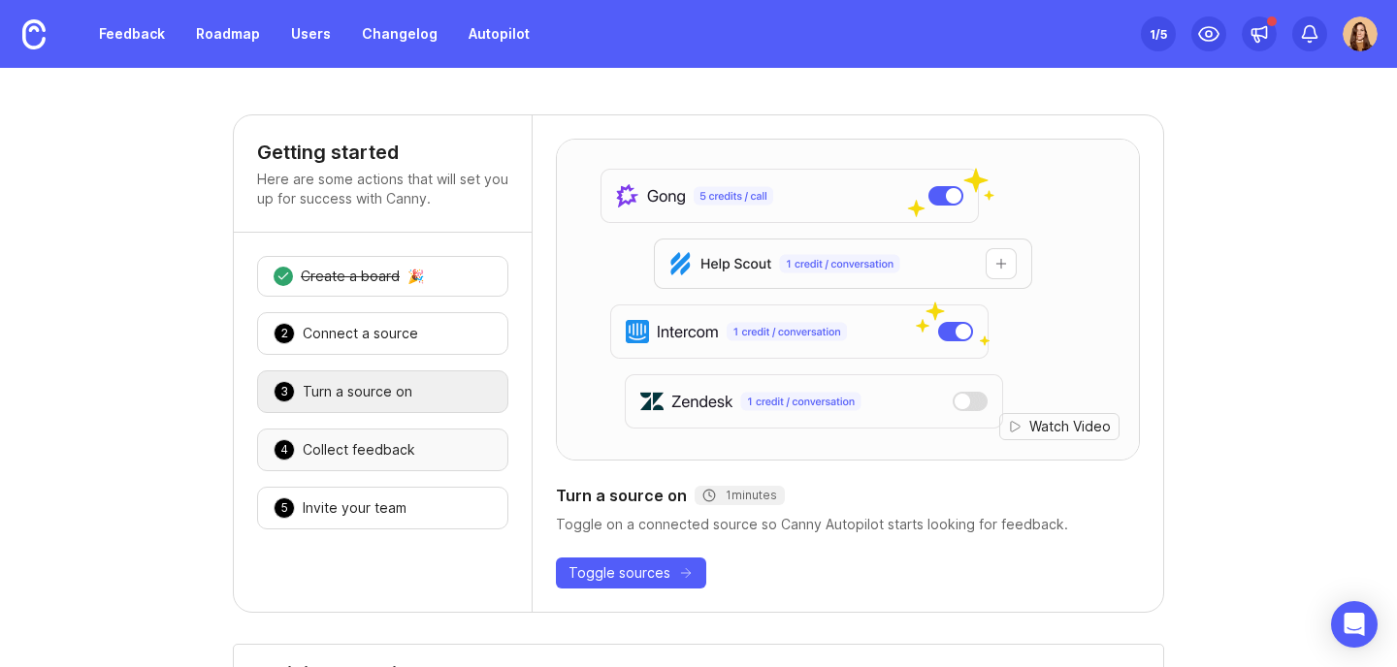
click at [382, 453] on div "Collect feedback" at bounding box center [359, 449] width 113 height 19
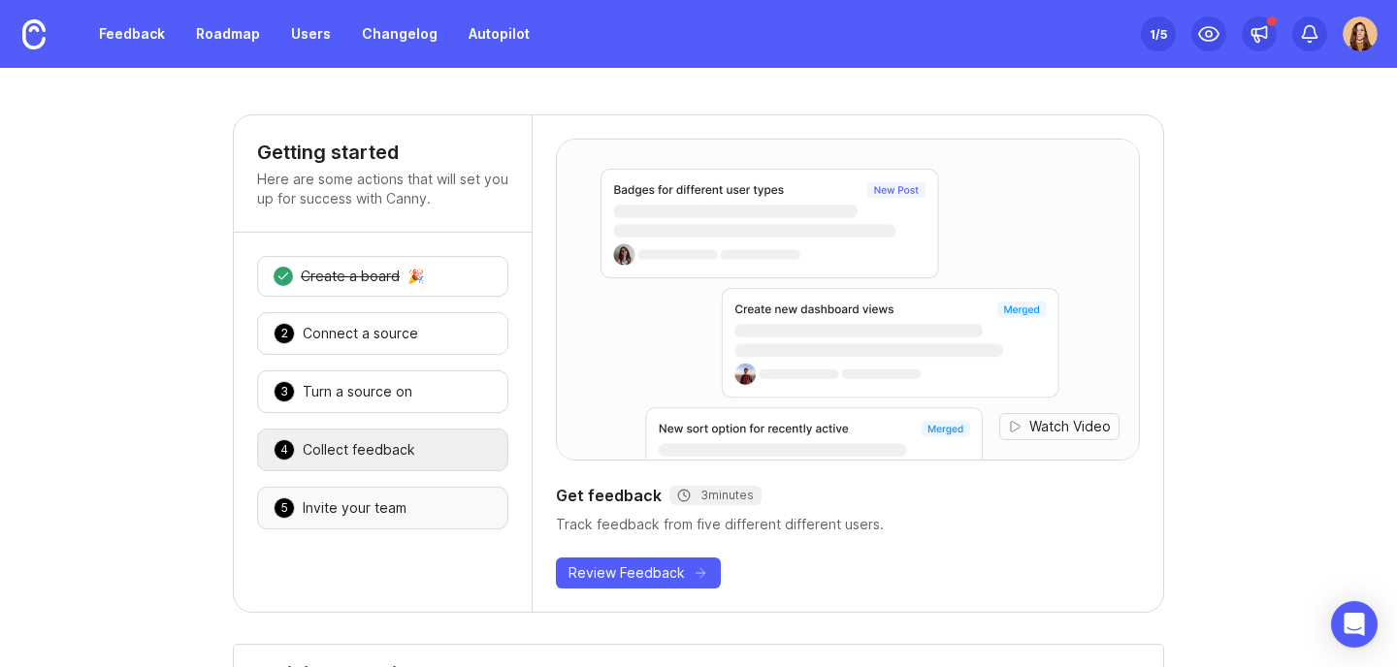
click at [414, 502] on div "5 Invite your team 🎉" at bounding box center [382, 508] width 251 height 43
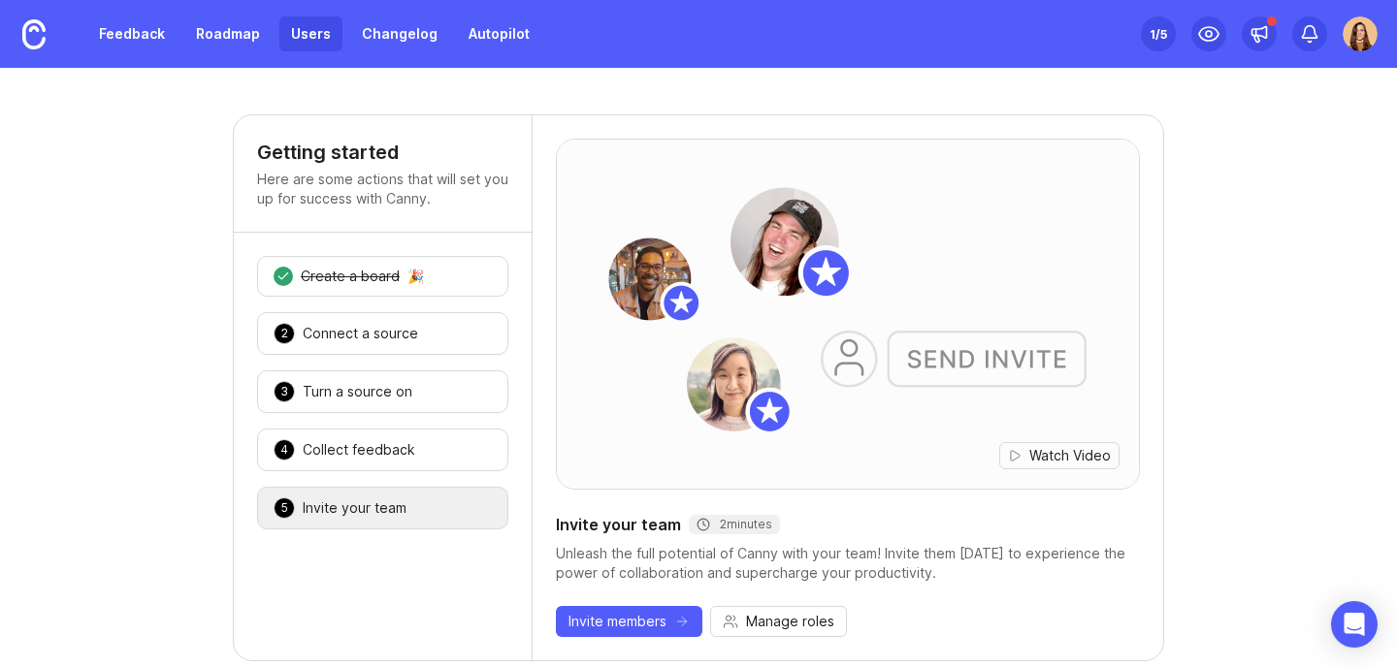
click at [298, 38] on link "Users" at bounding box center [310, 33] width 63 height 35
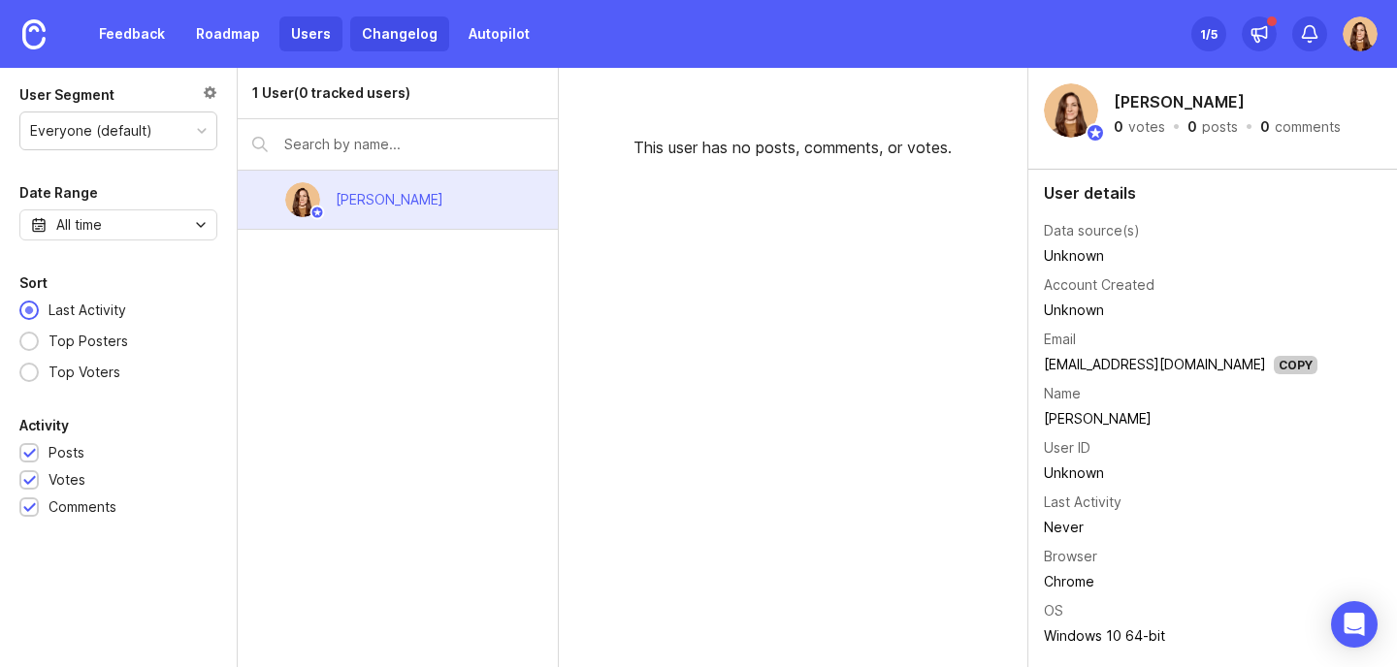
click at [404, 37] on link "Changelog" at bounding box center [399, 33] width 99 height 35
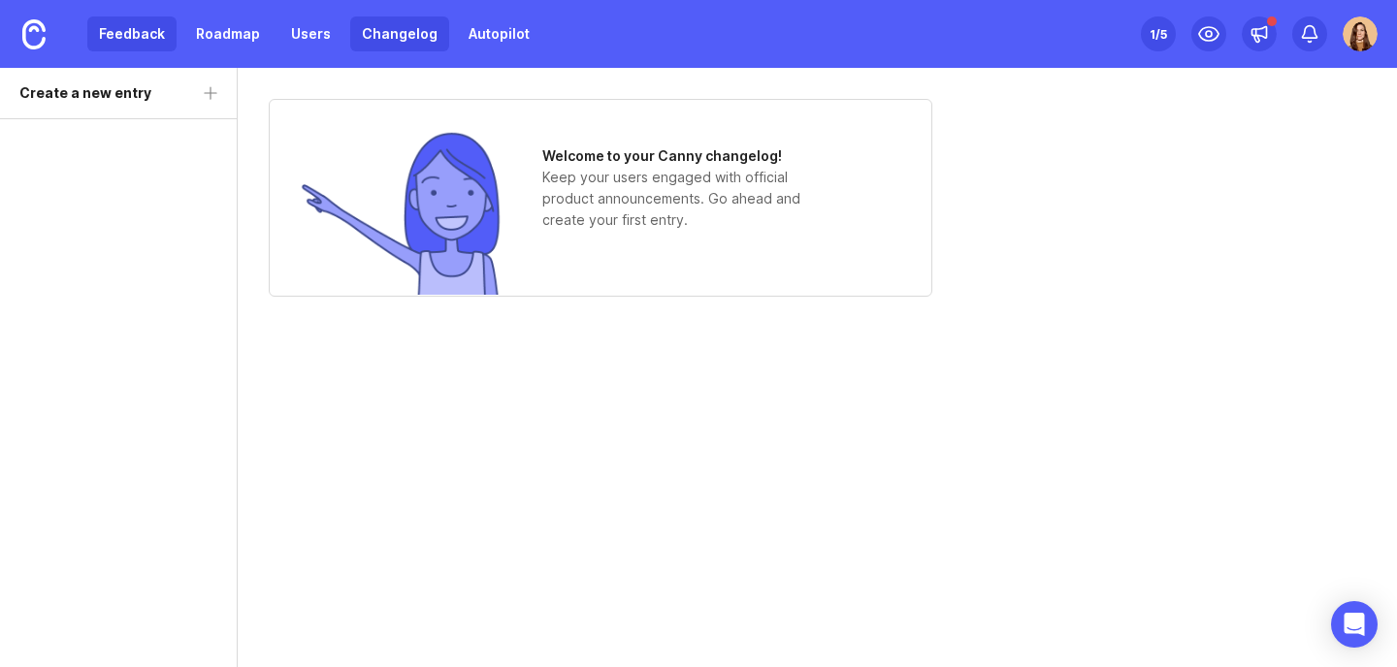
click at [121, 39] on link "Feedback" at bounding box center [131, 33] width 89 height 35
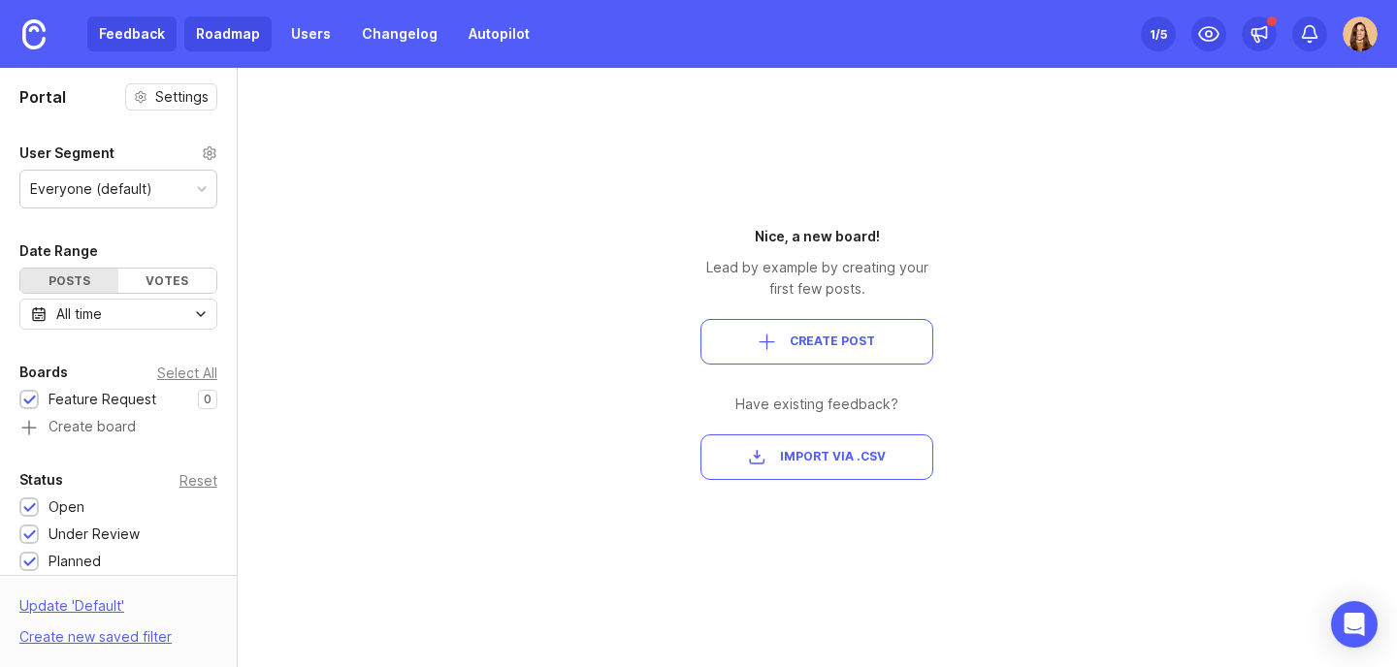
click at [188, 35] on link "Roadmap" at bounding box center [227, 33] width 87 height 35
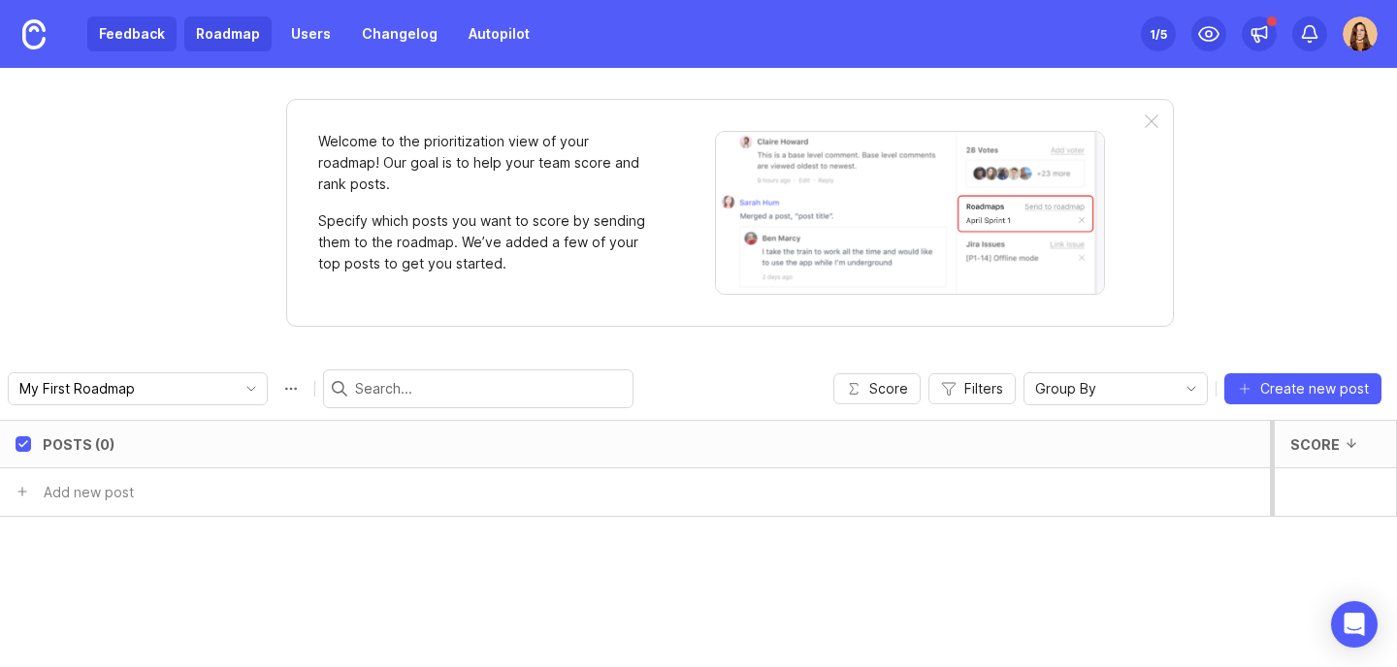
click at [117, 35] on link "Feedback" at bounding box center [131, 33] width 89 height 35
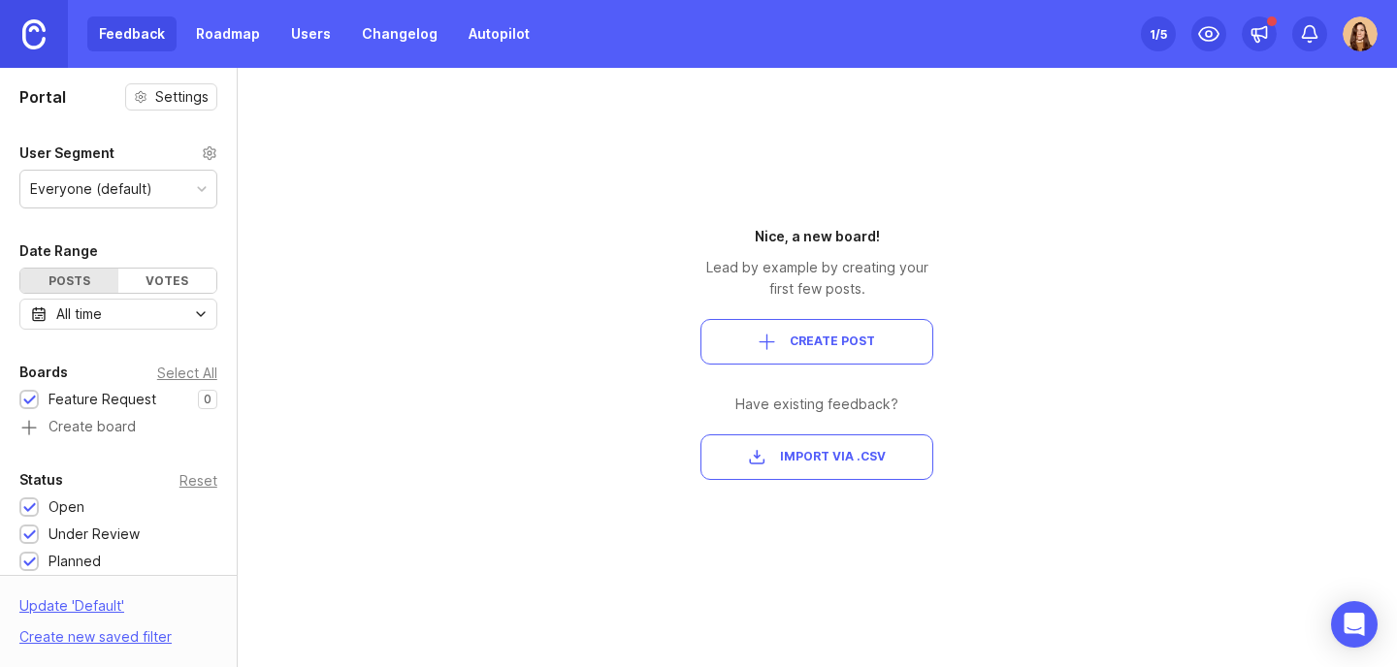
click at [32, 32] on img at bounding box center [33, 34] width 23 height 30
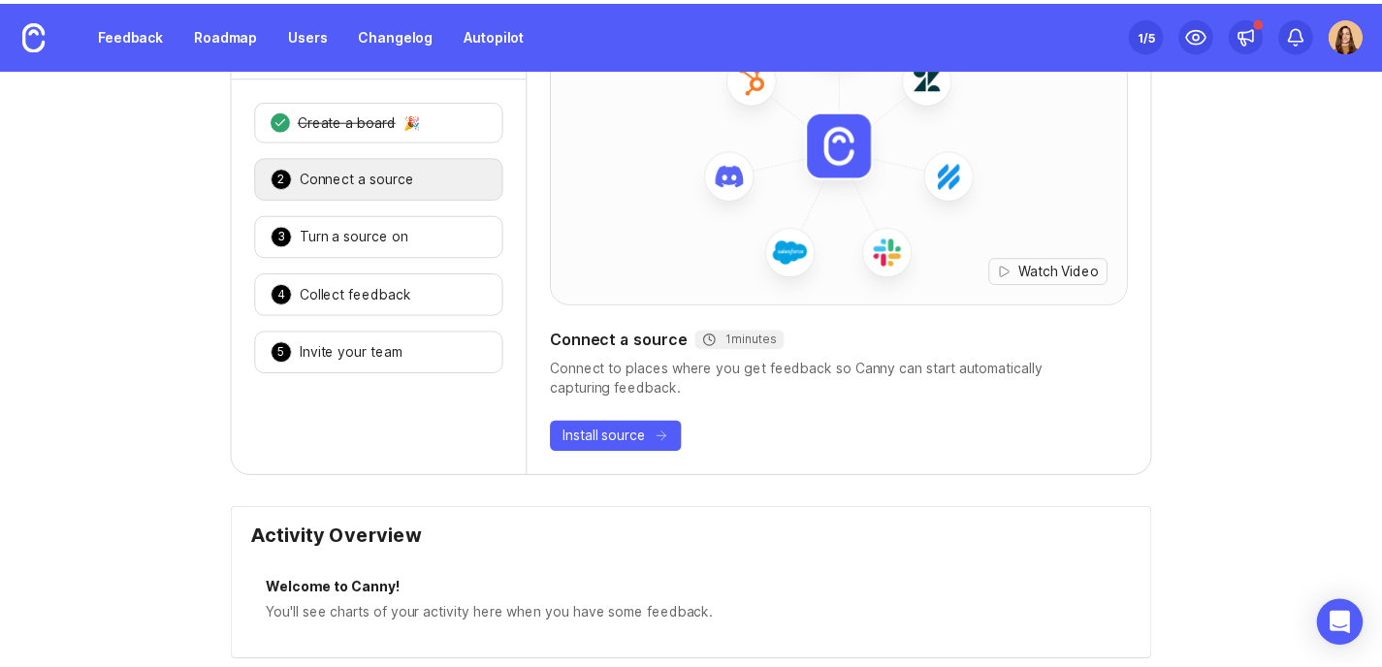
scroll to position [194, 0]
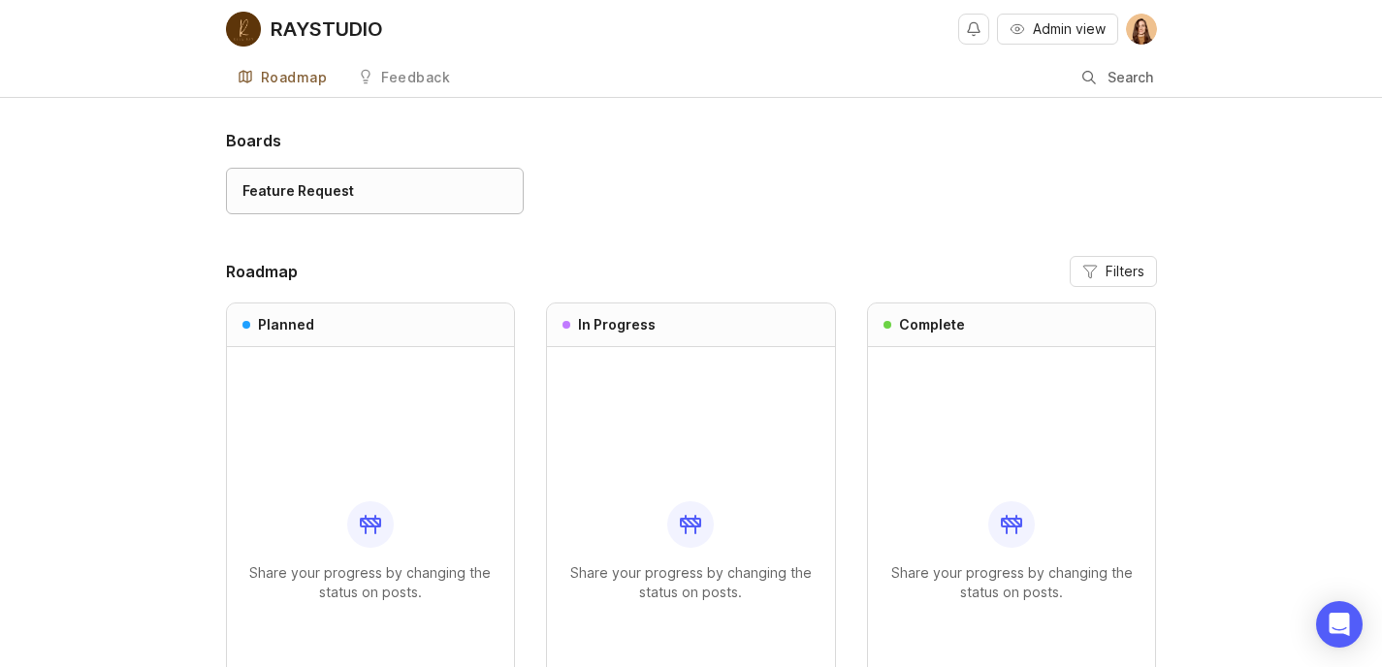
click at [340, 185] on div "Feature Request" at bounding box center [299, 190] width 112 height 21
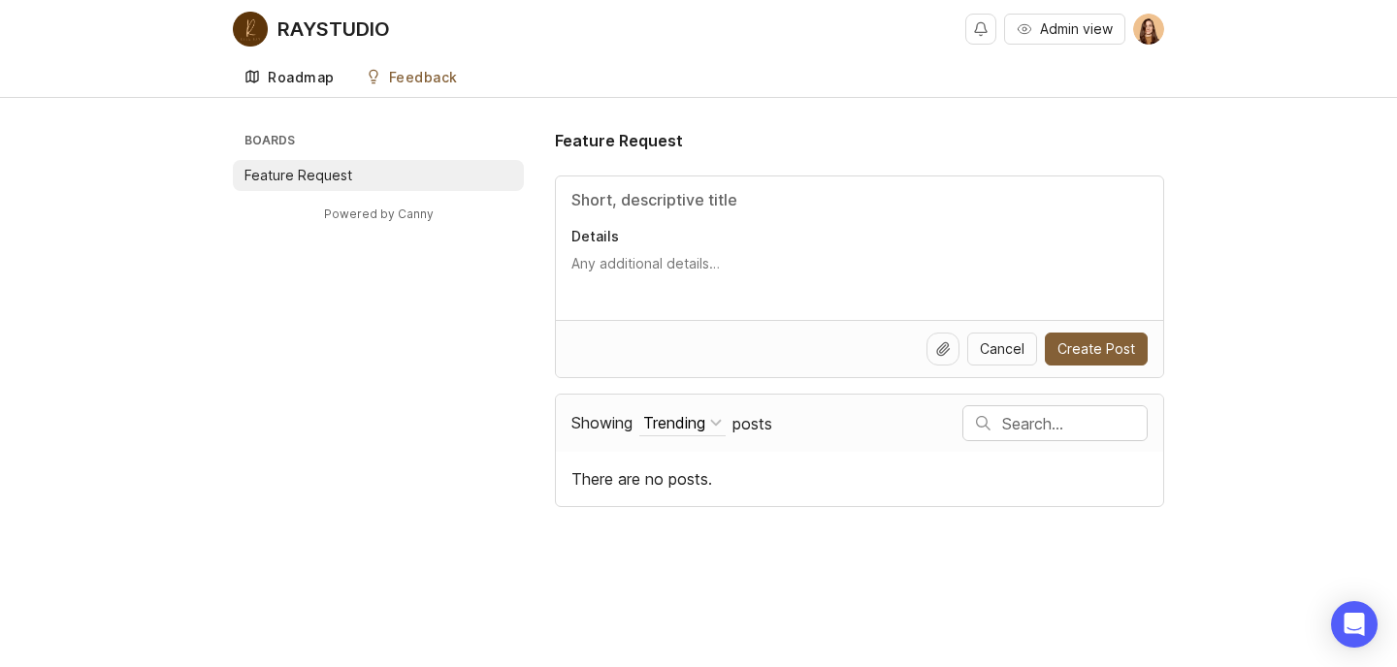
click at [323, 81] on div "Roadmap" at bounding box center [301, 78] width 67 height 14
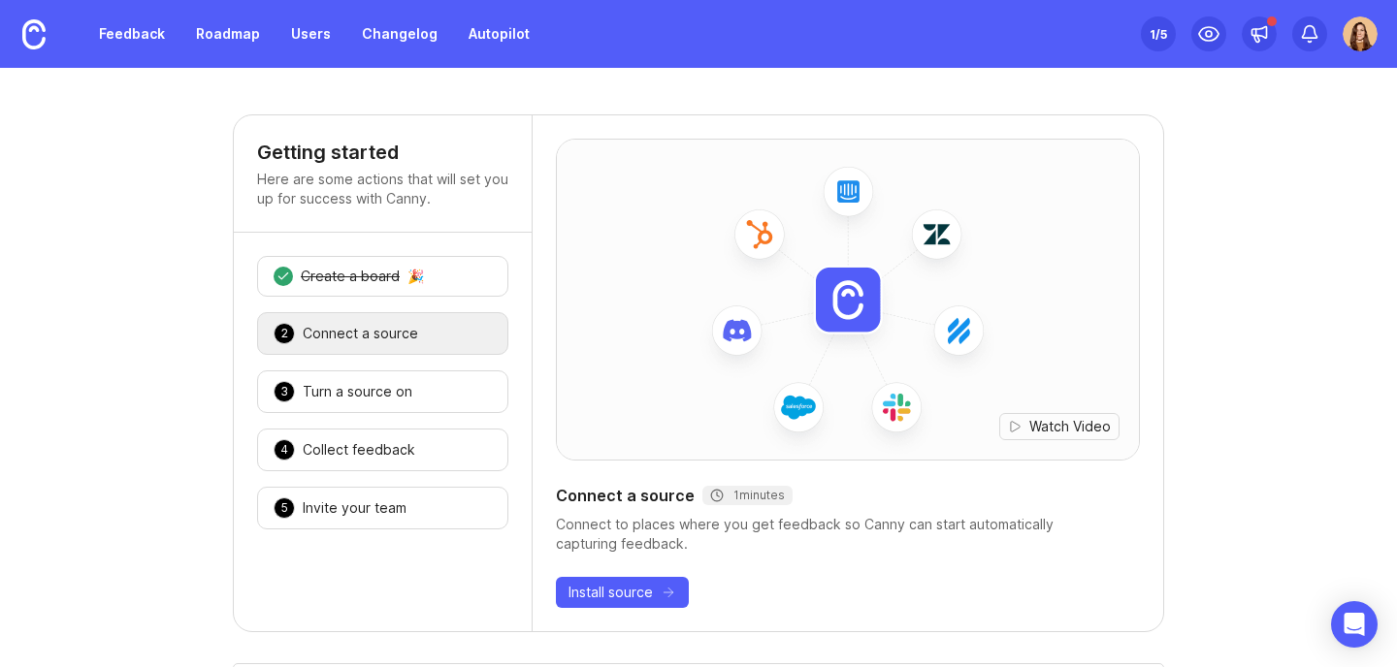
click at [1354, 35] on img at bounding box center [1360, 33] width 35 height 35
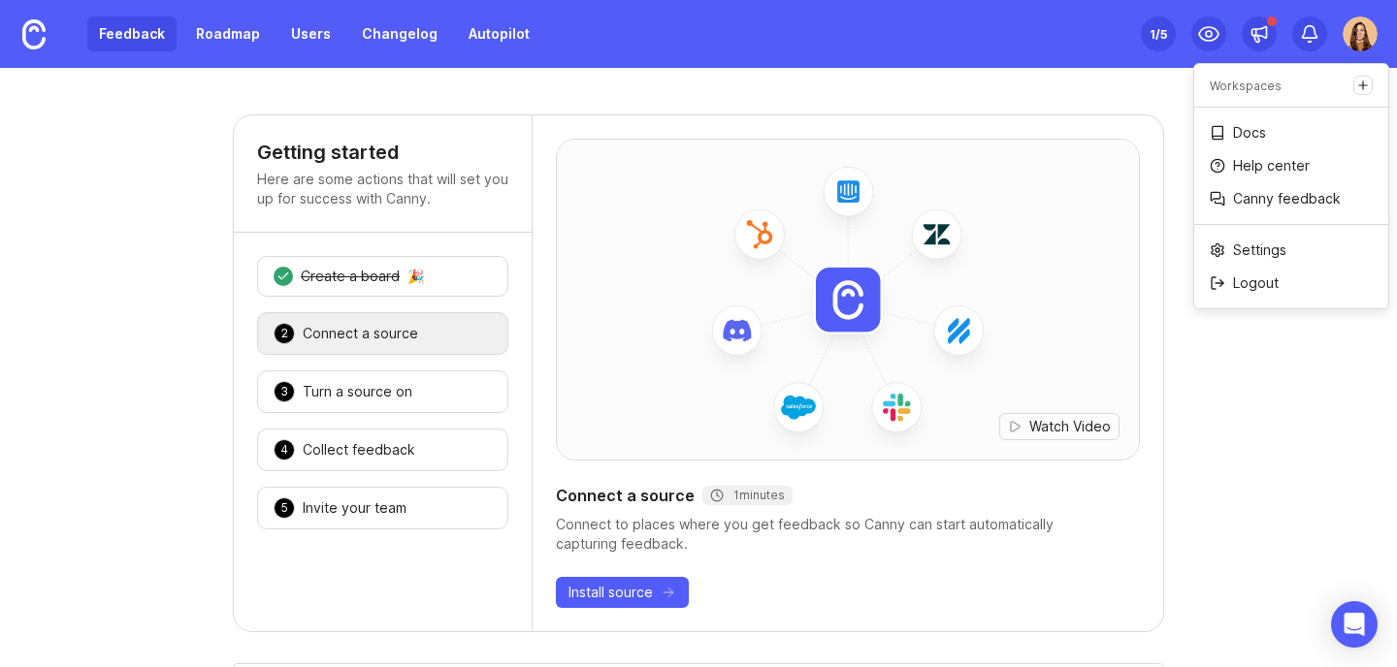
click at [111, 41] on link "Feedback" at bounding box center [131, 33] width 89 height 35
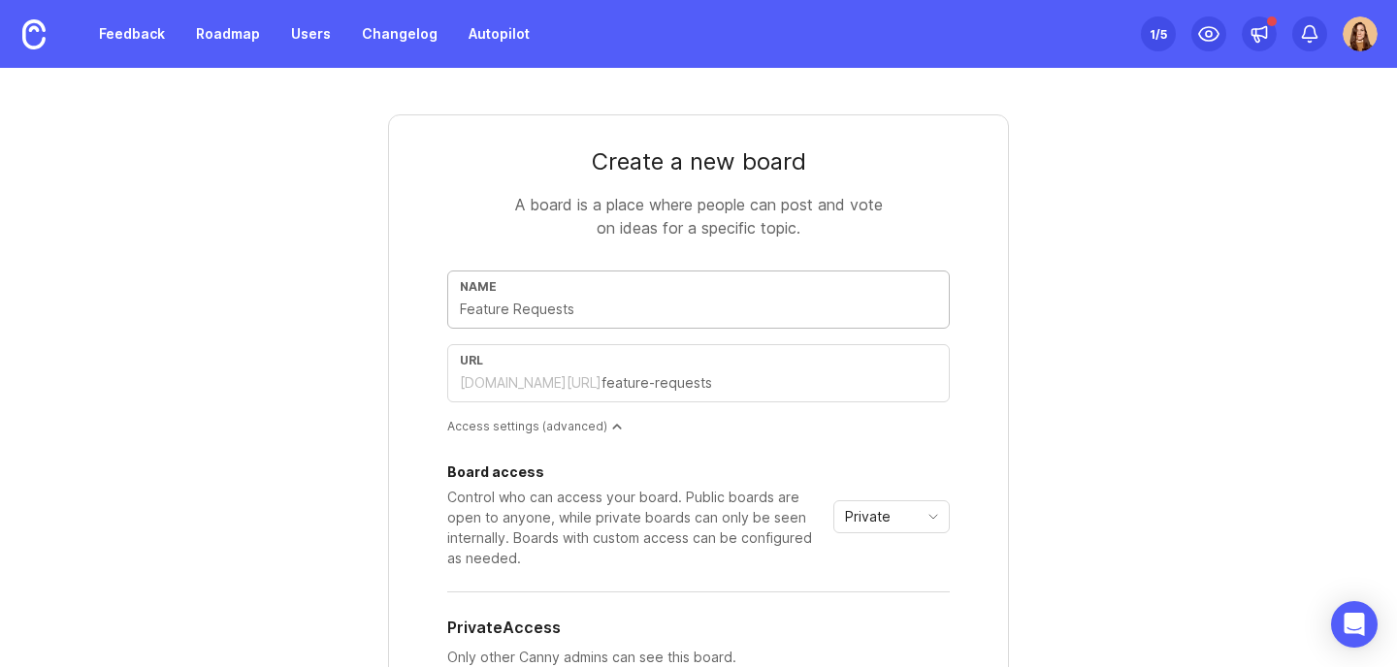
click at [600, 311] on input "text" at bounding box center [698, 309] width 477 height 21
type input "F"
type input "f"
type input "W"
type input "w"
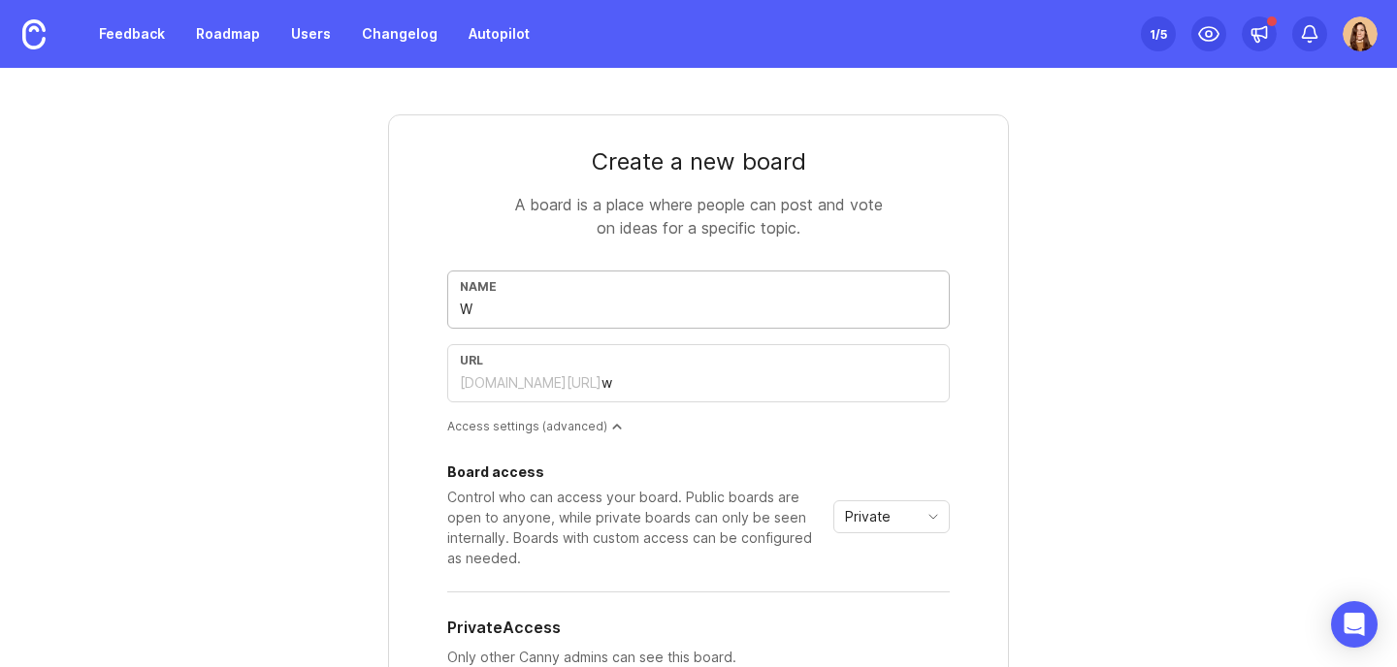
type input "Wa"
type input "wa"
type input "War"
type input "war"
type input "[PERSON_NAME]"
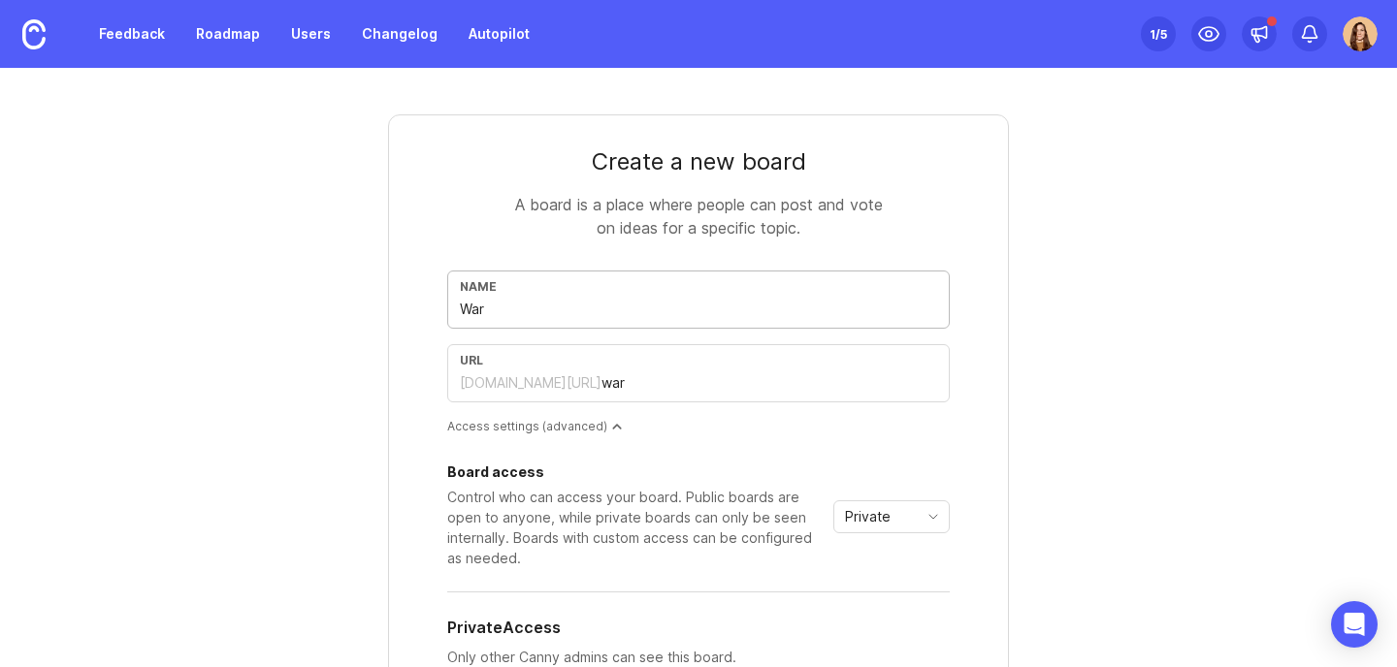
type input "[PERSON_NAME]"
type input "Wardr"
type input "wardr"
type input "Wardro"
type input "wardro"
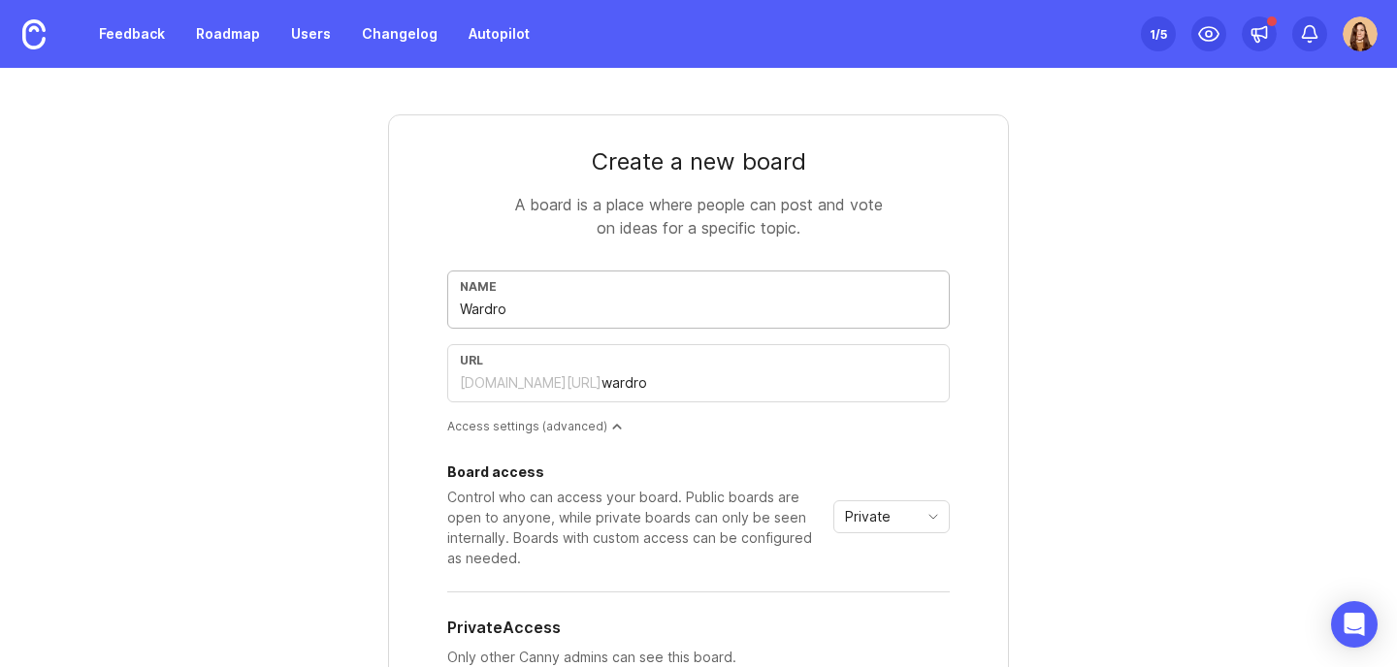
type input "Wardrob"
type input "wardrob"
type input "Wardrobe"
type input "wardrobe"
type input "Wardrobe P"
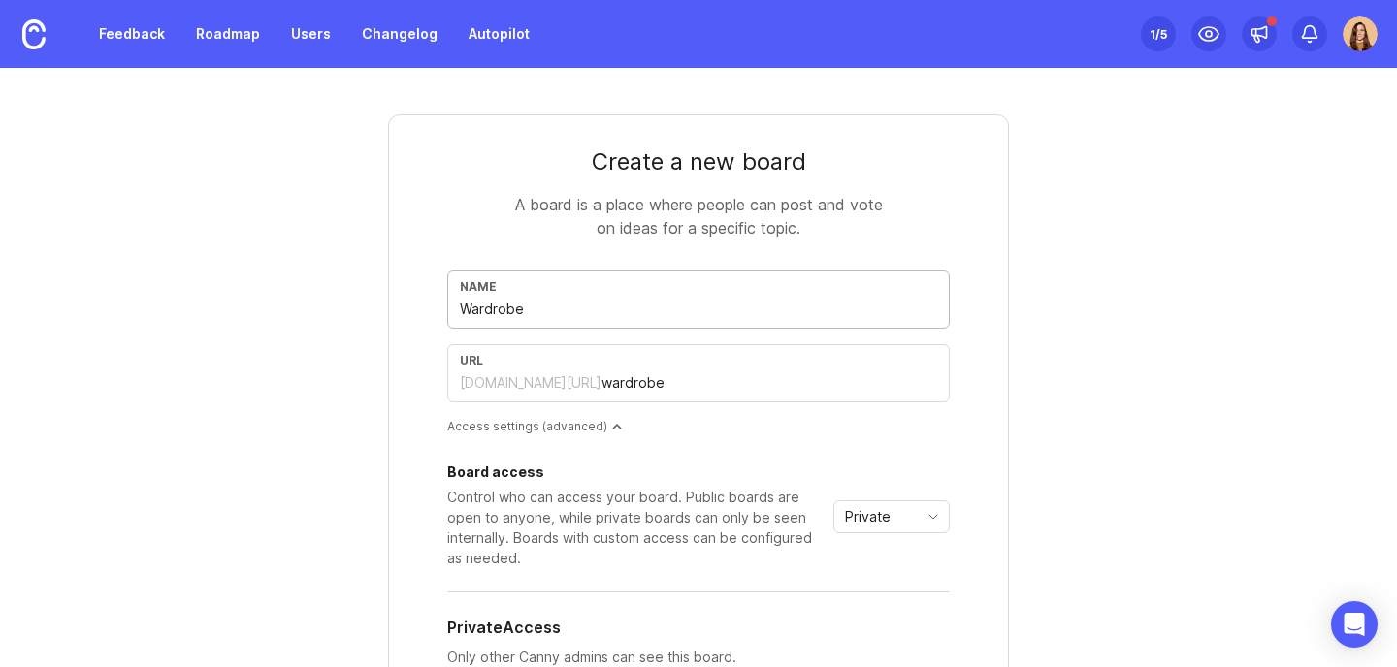
type input "wardrobe-p"
type input "Wardrobe [GEOGRAPHIC_DATA]"
type input "wardrobe-pa"
type input "Wardrobe PAl"
type input "wardrobe-pal"
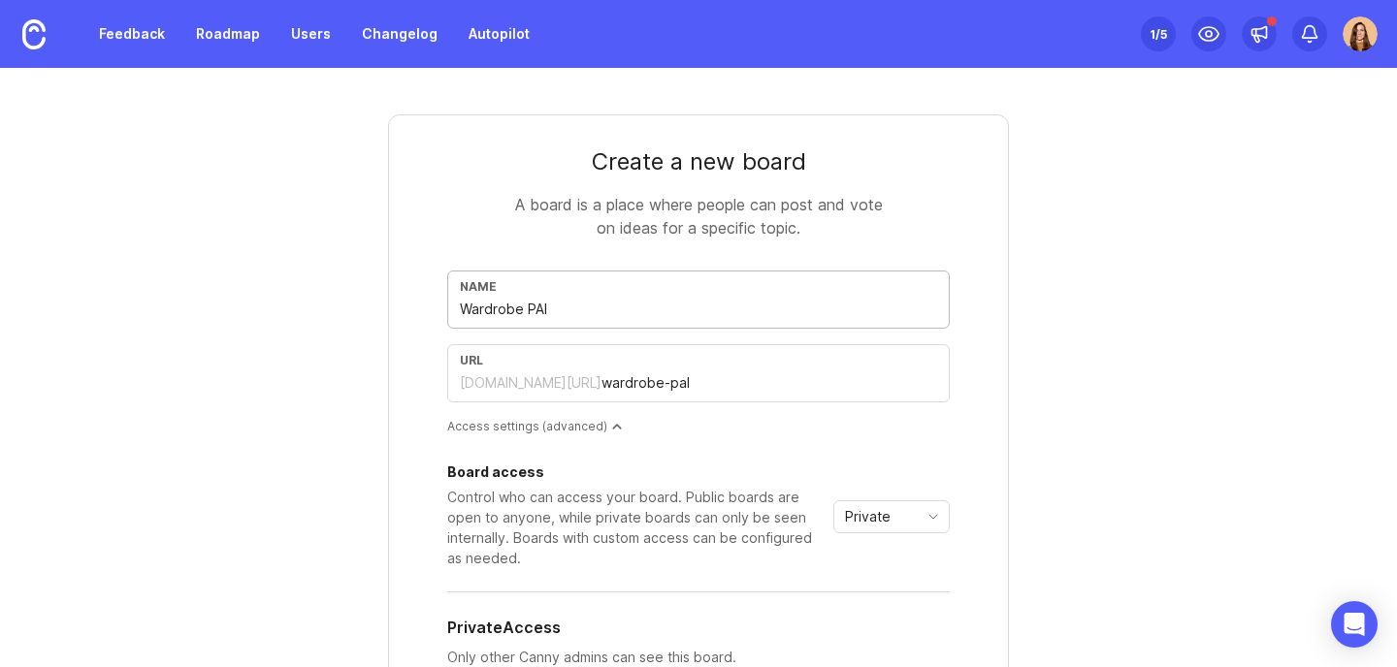
type input "Wardrobe PAle"
type input "wardrobe-pale"
type input "Wardrobe PAl"
type input "wardrobe-pal"
type input "Wardrobe [GEOGRAPHIC_DATA]"
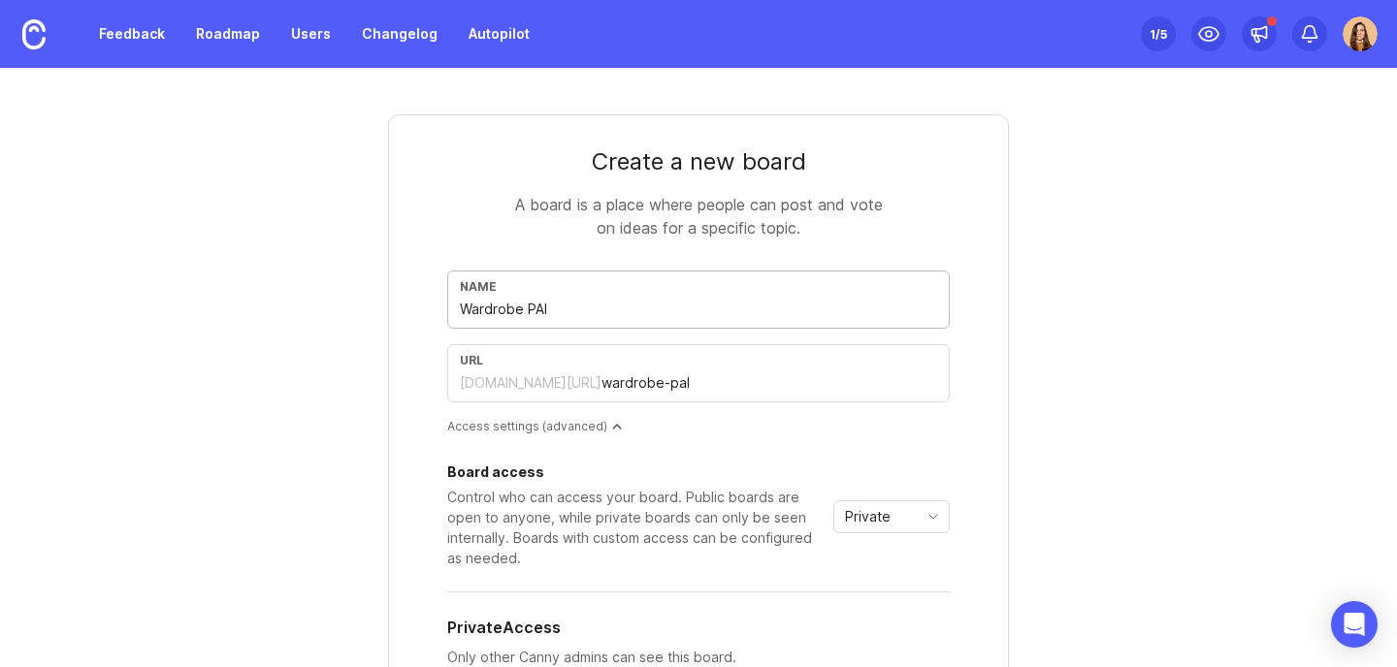
type input "wardrobe-pa"
type input "Wardrobe P"
type input "wardrobe-p"
type input "Wardrobe Pa"
type input "wardrobe-pa"
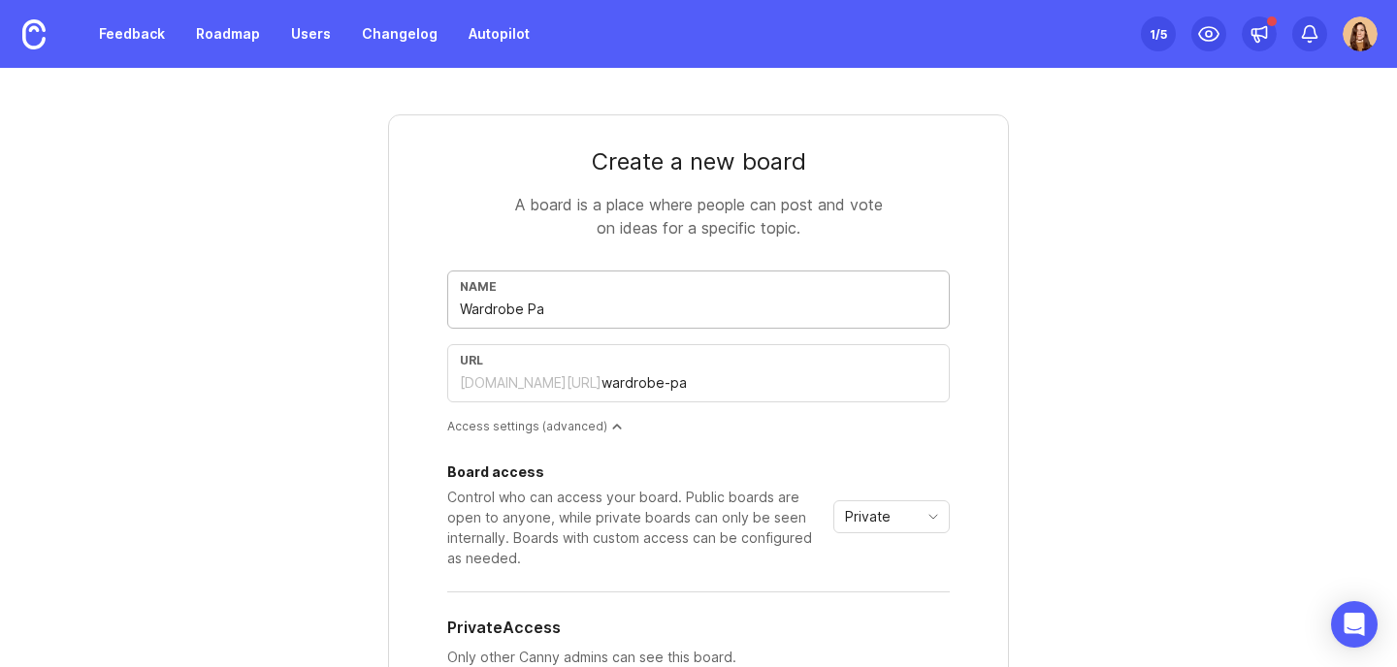
type input "Wardrobe Pal"
type input "wardrobe-pal"
type input "Wardrobe Pale"
type input "wardrobe-pale"
type input "Wardrobe Palet"
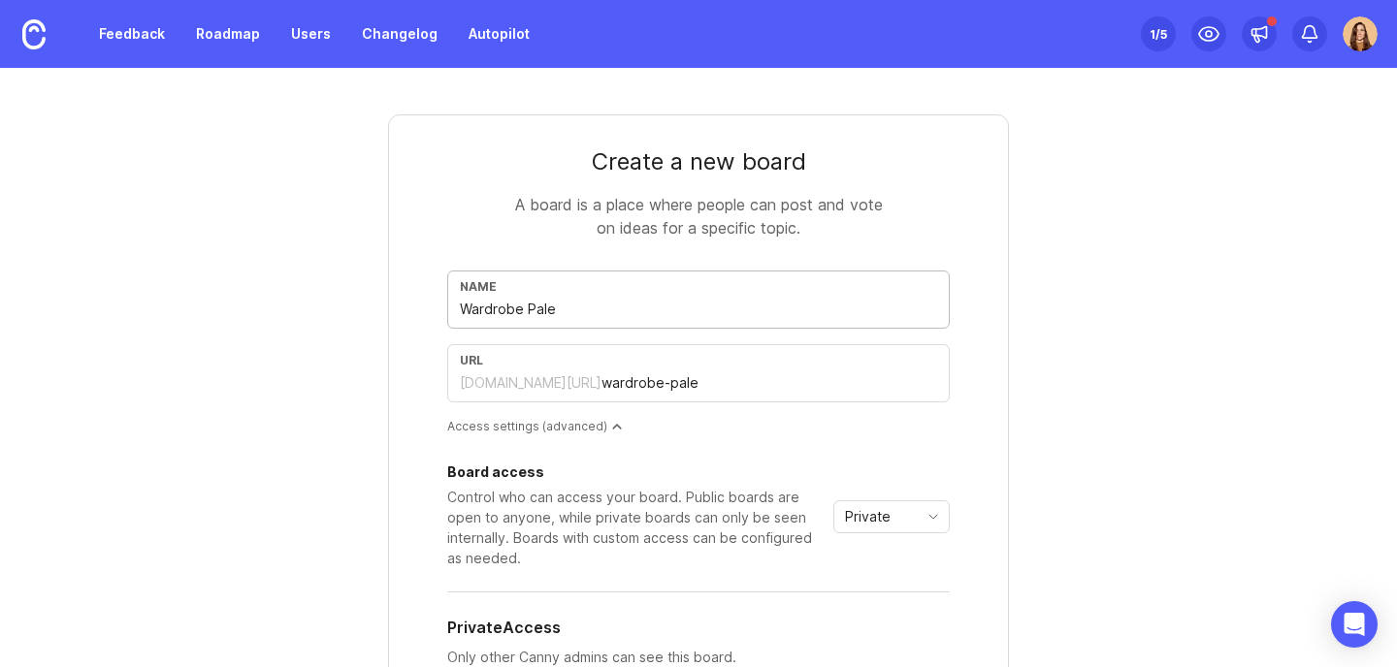
type input "wardrobe-palet"
type input "Wardrobe Palett"
type input "wardrobe-palett"
type input "Wardrobe Palette"
type input "wardrobe-palette"
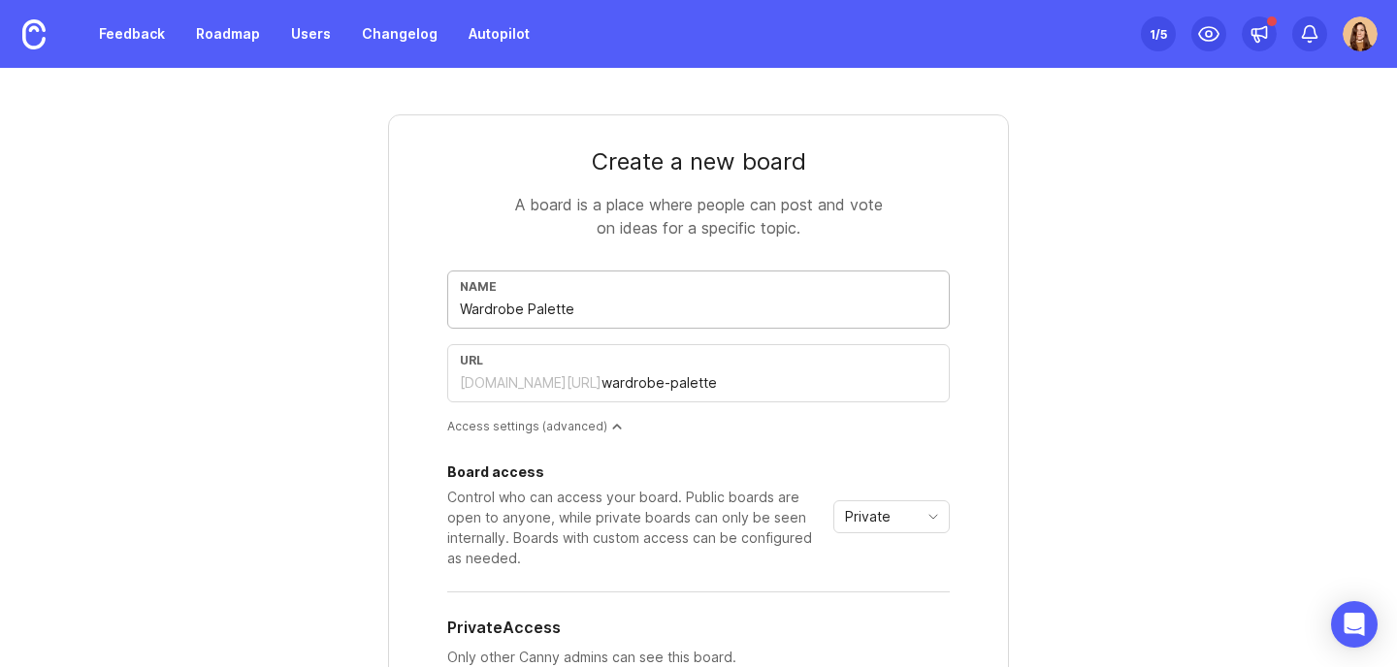
type input "Wardrobe Palettes"
type input "wardrobe-palettes"
type input "Wardrobe Palette"
type input "wardrobe-palette"
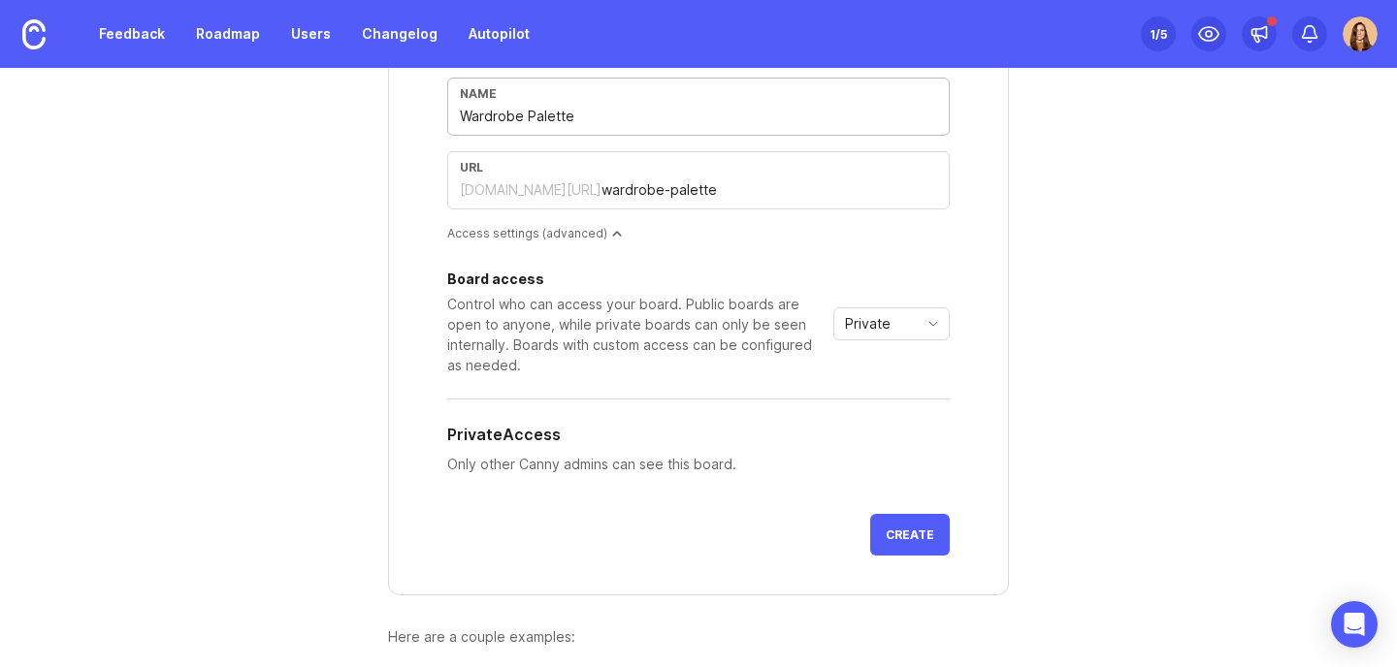
scroll to position [194, 0]
type input "Wardrobe Palette"
click at [884, 326] on div "Private" at bounding box center [875, 322] width 83 height 31
click at [872, 393] on span "Public" at bounding box center [859, 392] width 39 height 21
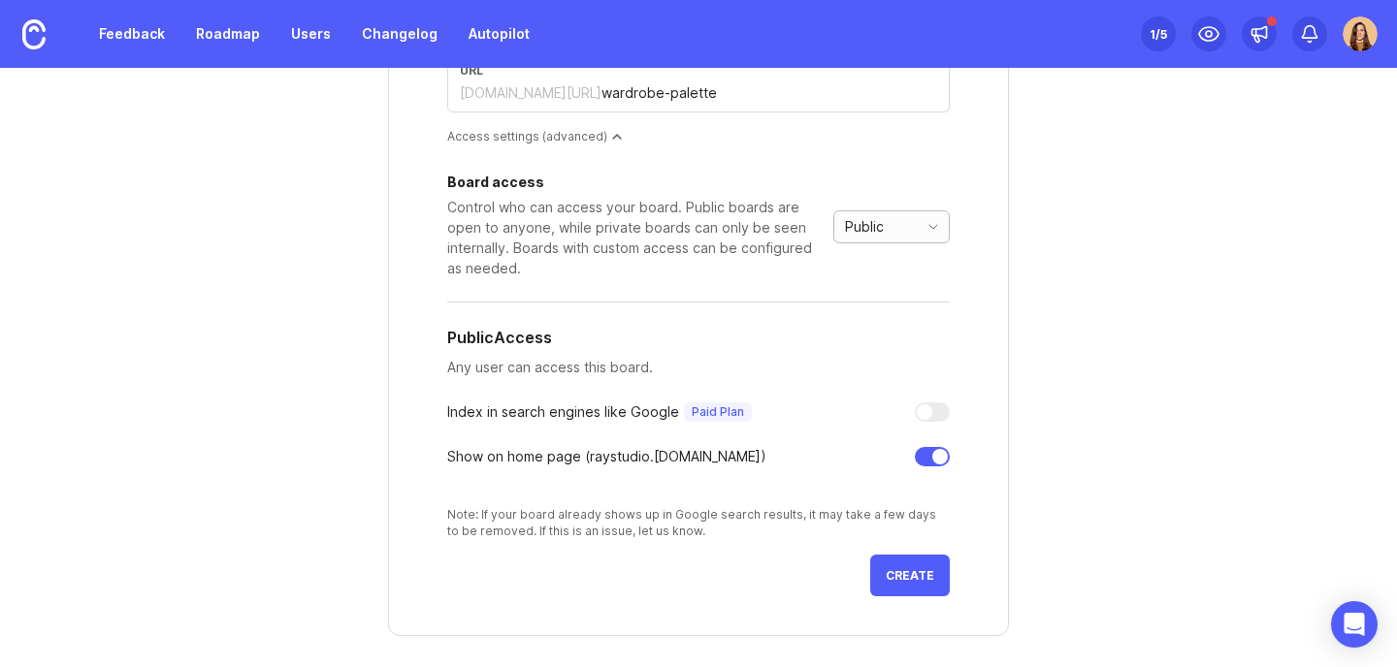
scroll to position [291, 0]
click at [900, 581] on span "Create" at bounding box center [910, 574] width 49 height 15
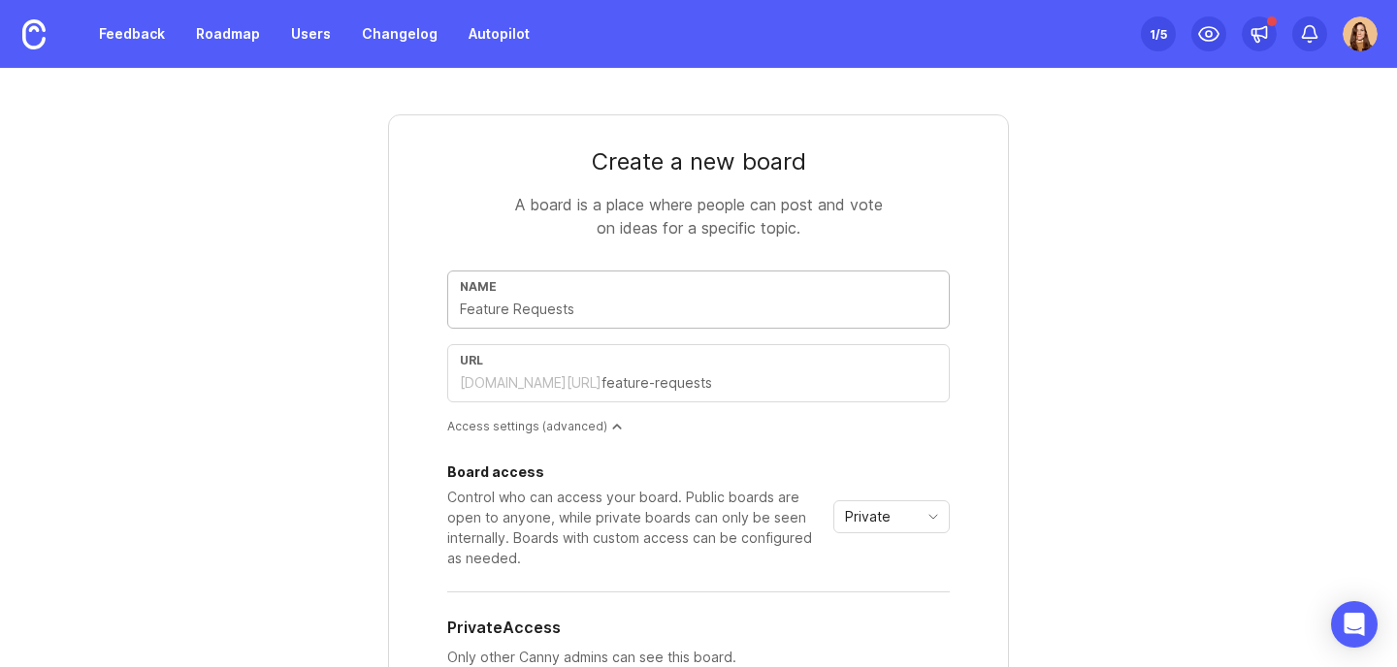
type input "H"
type input "h"
type input "Ha"
type input "ha"
type input "Hai"
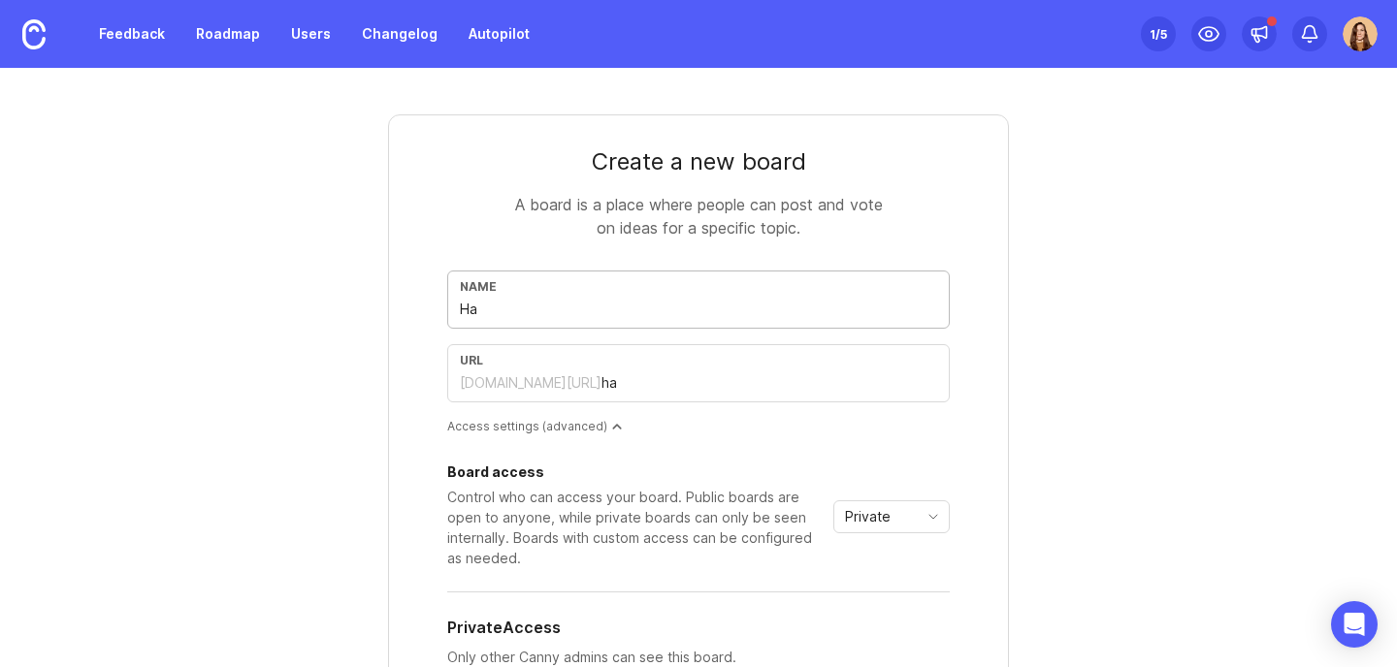
type input "hai"
type input "Hair"
type input "hair"
type input "Hair C"
type input "hair-c"
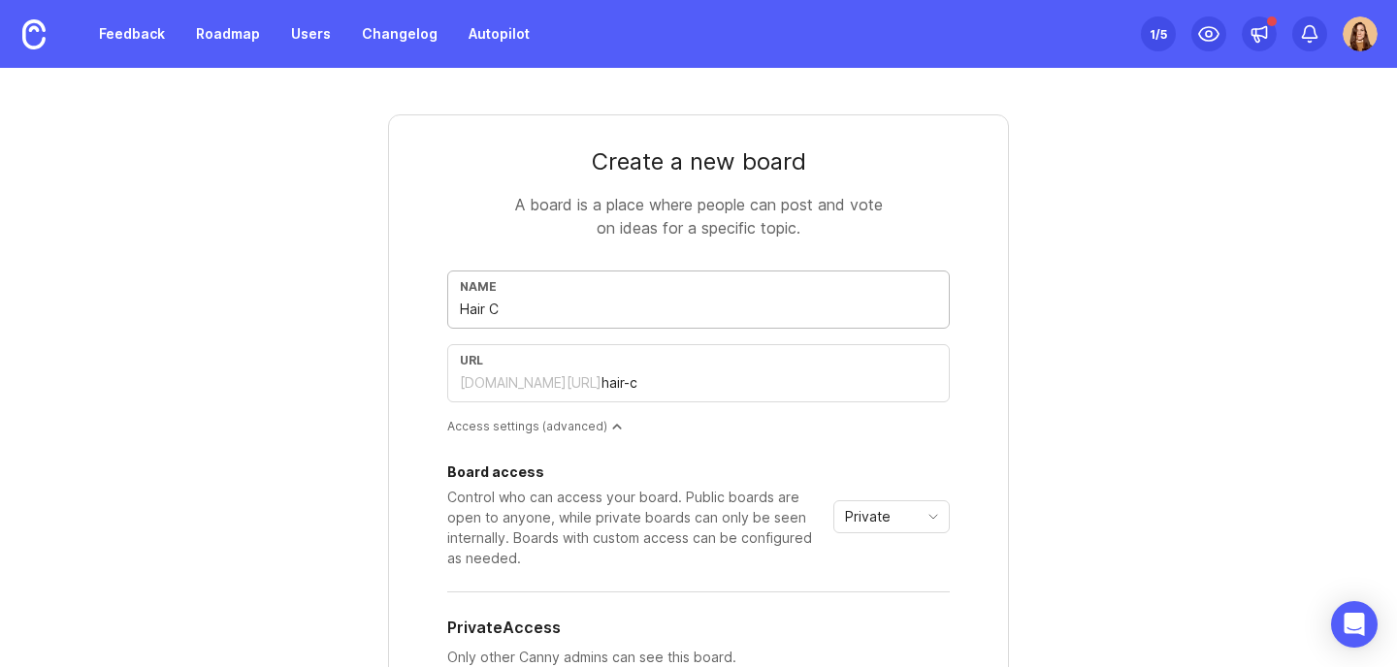
type input "Hair Co"
type input "hair-co"
type input "Hair Col"
type input "hair-col"
type input "Hair Colo"
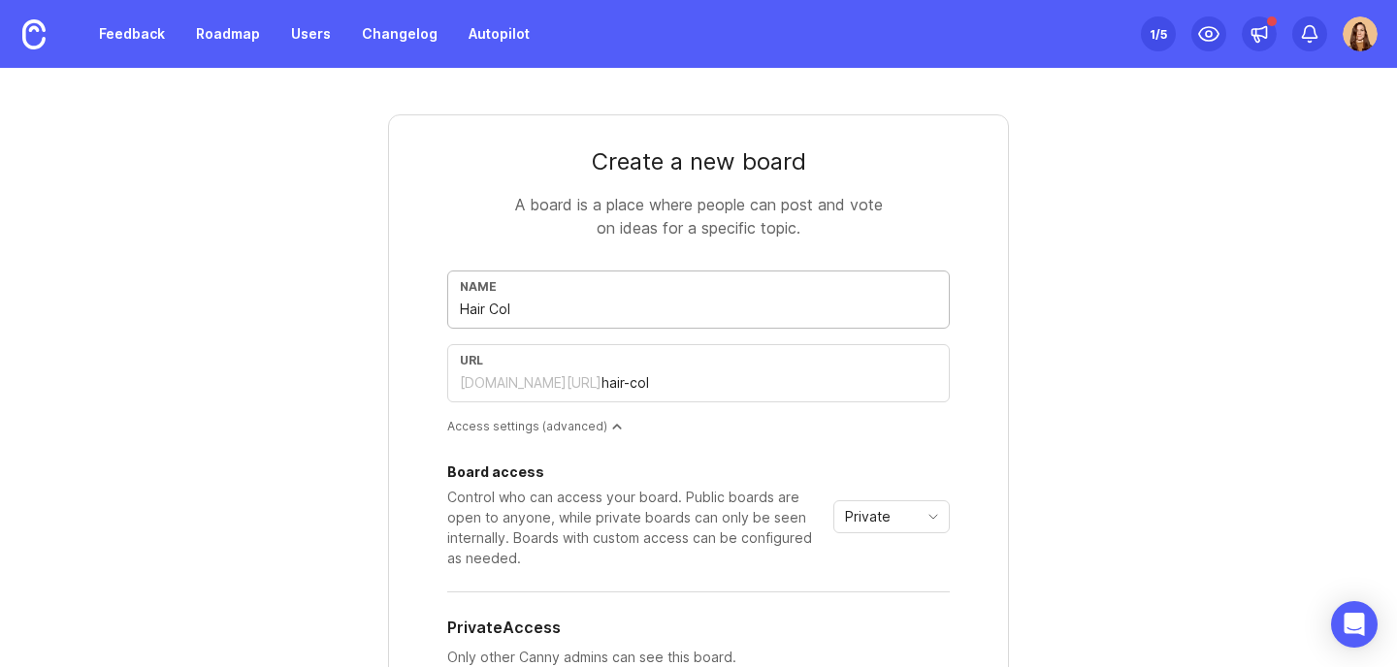
type input "hair-colo"
type input "Hair Color"
type input "hair-color"
type input "Hair Color P"
type input "hair-color-p"
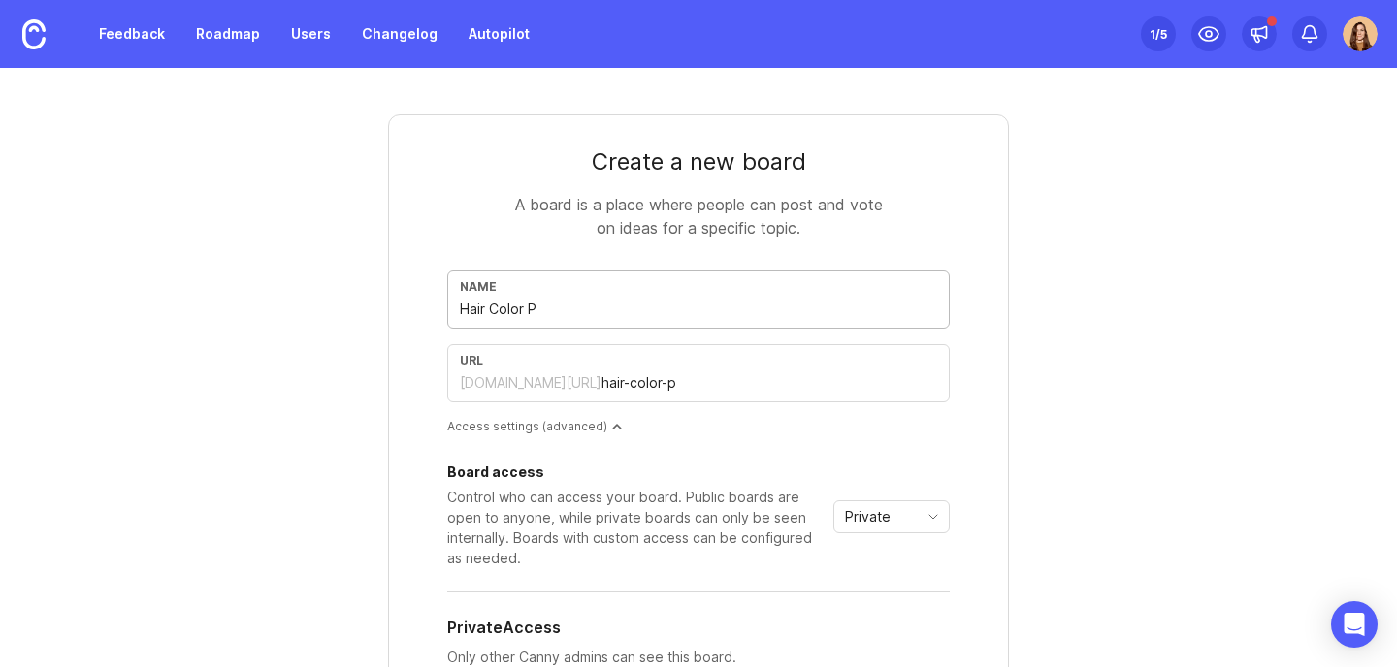
type input "Hair Color Pa"
type input "hair-color-pa"
type input "Hair Color Pal"
type input "hair-color-pal"
type input "Hair Color Pale"
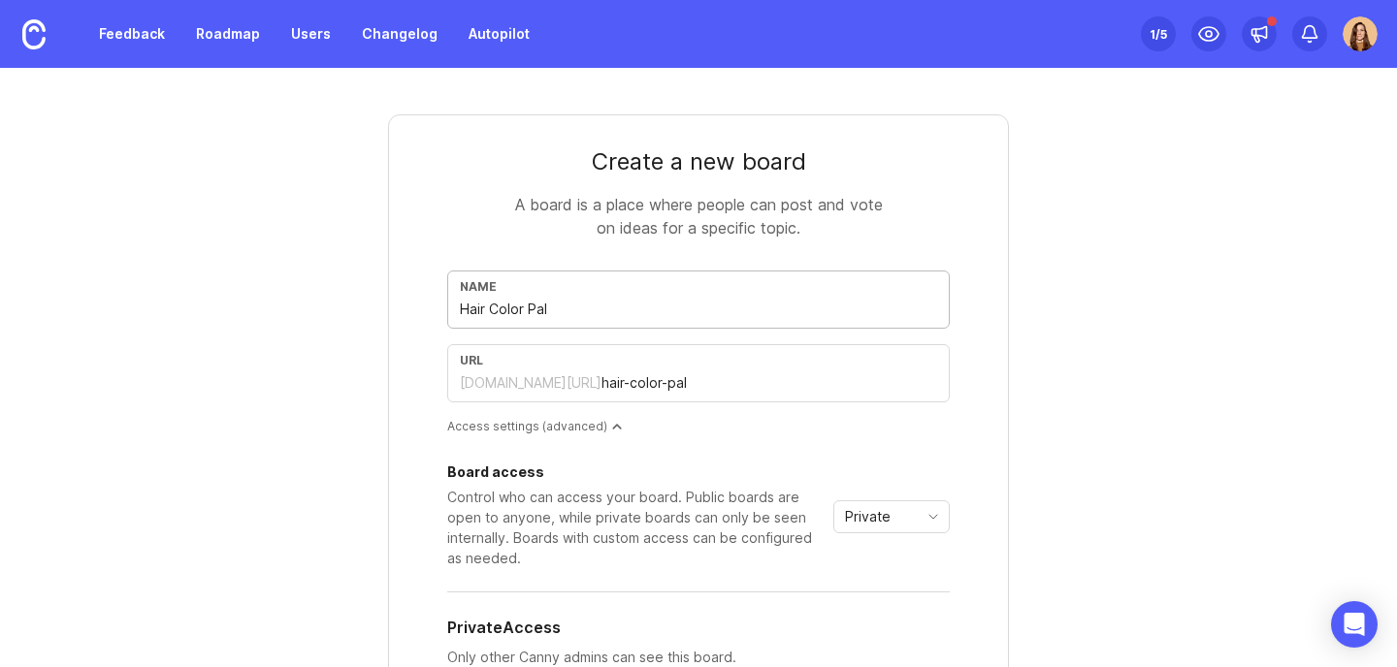
type input "hair-color-pale"
type input "Hair Color Palet"
type input "hair-color-palet"
type input "Hair Color Palett"
type input "hair-color-palett"
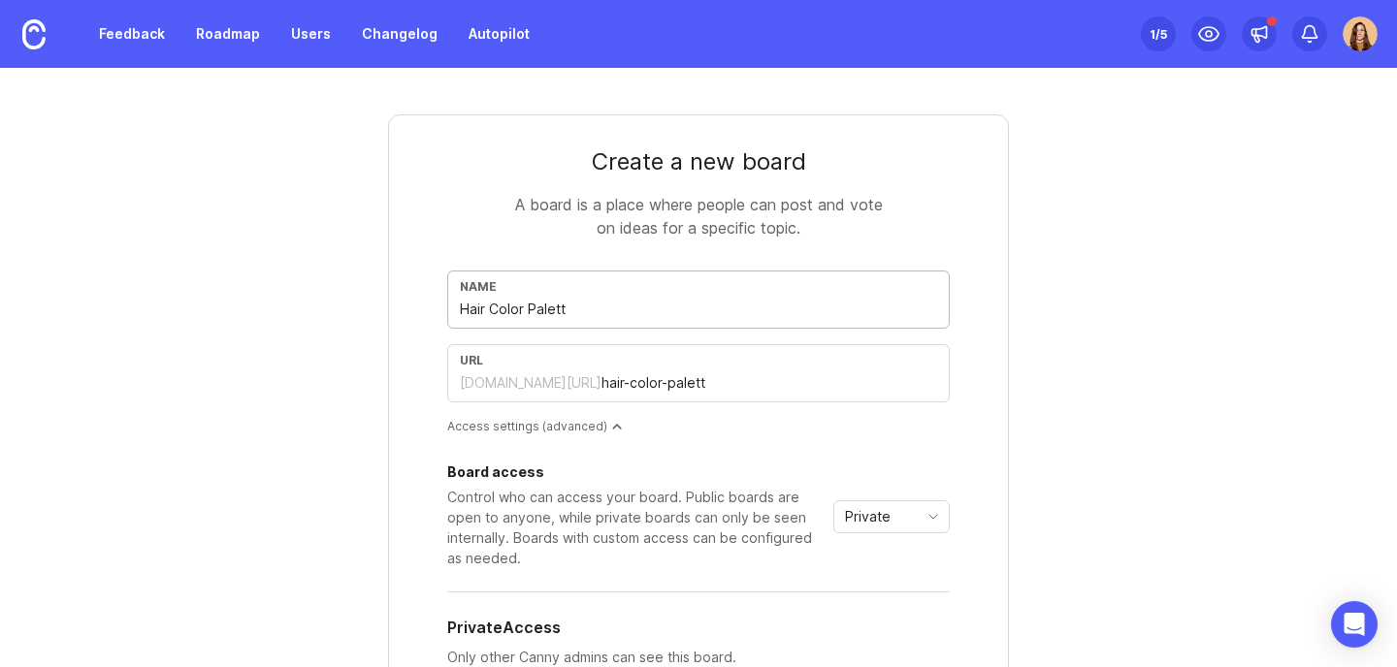
type input "Hair Color Palette"
type input "hair-color-palette"
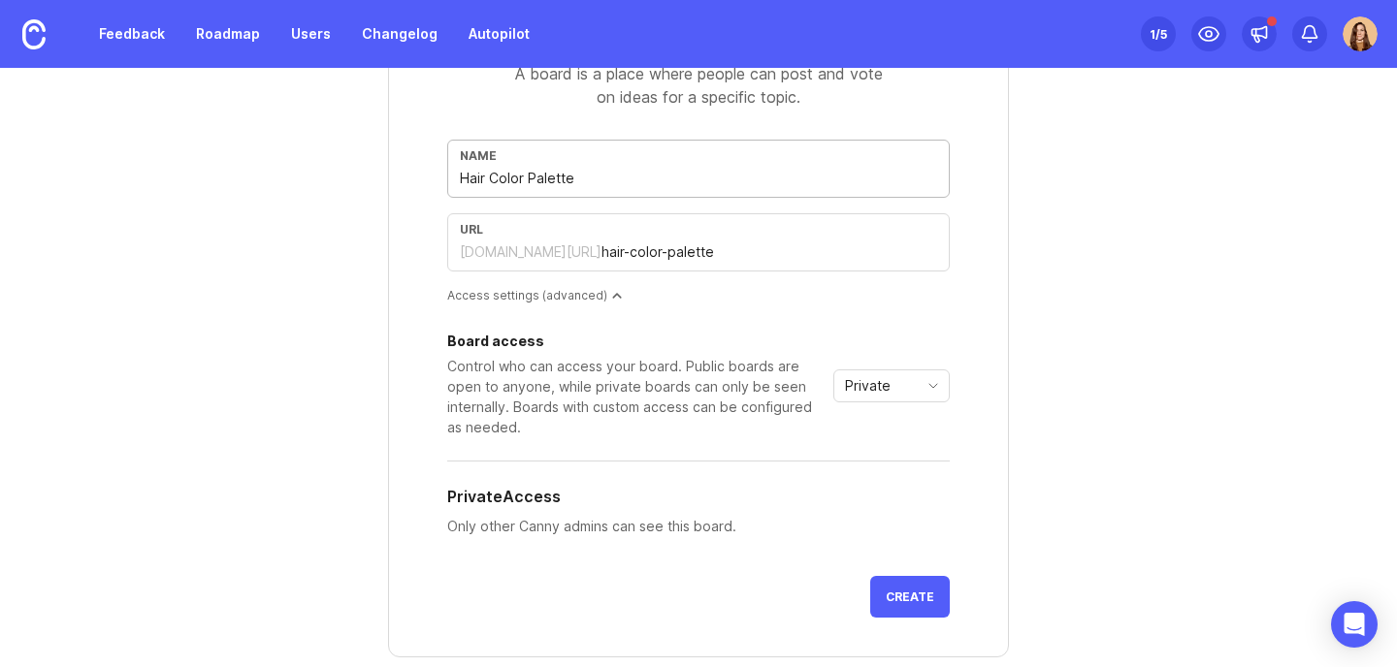
scroll to position [194, 0]
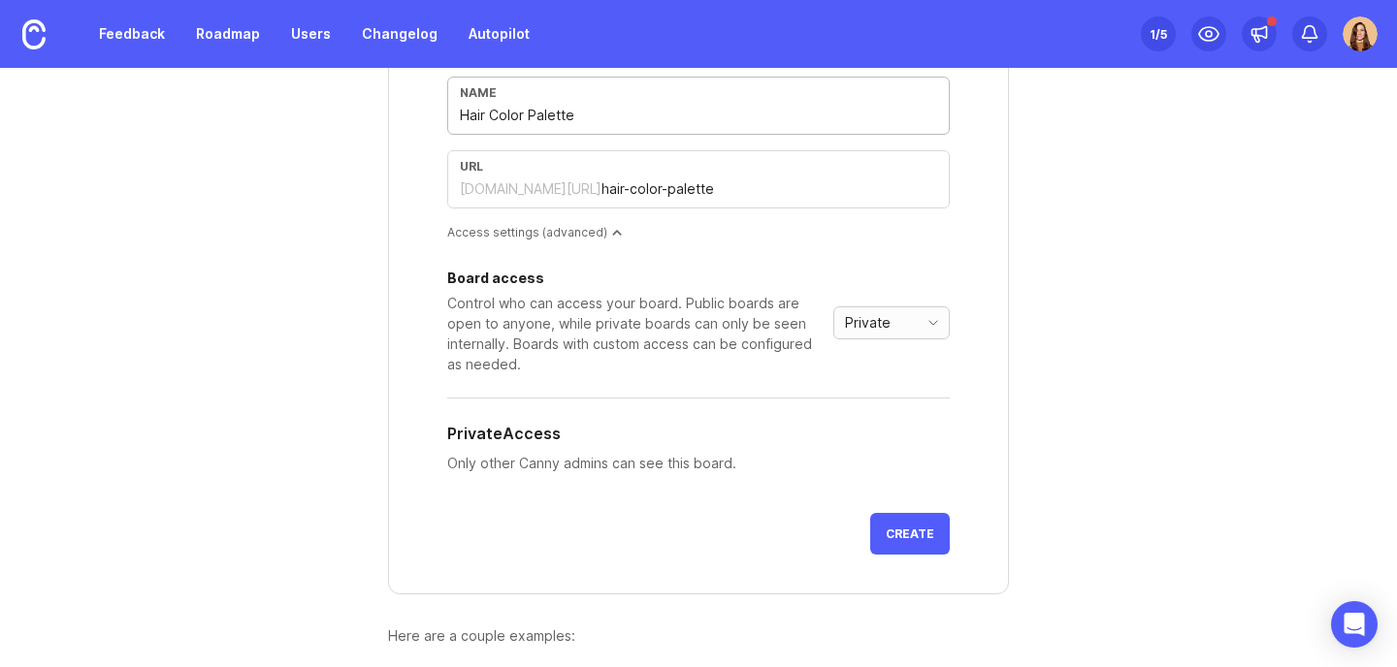
type input "Hair Color Palette"
click at [899, 328] on div "Private" at bounding box center [875, 322] width 83 height 31
click at [877, 399] on span "Public" at bounding box center [859, 392] width 39 height 21
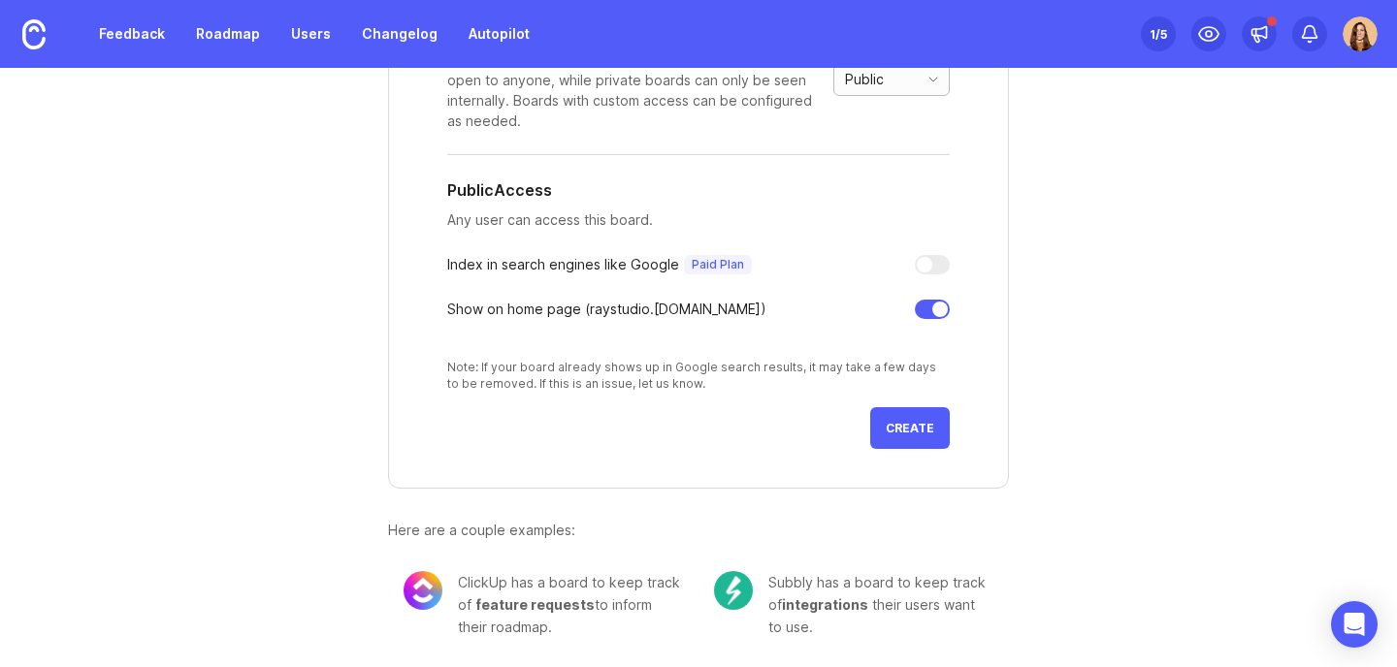
scroll to position [438, 0]
click at [904, 432] on span "Create" at bounding box center [910, 427] width 49 height 15
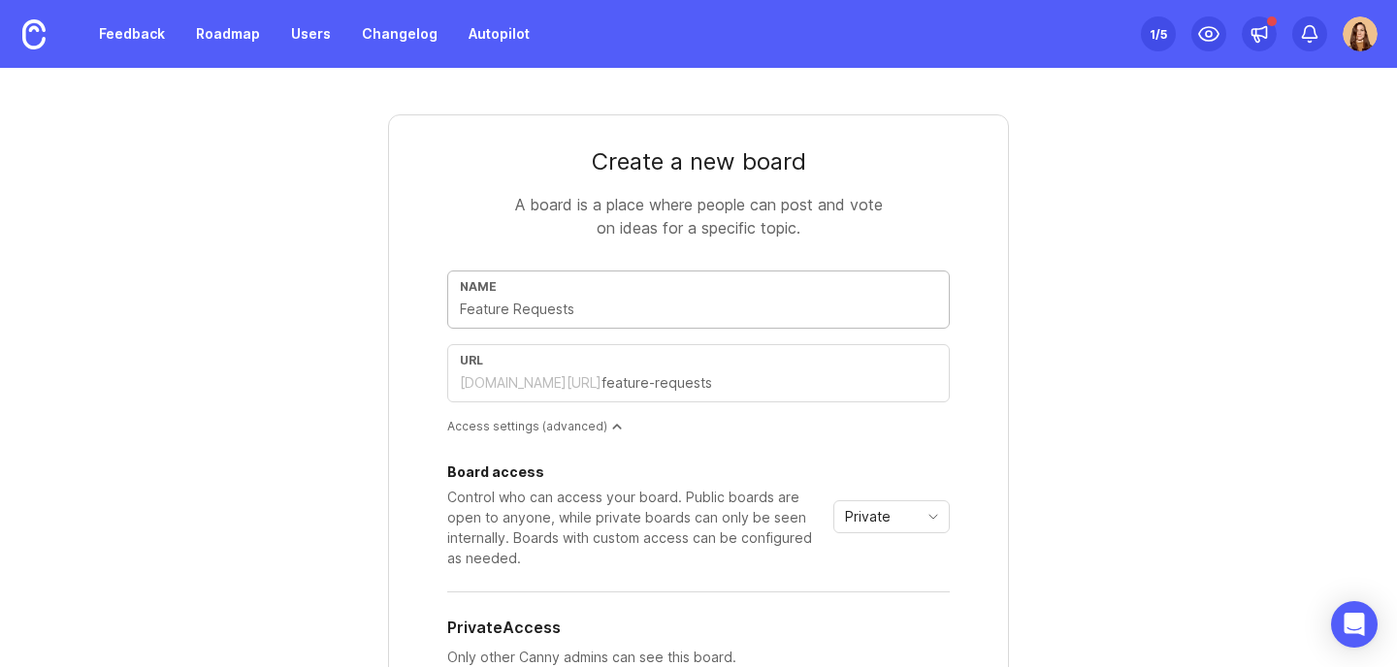
type input "M"
type input "m"
type input "Ma"
type input "ma"
type input "Mak"
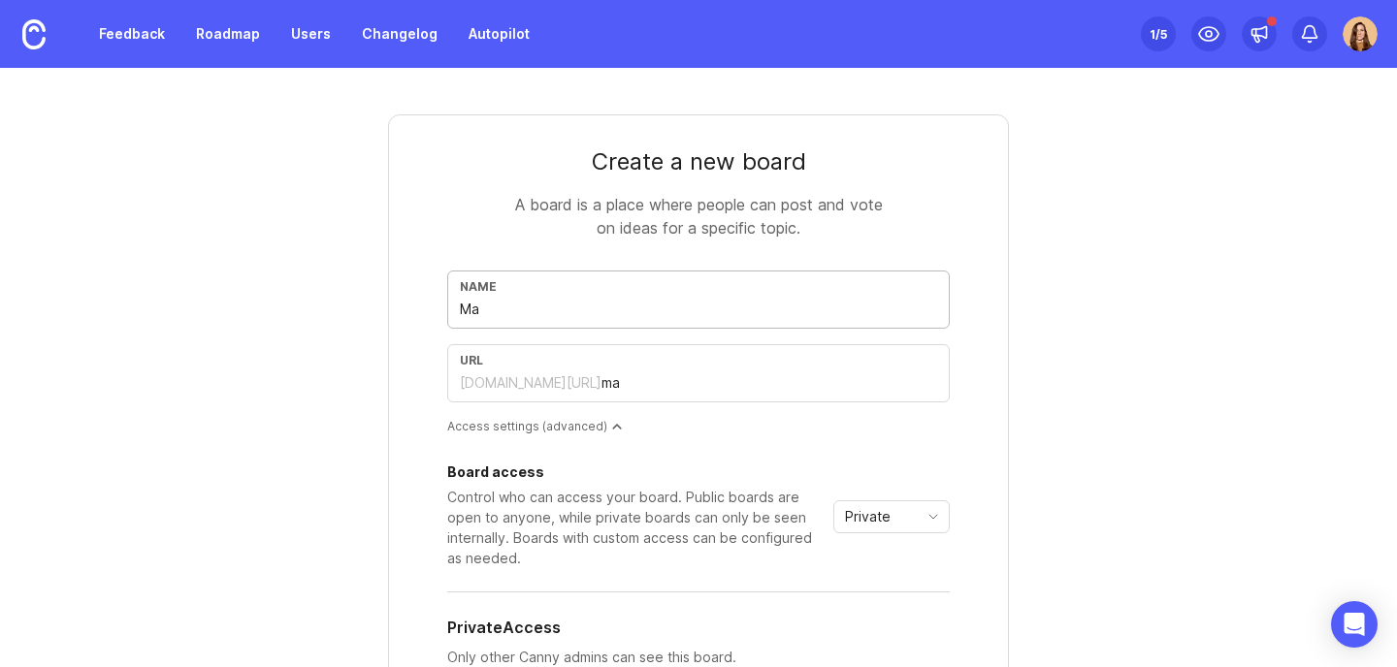
type input "mak"
type input "Make"
type input "make"
type input "Makeu"
type input "makeu"
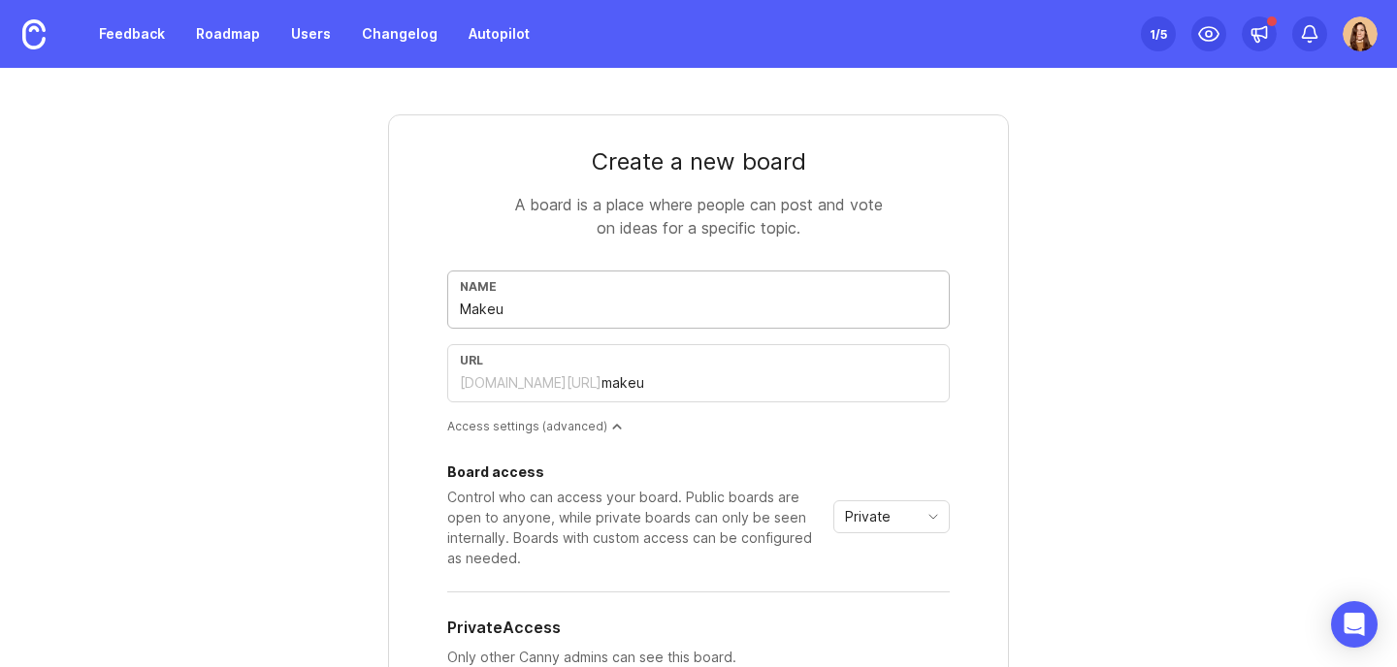
type input "Makeup"
type input "makeup"
type input "Makeup P"
type input "makeup-p"
type input "Makeup Pa"
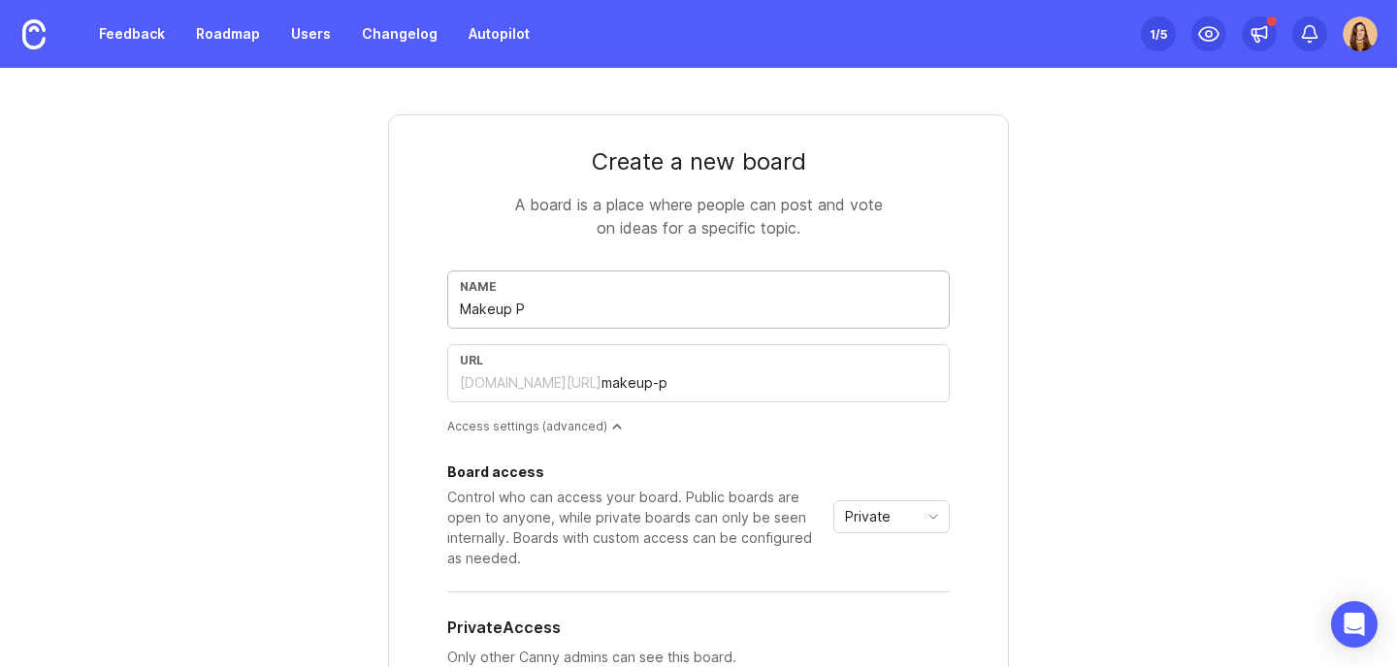
type input "makeup-pa"
type input "Makeup Pal"
type input "makeup-pal"
type input "Makeup Palt"
type input "makeup-palt"
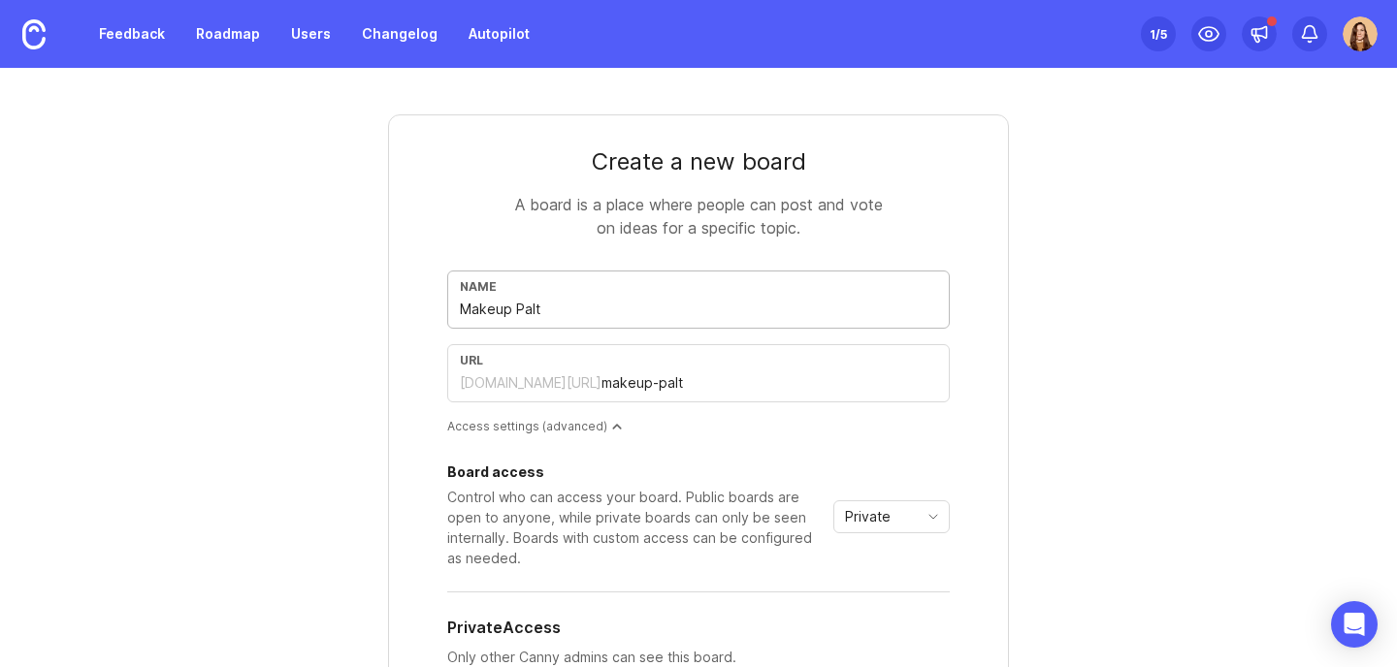
type input "Makeup Paltt"
type input "makeup-paltt"
type input "Makeup Palt"
type input "makeup-palt"
type input "Makeup Pal"
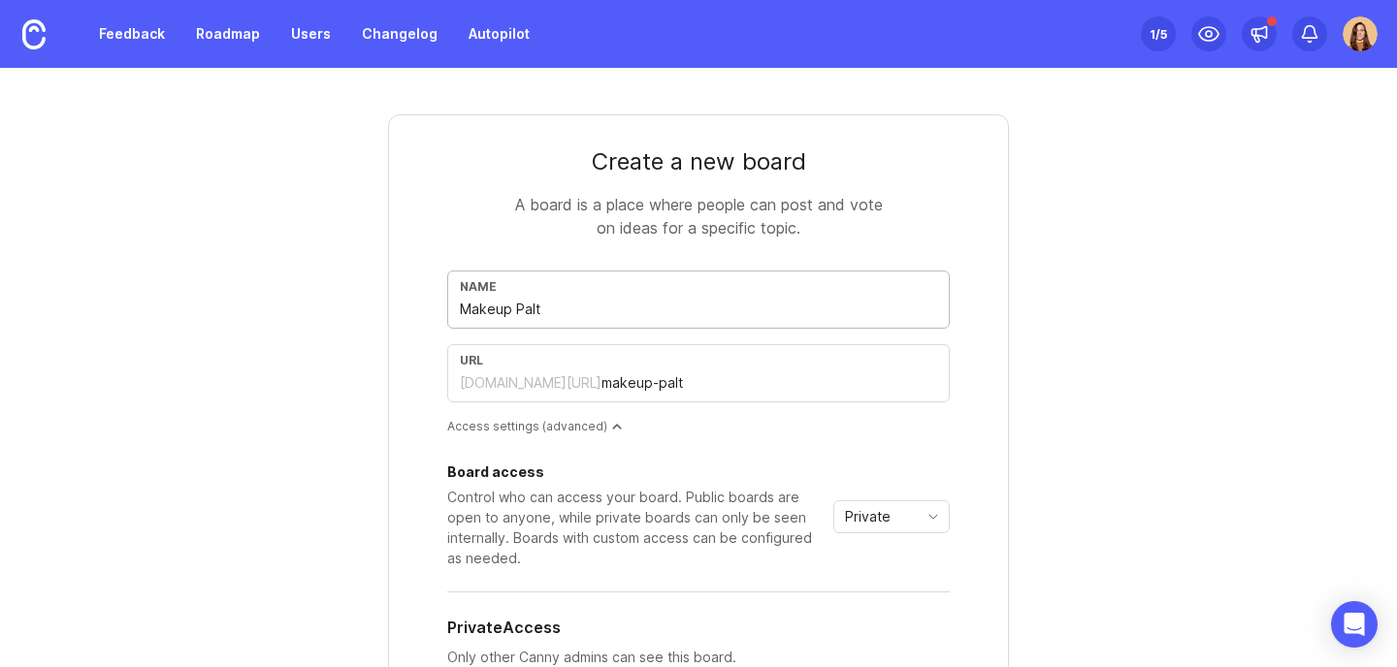
type input "makeup-pal"
type input "Makeup Pale"
type input "makeup-pale"
type input "Makeup Palet"
type input "makeup-palet"
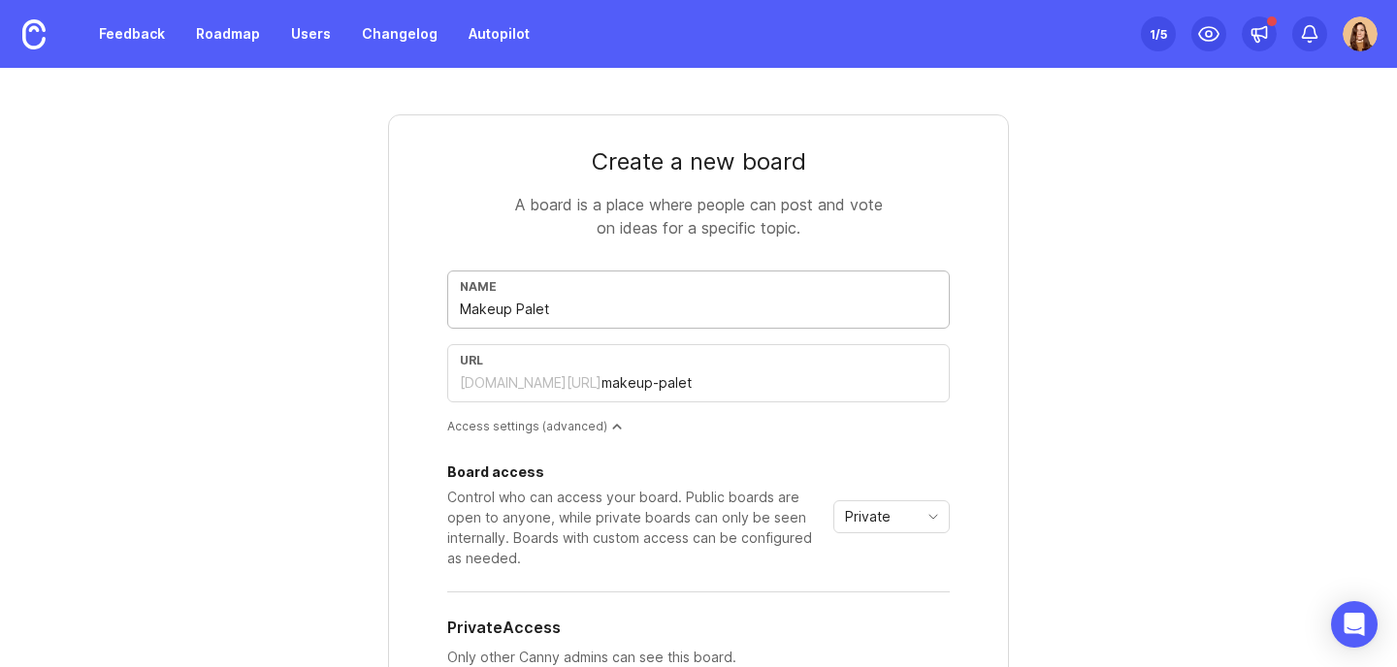
type input "Makeup Palett"
type input "makeup-palett"
type input "Makeup Palette"
type input "makeup-palette"
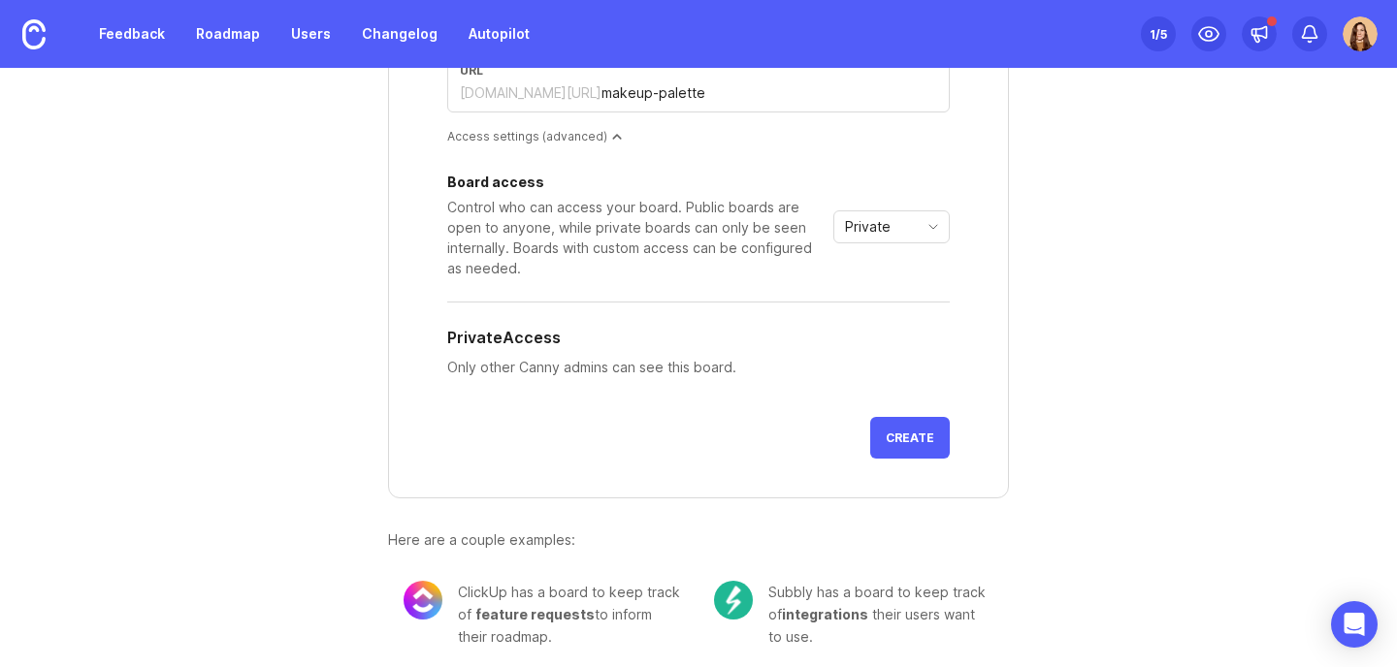
scroll to position [291, 0]
type input "Makeup Palette"
click at [893, 236] on div "Private" at bounding box center [875, 225] width 83 height 31
click at [872, 287] on span "Public" at bounding box center [859, 295] width 39 height 21
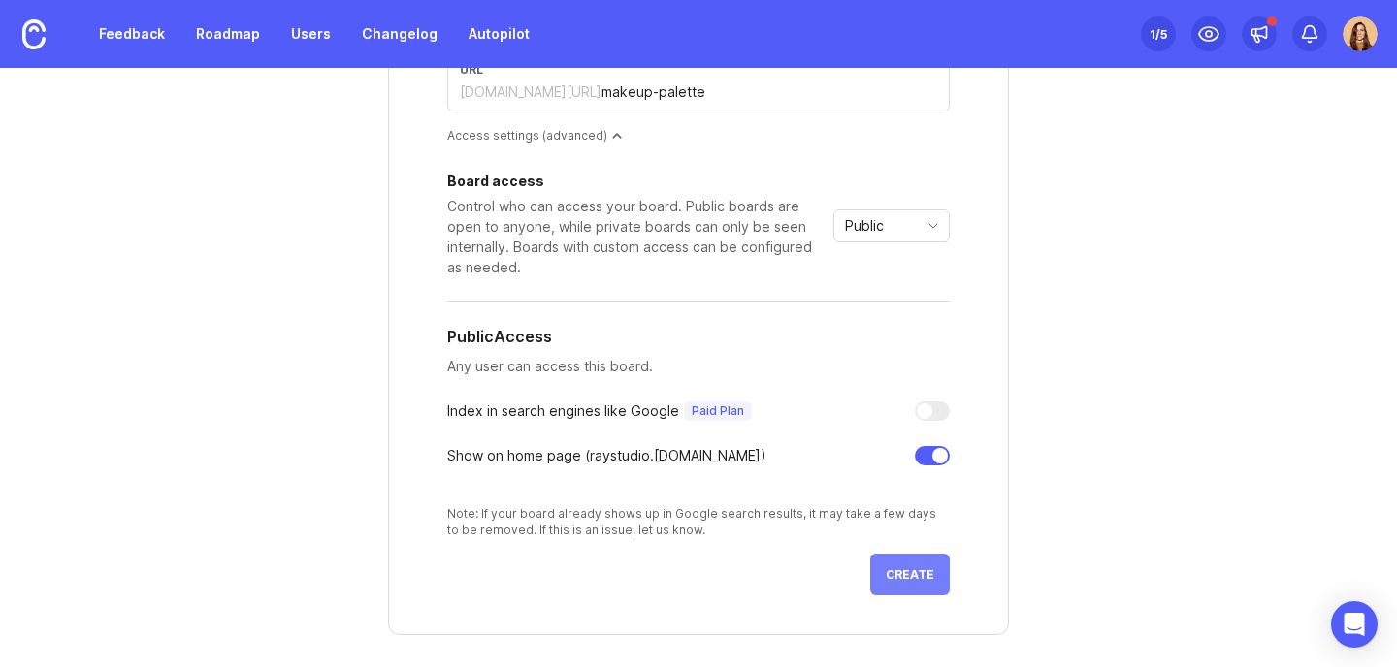
click at [904, 579] on span "Create" at bounding box center [910, 574] width 49 height 15
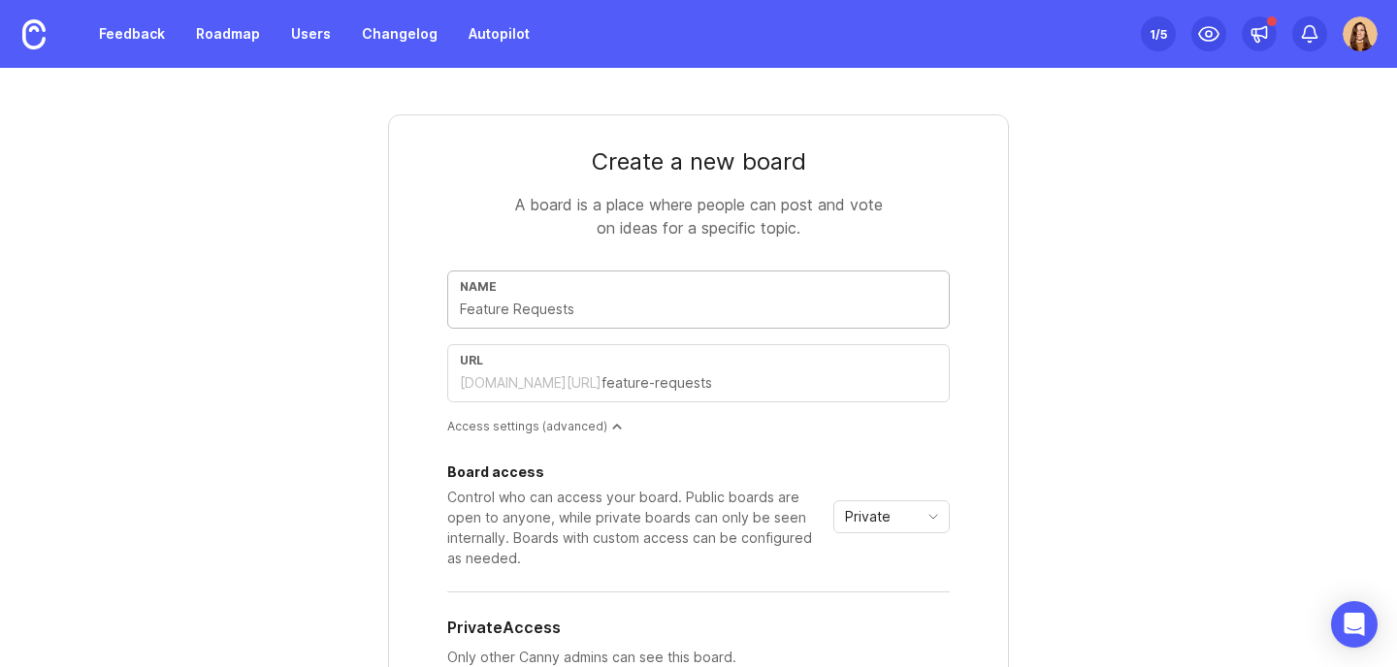
type input "C"
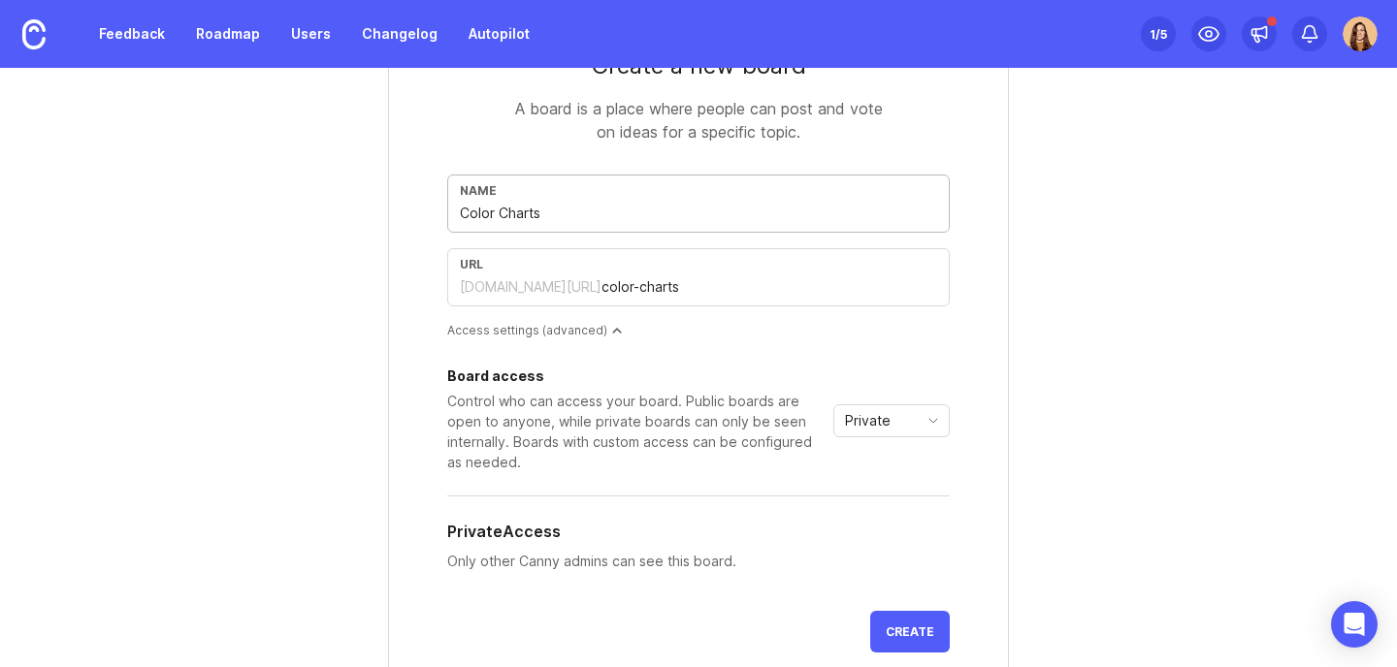
scroll to position [97, 0]
click at [863, 425] on span "Private" at bounding box center [868, 419] width 46 height 21
click at [858, 494] on span "Public" at bounding box center [859, 489] width 39 height 21
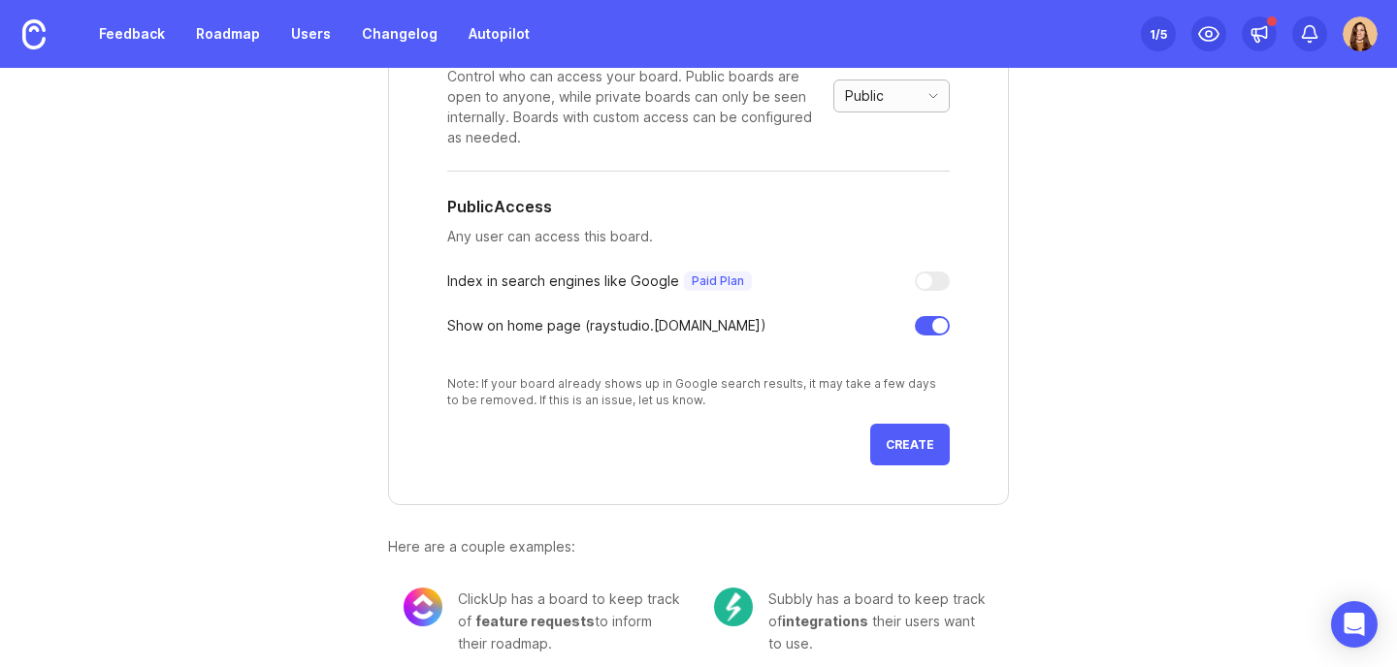
scroll to position [438, 0]
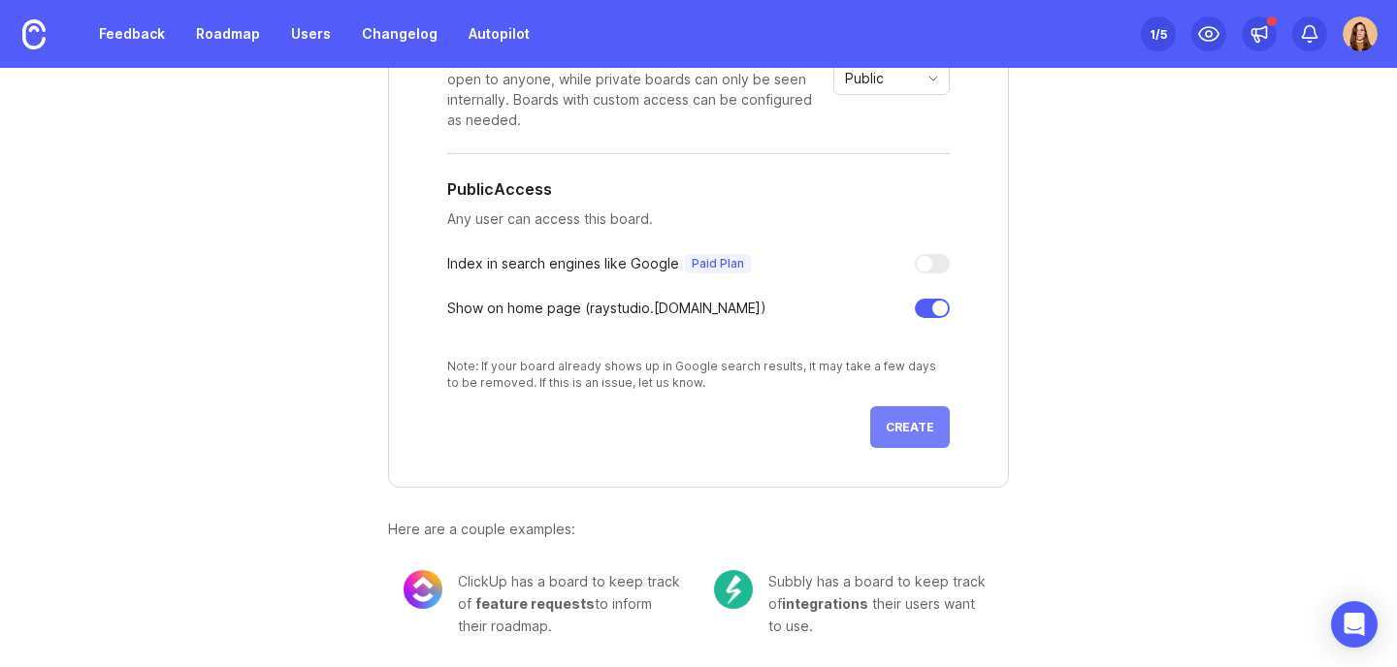
click at [901, 427] on span "Create" at bounding box center [910, 427] width 49 height 15
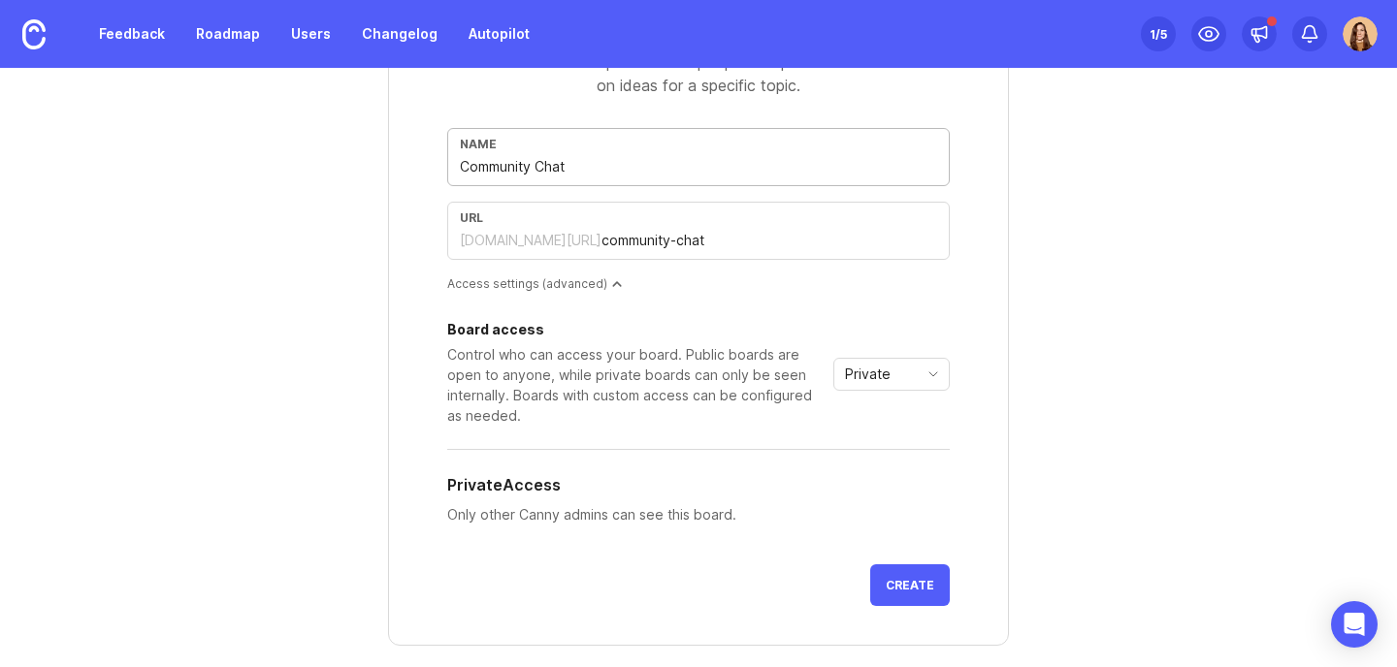
scroll to position [194, 0]
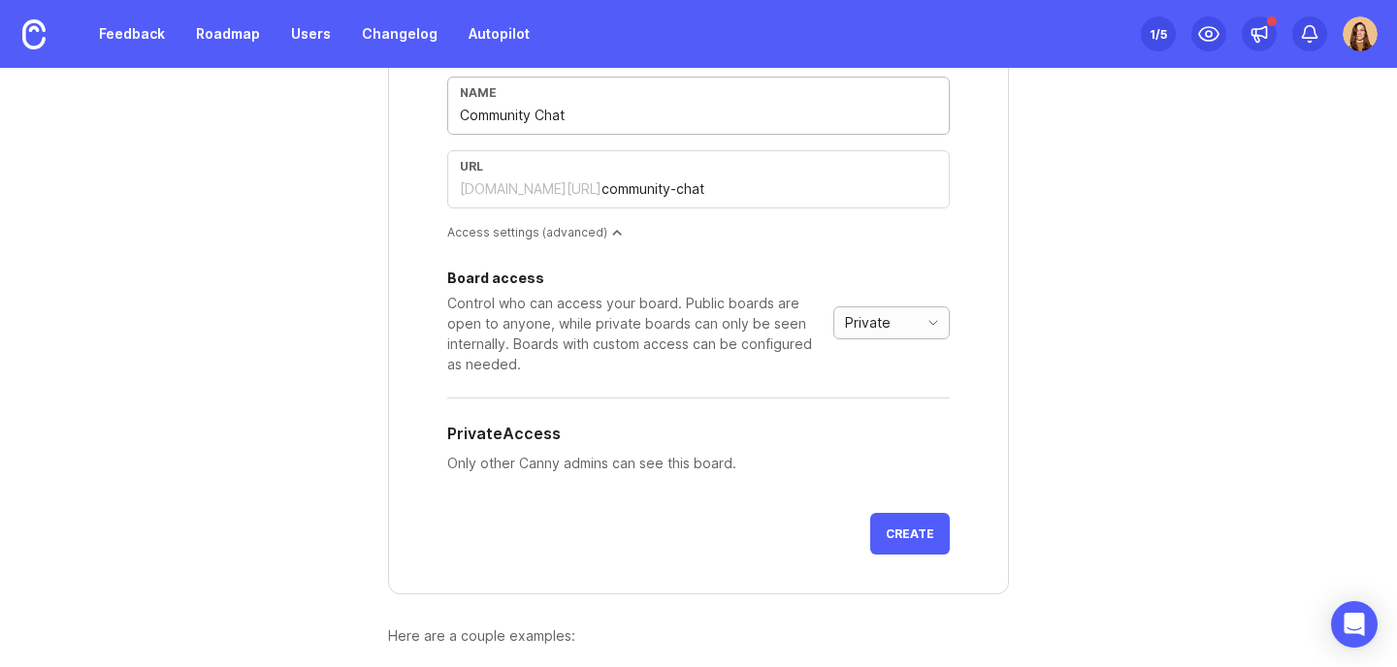
click at [890, 320] on div "Private" at bounding box center [875, 322] width 83 height 31
click at [855, 394] on span "Public" at bounding box center [859, 392] width 39 height 21
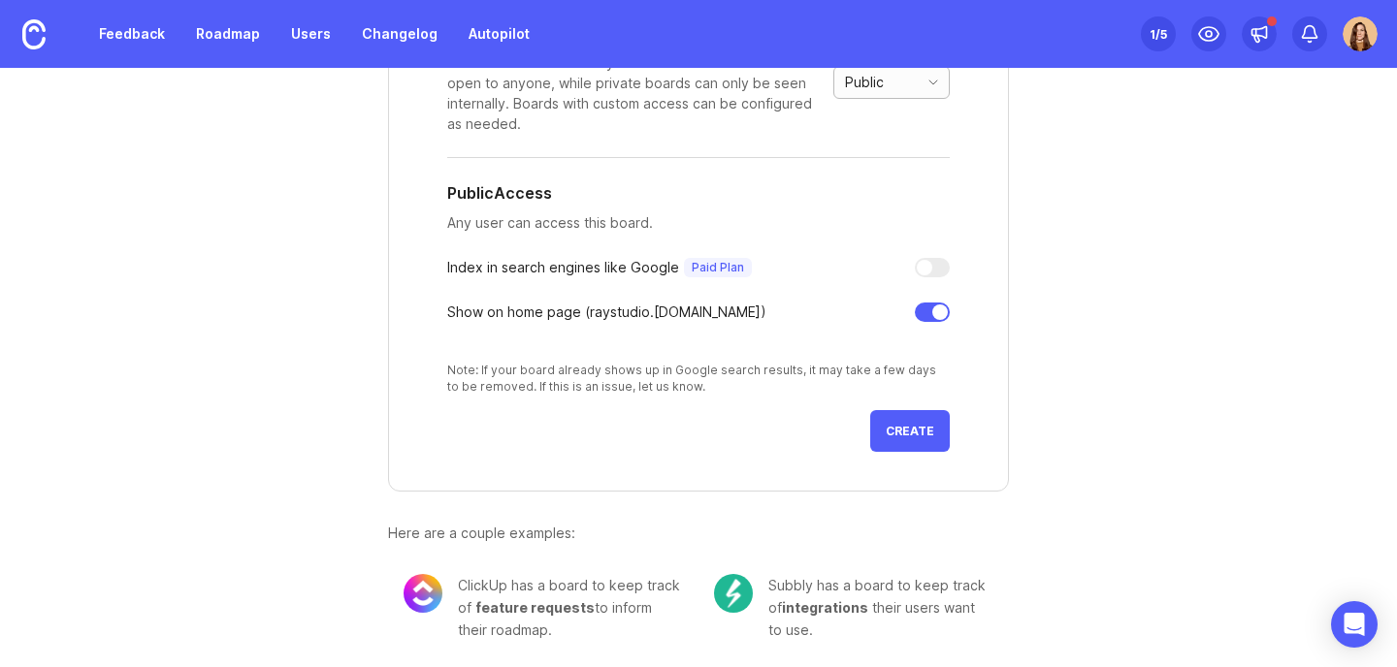
scroll to position [438, 0]
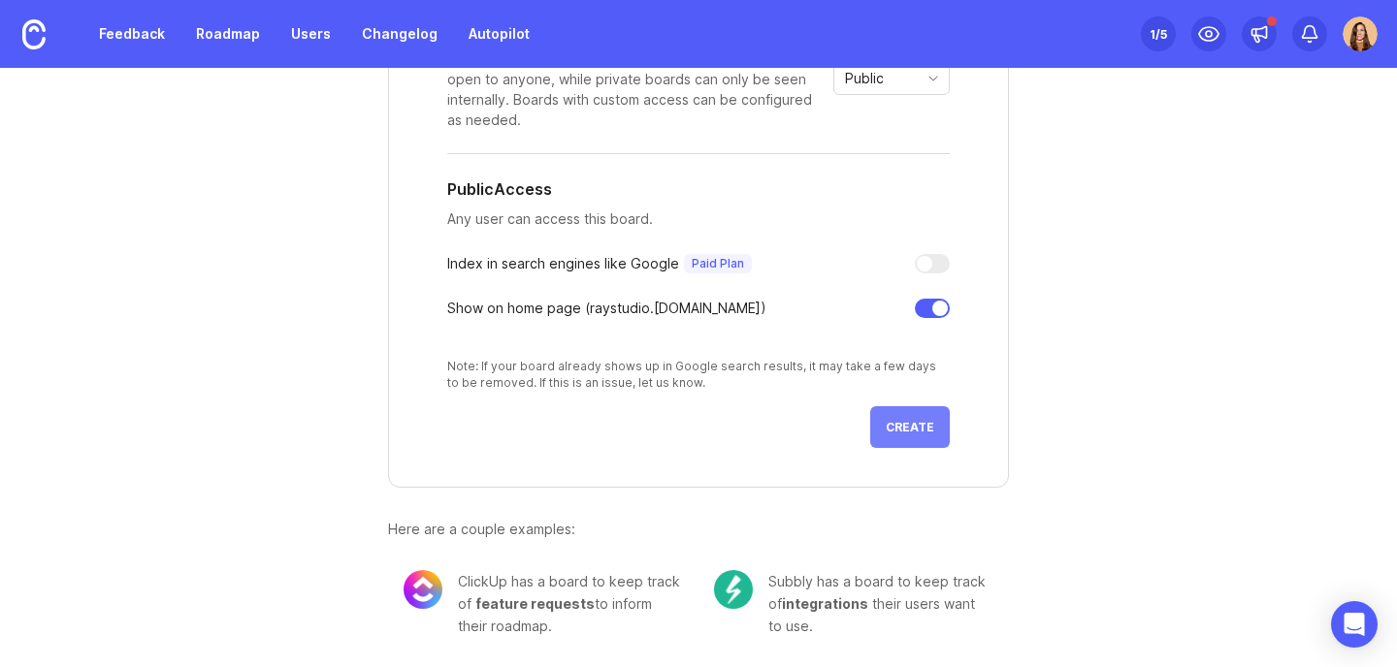
click at [917, 425] on span "Create" at bounding box center [910, 427] width 49 height 15
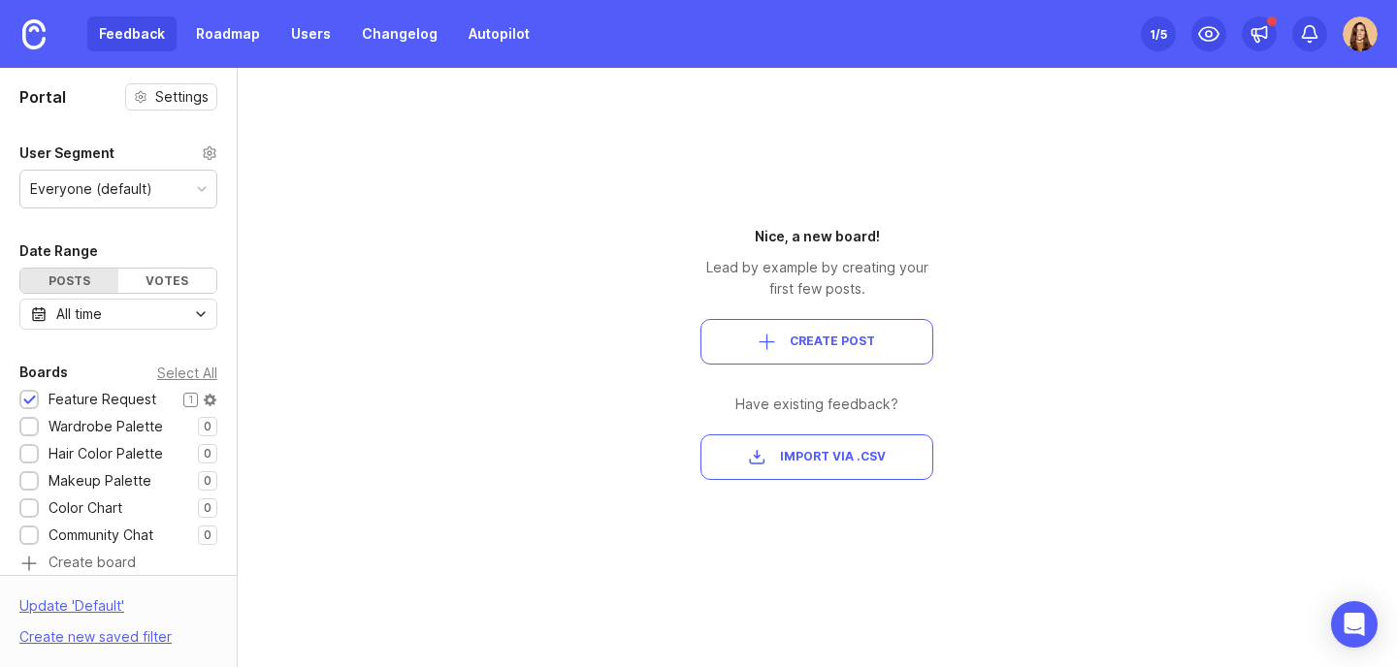
click at [80, 394] on div "Feature Request" at bounding box center [103, 399] width 108 height 21
click at [108, 400] on div "Feature Request" at bounding box center [103, 399] width 108 height 21
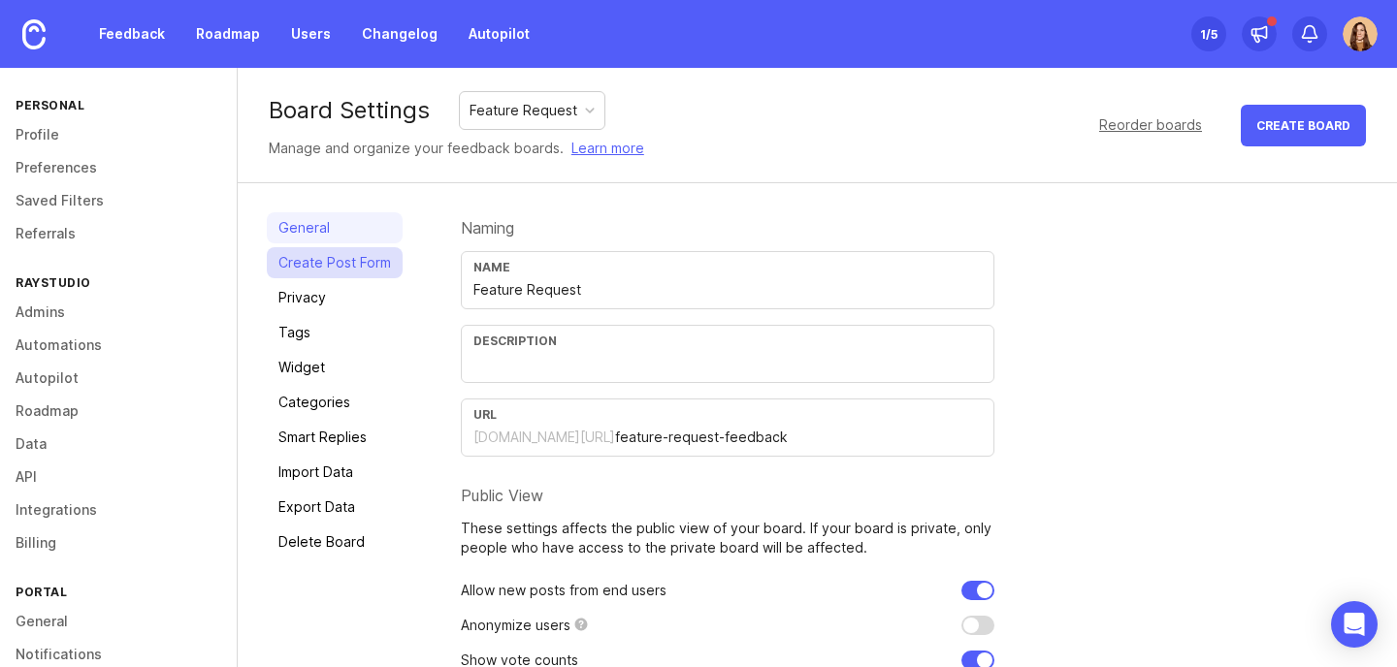
click at [372, 264] on link "Create Post Form" at bounding box center [335, 262] width 136 height 31
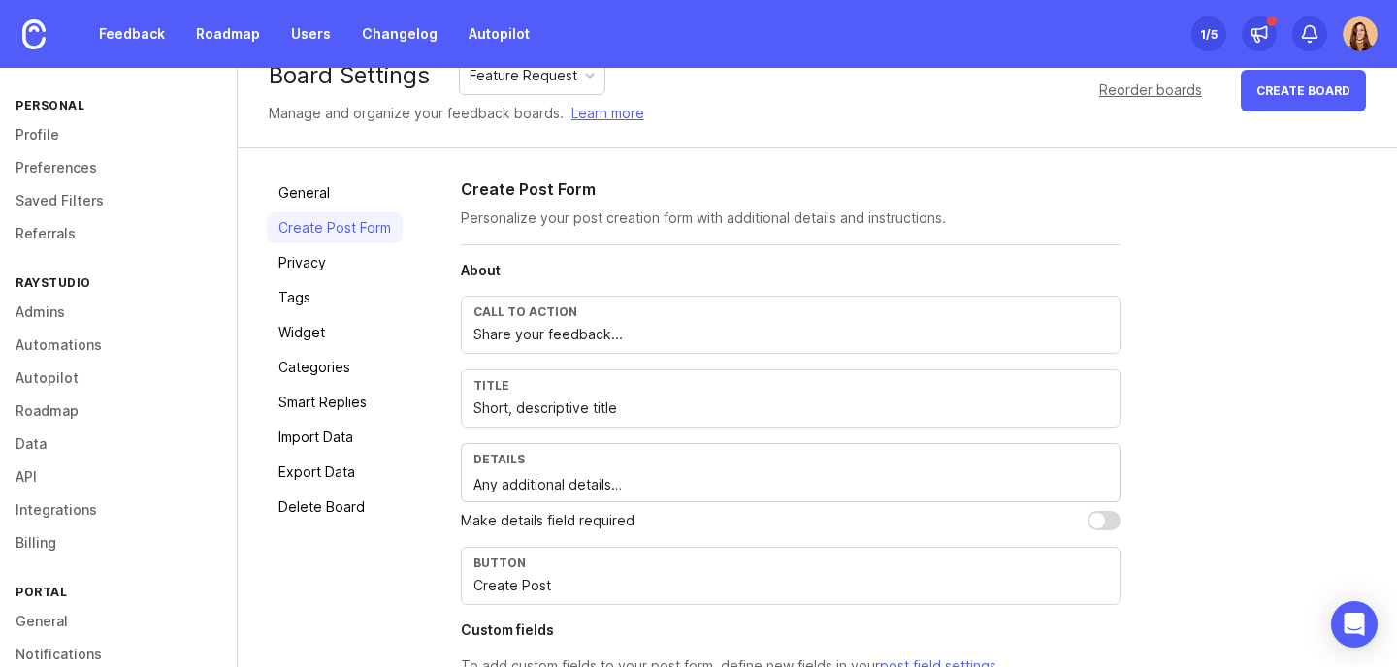
scroll to position [33, 0]
click at [317, 263] on link "Privacy" at bounding box center [335, 264] width 136 height 31
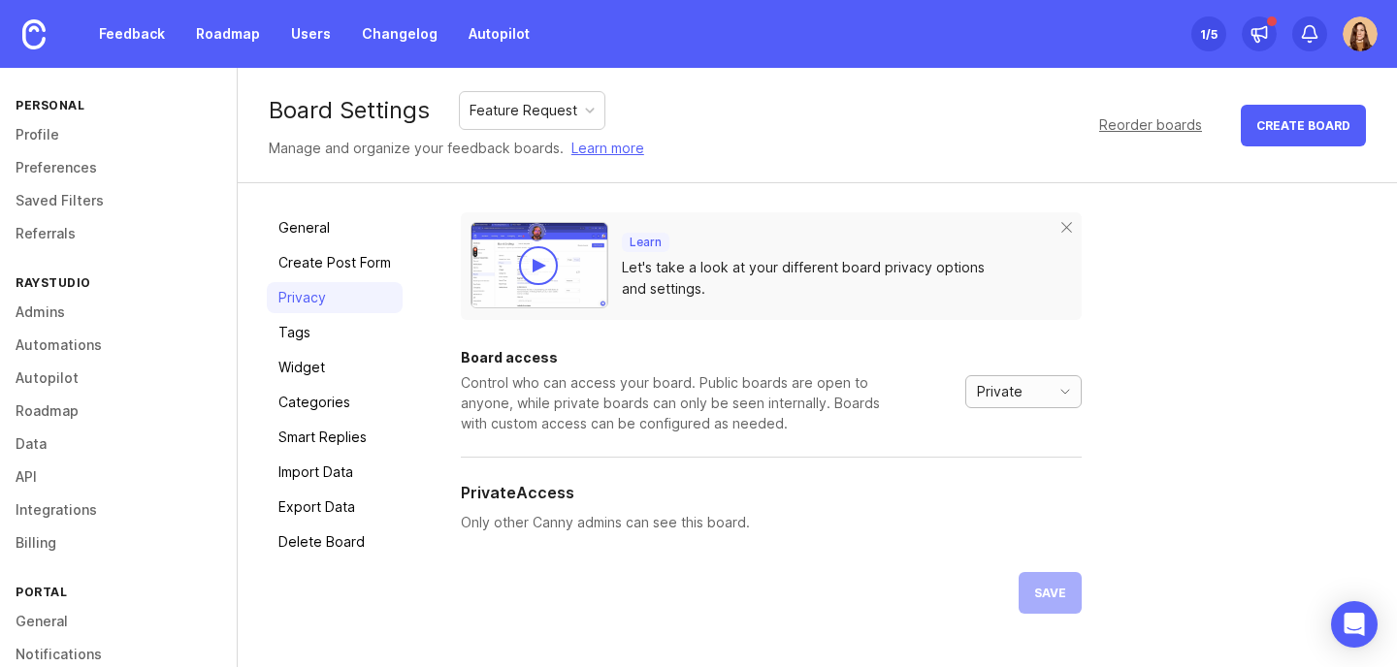
click at [998, 395] on span "Private" at bounding box center [1000, 391] width 46 height 21
click at [1011, 456] on span "Public" at bounding box center [997, 461] width 39 height 21
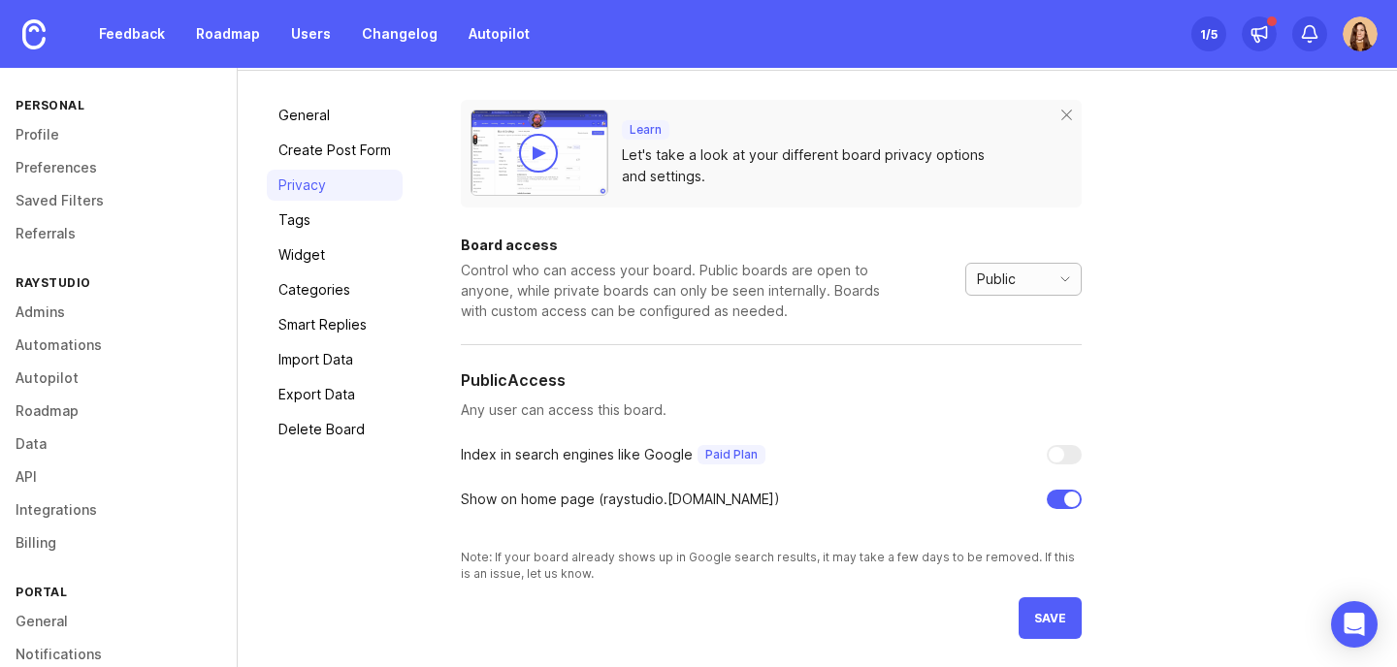
scroll to position [113, 0]
click at [1041, 616] on span "save" at bounding box center [1050, 618] width 32 height 15
click at [293, 219] on link "Tags" at bounding box center [335, 220] width 136 height 31
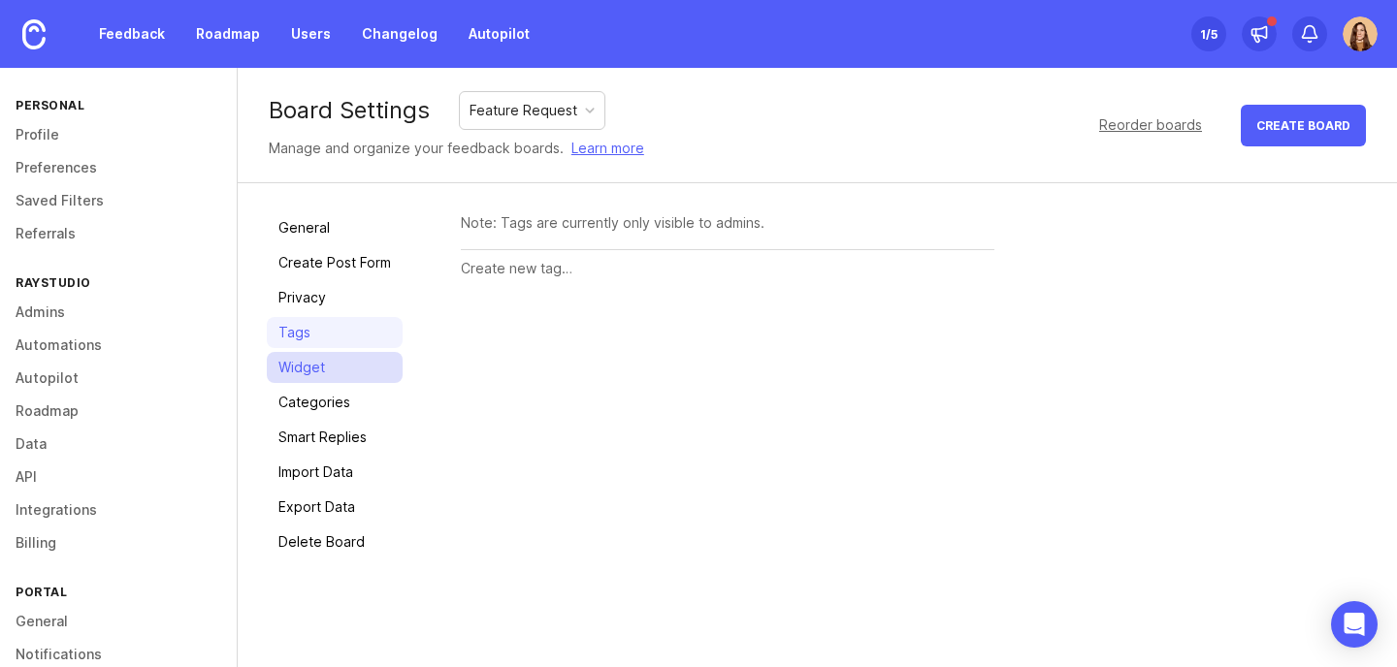
click at [303, 372] on link "Widget" at bounding box center [335, 367] width 136 height 31
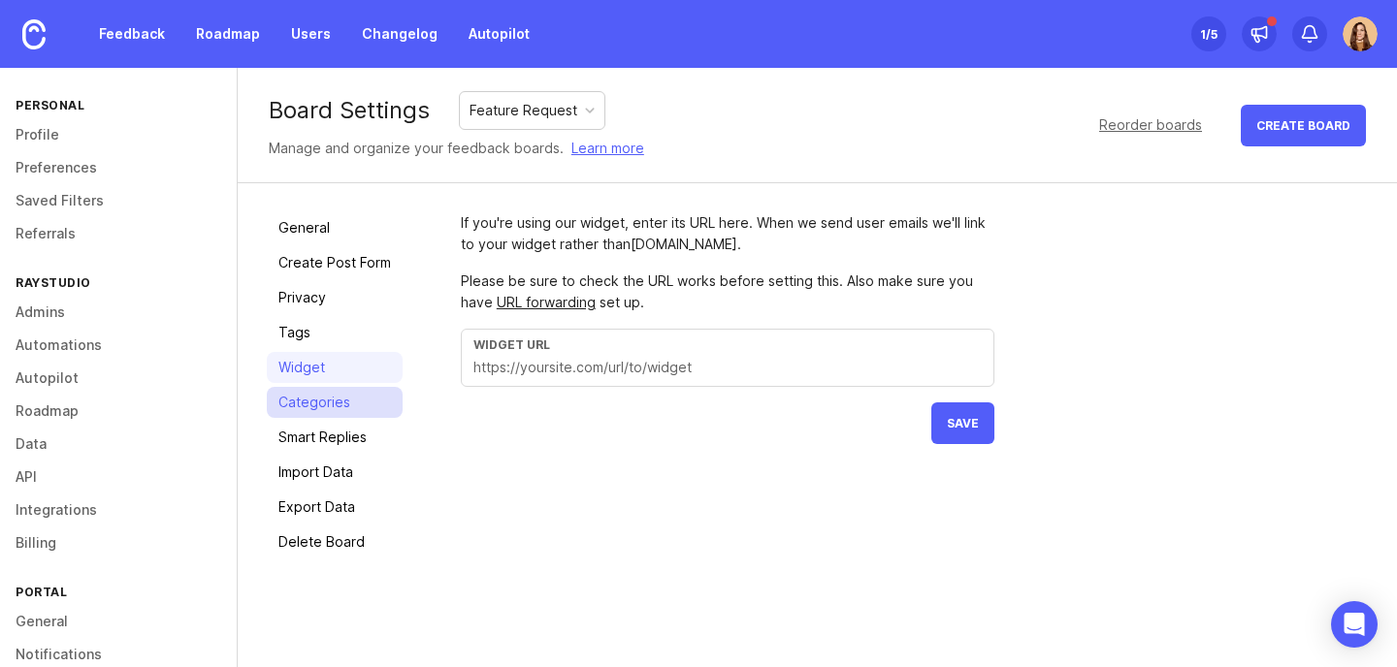
click at [307, 409] on link "Categories" at bounding box center [335, 402] width 136 height 31
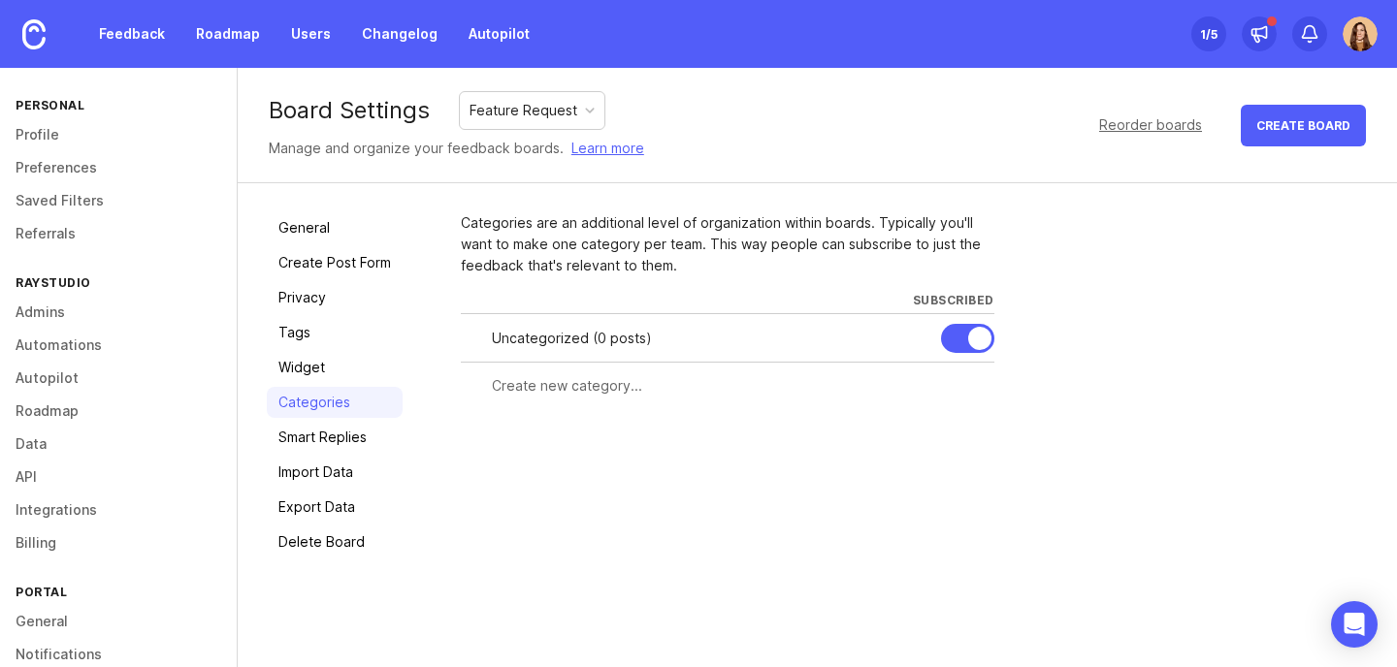
click at [577, 389] on input "text" at bounding box center [737, 385] width 491 height 21
click at [340, 441] on link "Smart Replies" at bounding box center [335, 437] width 136 height 31
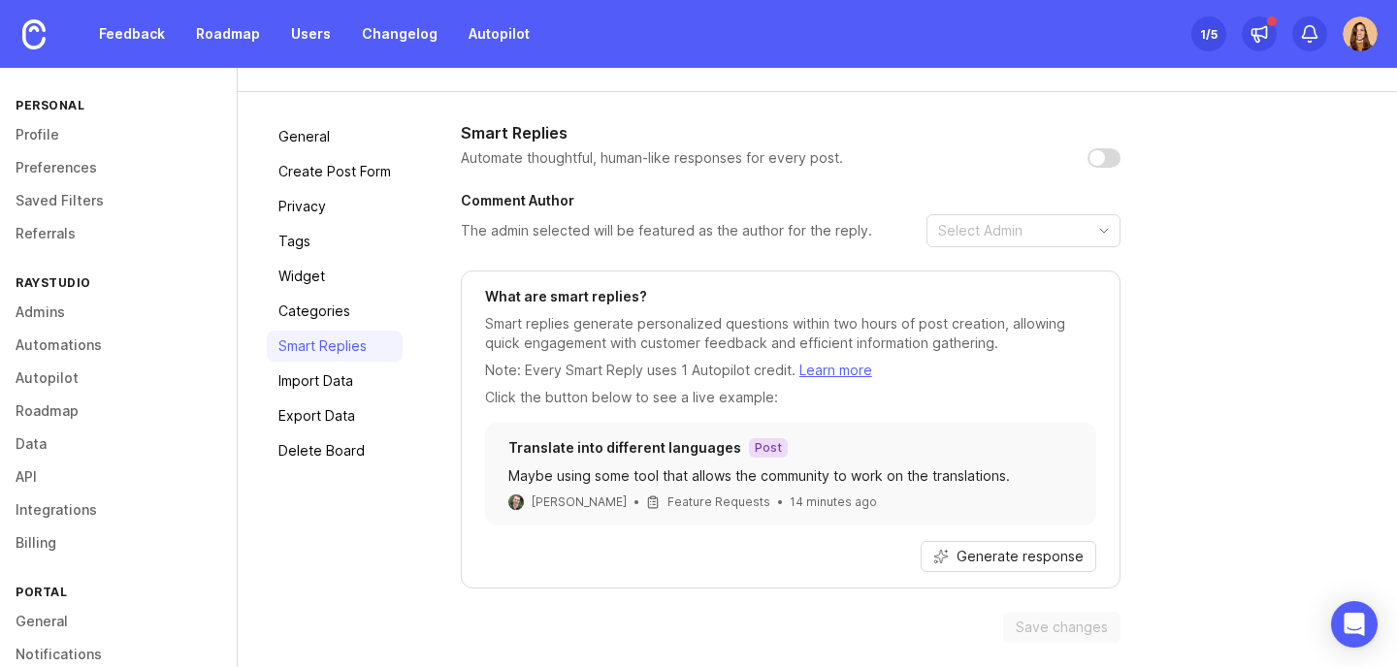
scroll to position [96, 0]
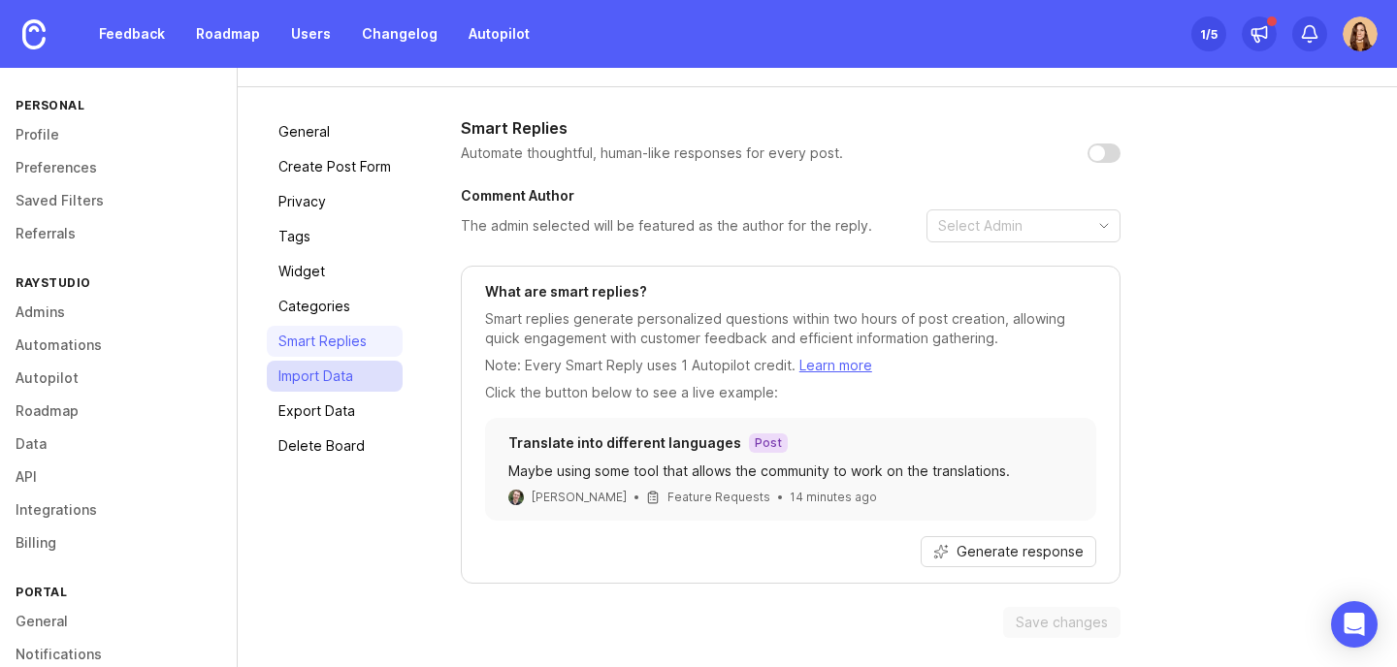
click at [324, 379] on link "Import Data" at bounding box center [335, 376] width 136 height 31
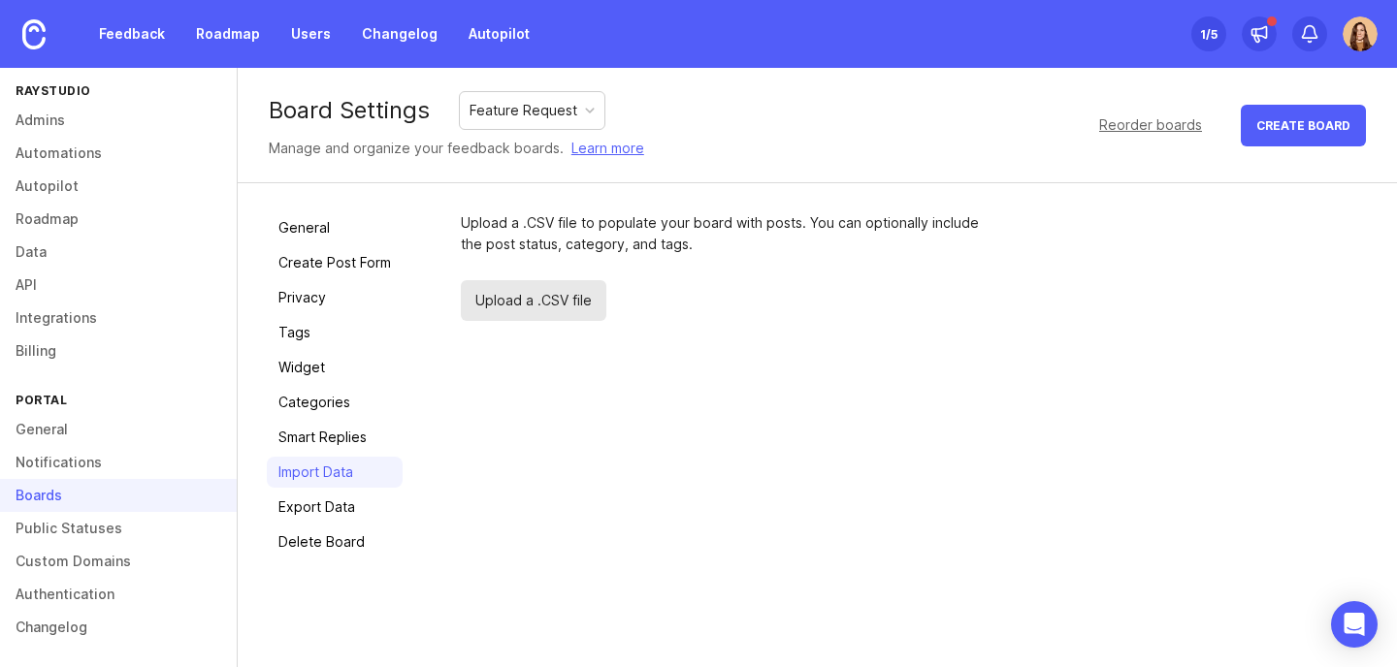
scroll to position [193, 0]
click at [42, 500] on div "Boards" at bounding box center [118, 494] width 237 height 33
click at [523, 111] on div "Feature Request" at bounding box center [523, 110] width 108 height 21
click at [302, 296] on link "Privacy" at bounding box center [335, 297] width 136 height 31
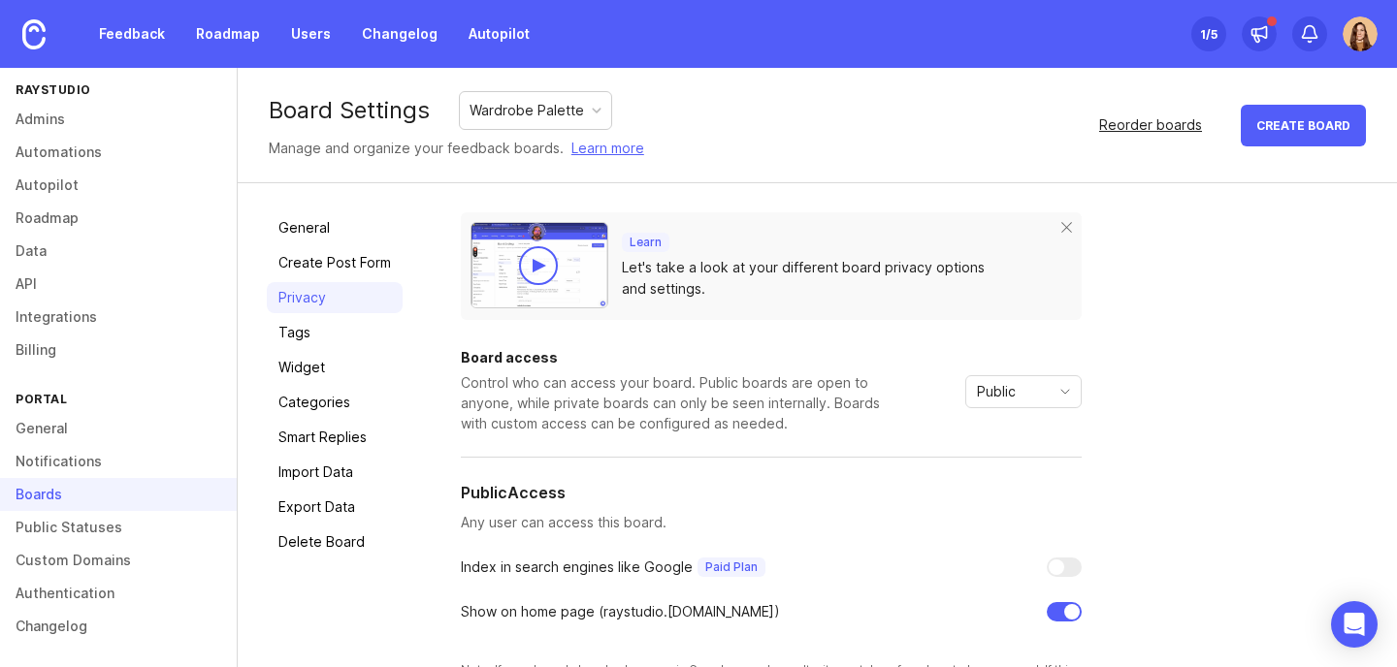
click at [1119, 126] on div "Reorder boards" at bounding box center [1150, 124] width 103 height 21
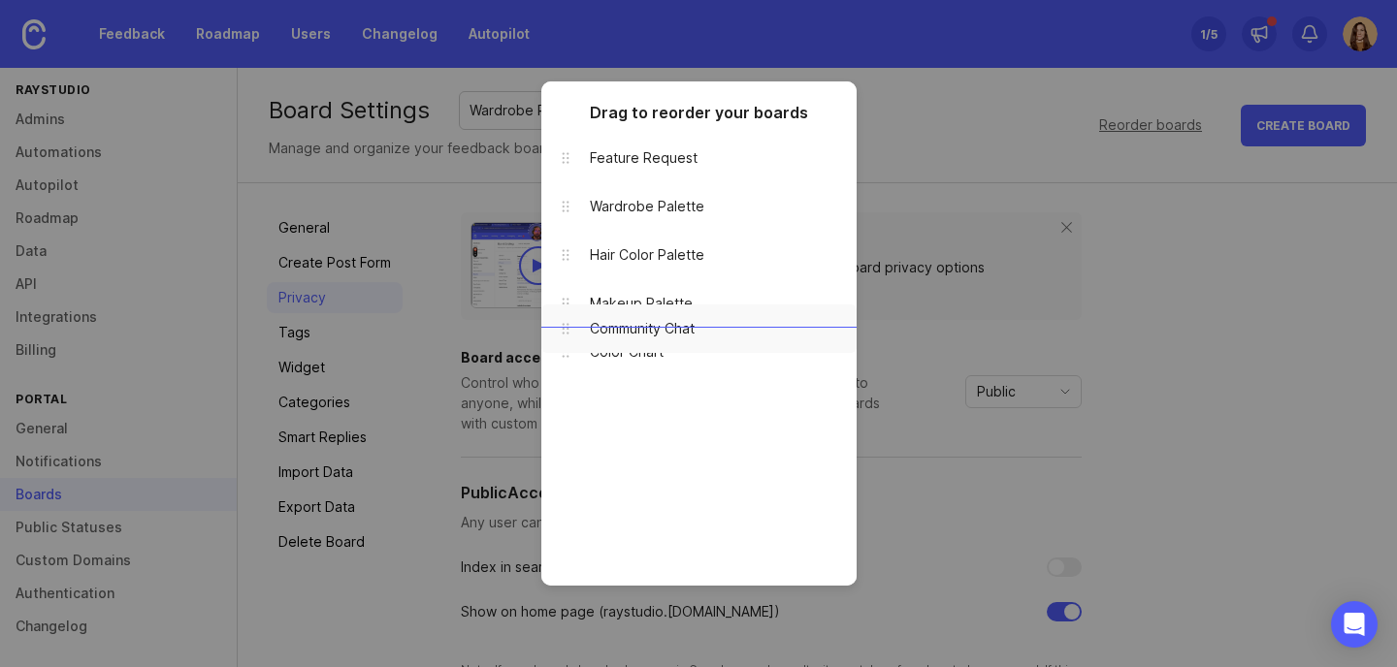
drag, startPoint x: 579, startPoint y: 401, endPoint x: 607, endPoint y: 329, distance: 77.1
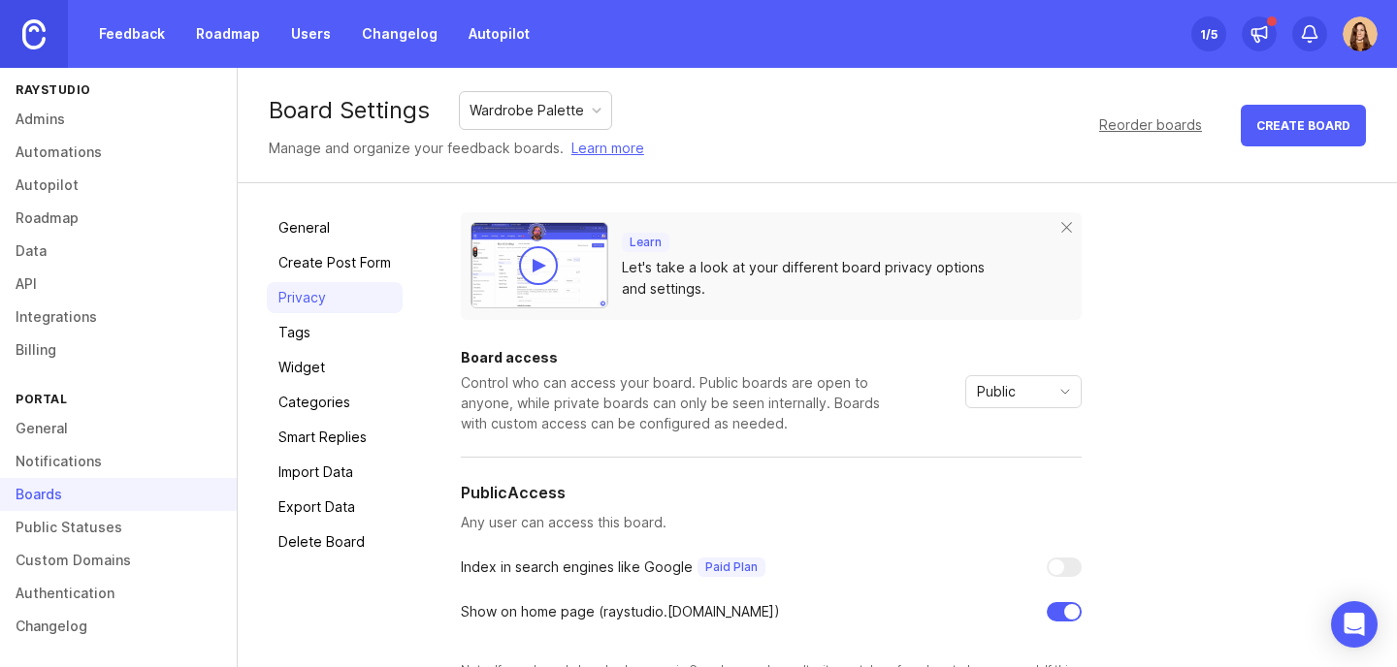
click at [40, 32] on img at bounding box center [33, 34] width 23 height 30
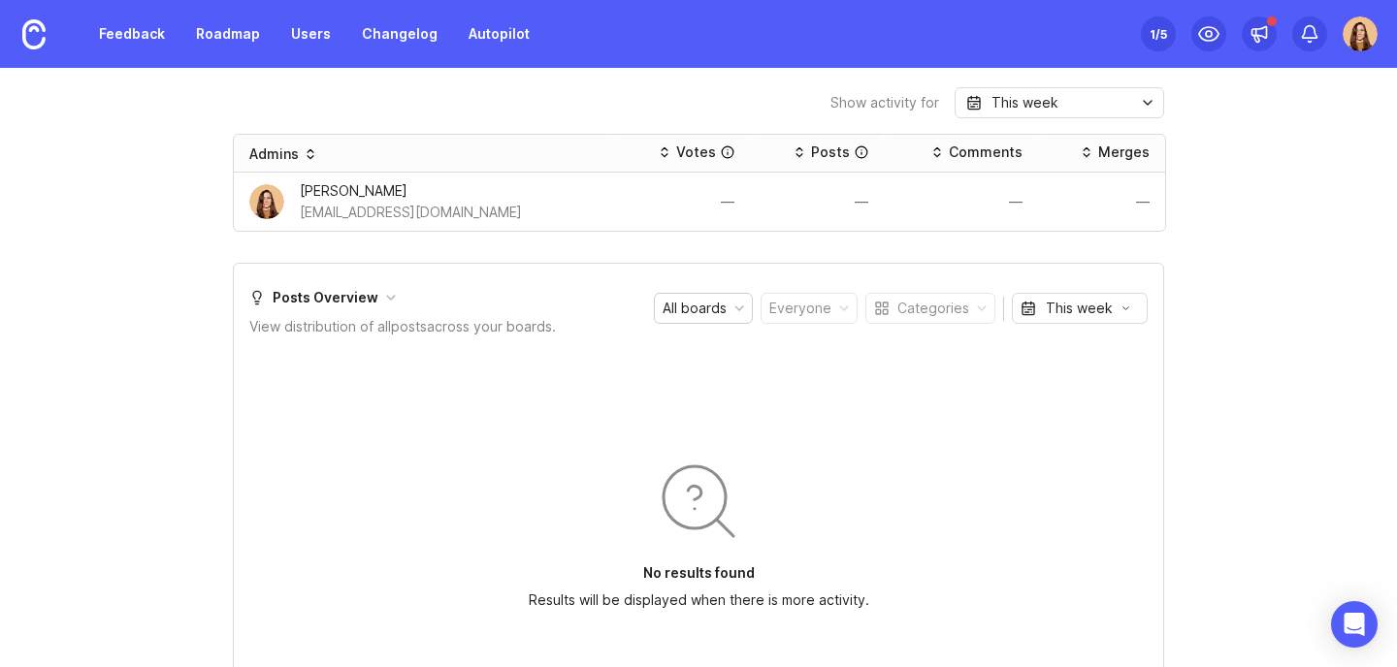
scroll to position [1067, 0]
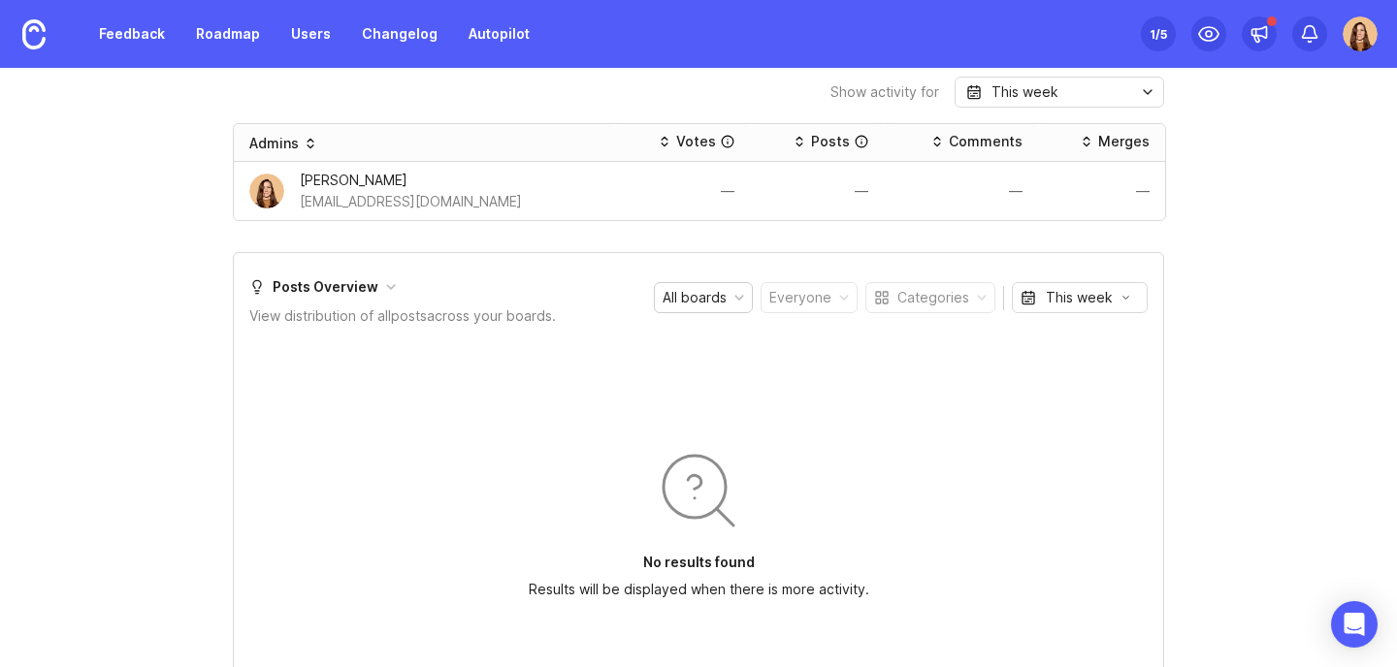
click at [719, 296] on div "All boards" at bounding box center [695, 297] width 64 height 21
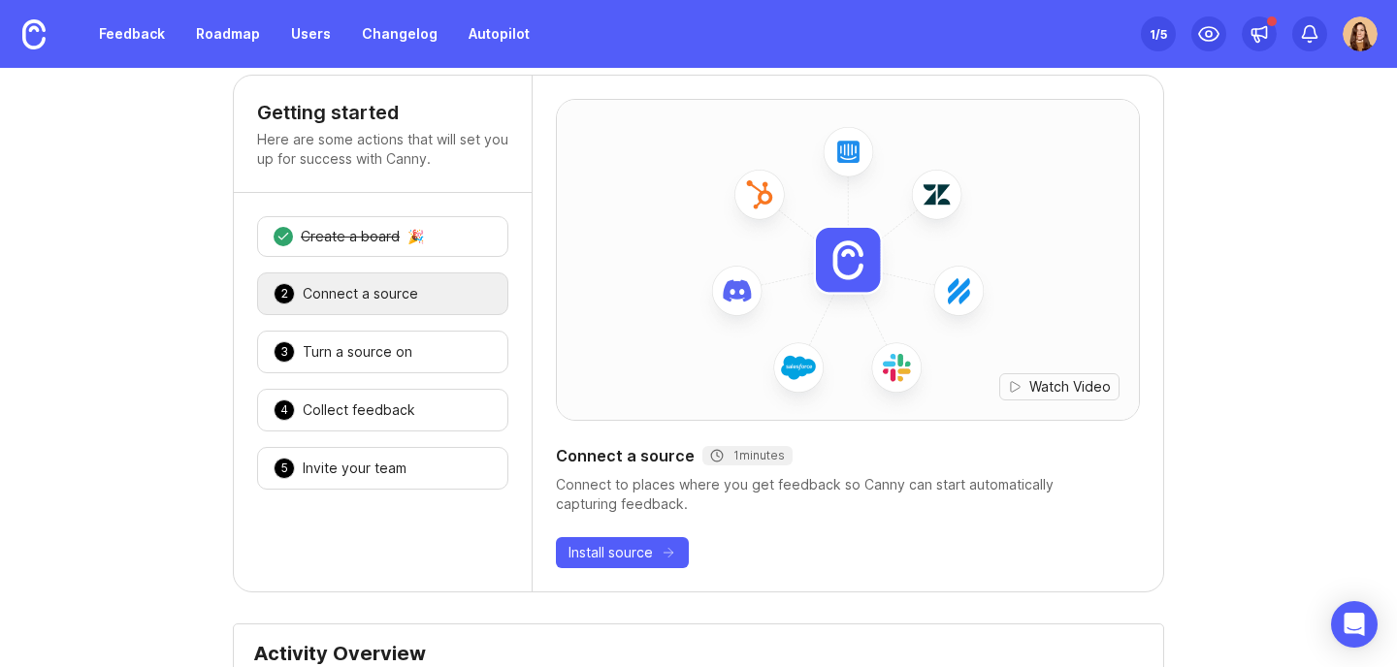
scroll to position [0, 0]
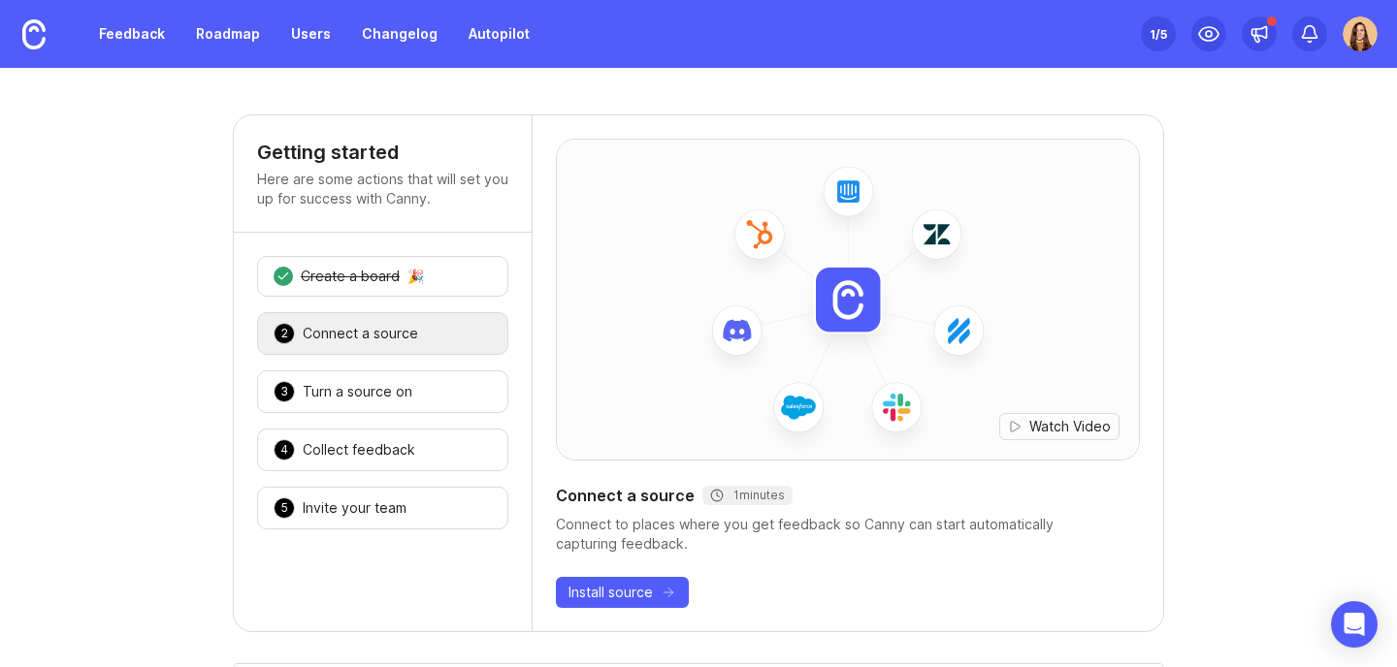
click at [1343, 40] on div at bounding box center [1360, 33] width 35 height 35
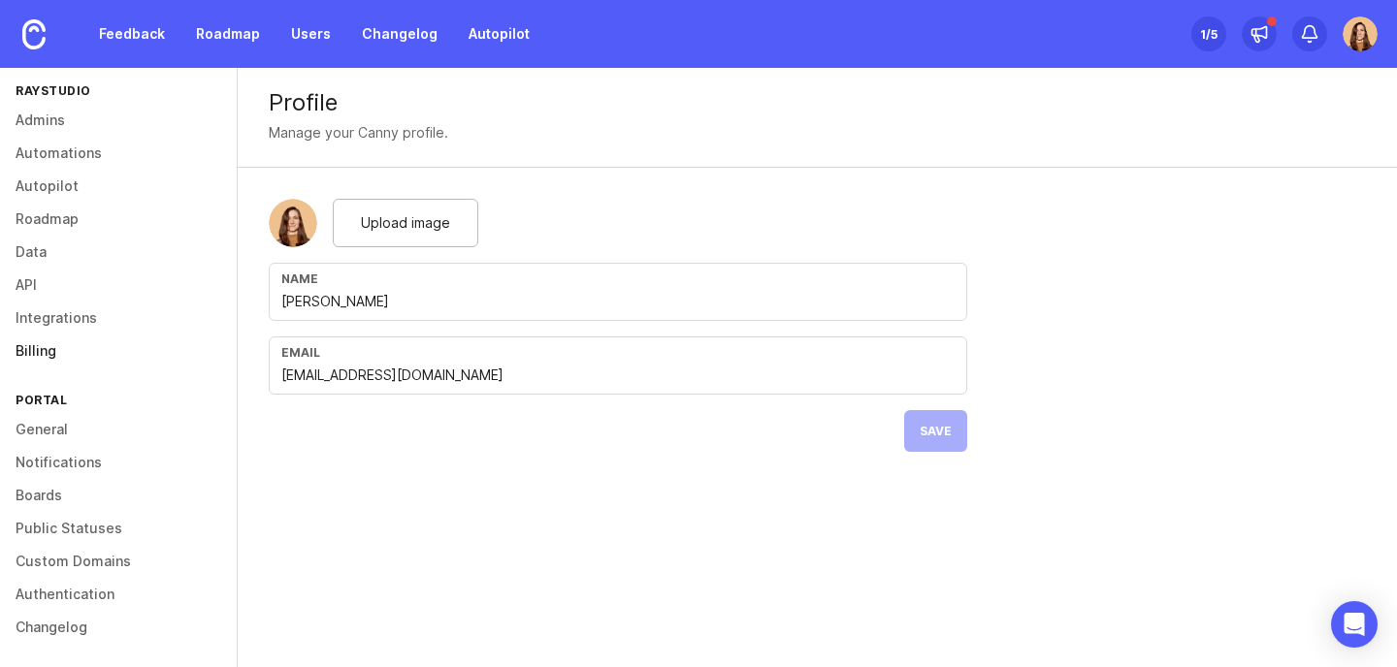
scroll to position [193, 0]
click at [34, 340] on link "Billing" at bounding box center [118, 350] width 237 height 33
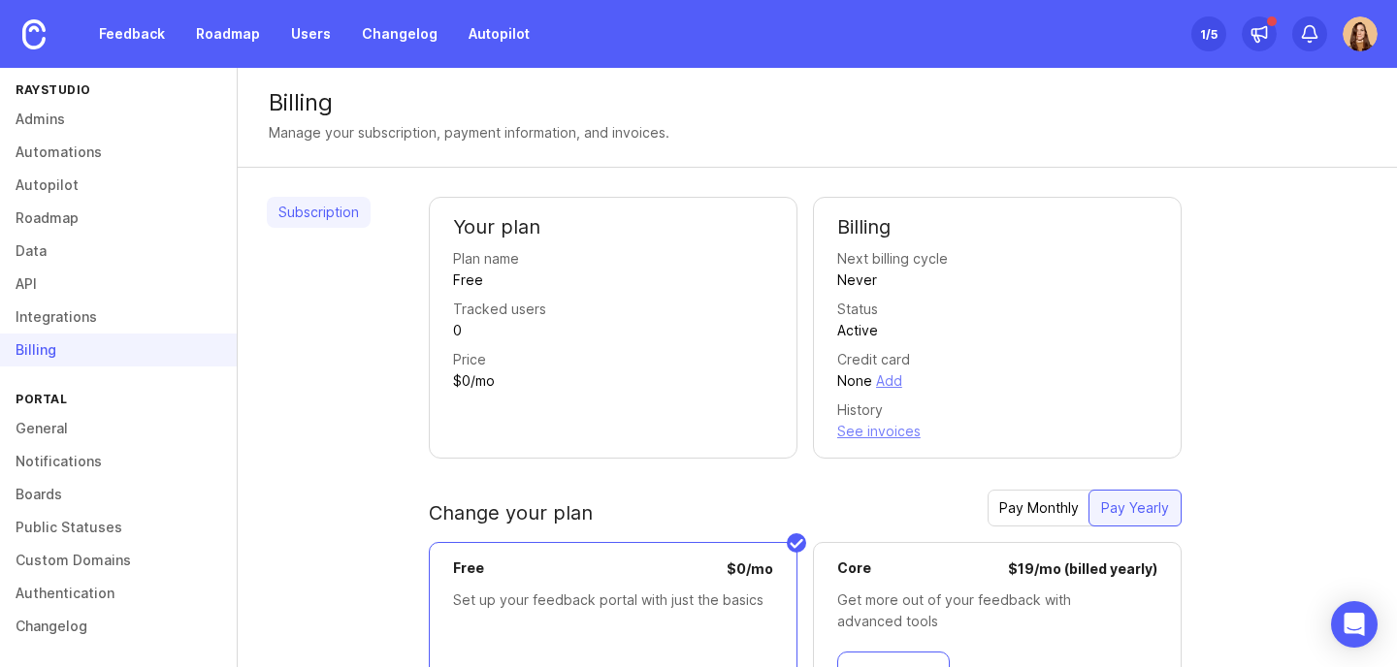
click at [332, 210] on link "Subscription" at bounding box center [319, 212] width 104 height 31
click at [34, 495] on link "Boards" at bounding box center [118, 494] width 237 height 33
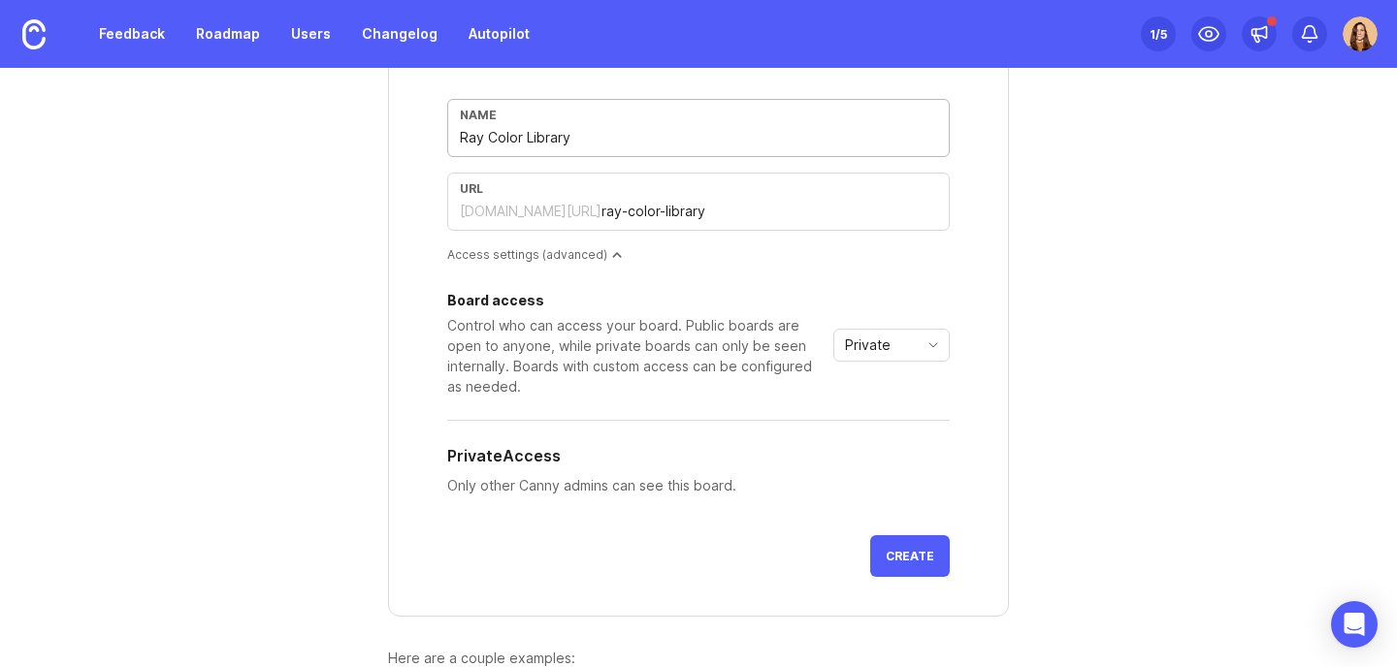
scroll to position [194, 0]
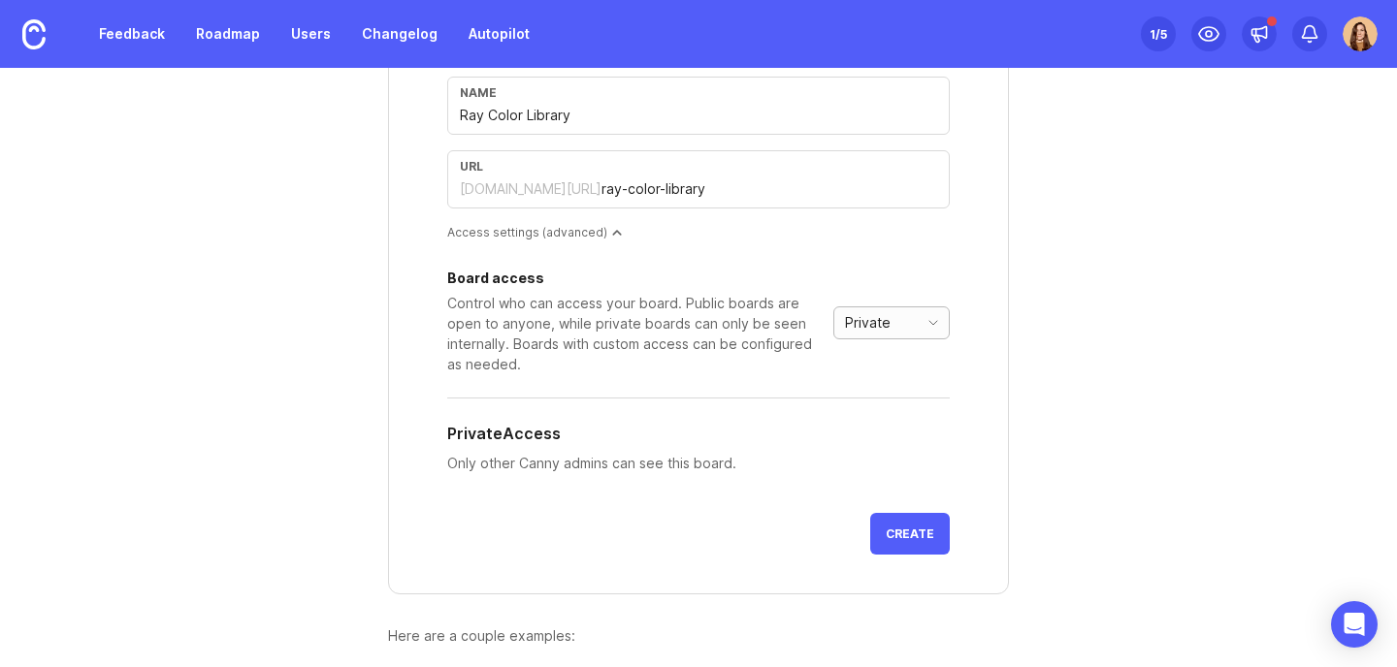
click at [855, 328] on span "Private" at bounding box center [868, 322] width 46 height 21
click at [857, 397] on span "Public" at bounding box center [859, 392] width 39 height 21
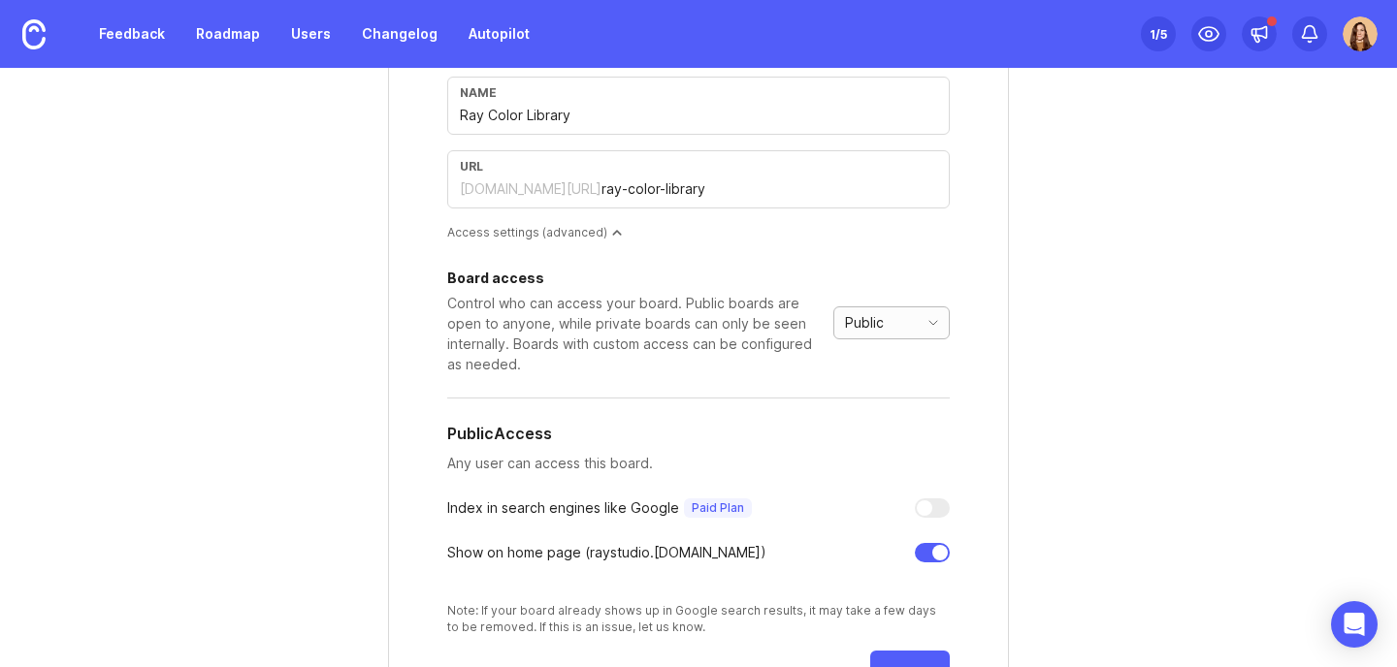
scroll to position [438, 0]
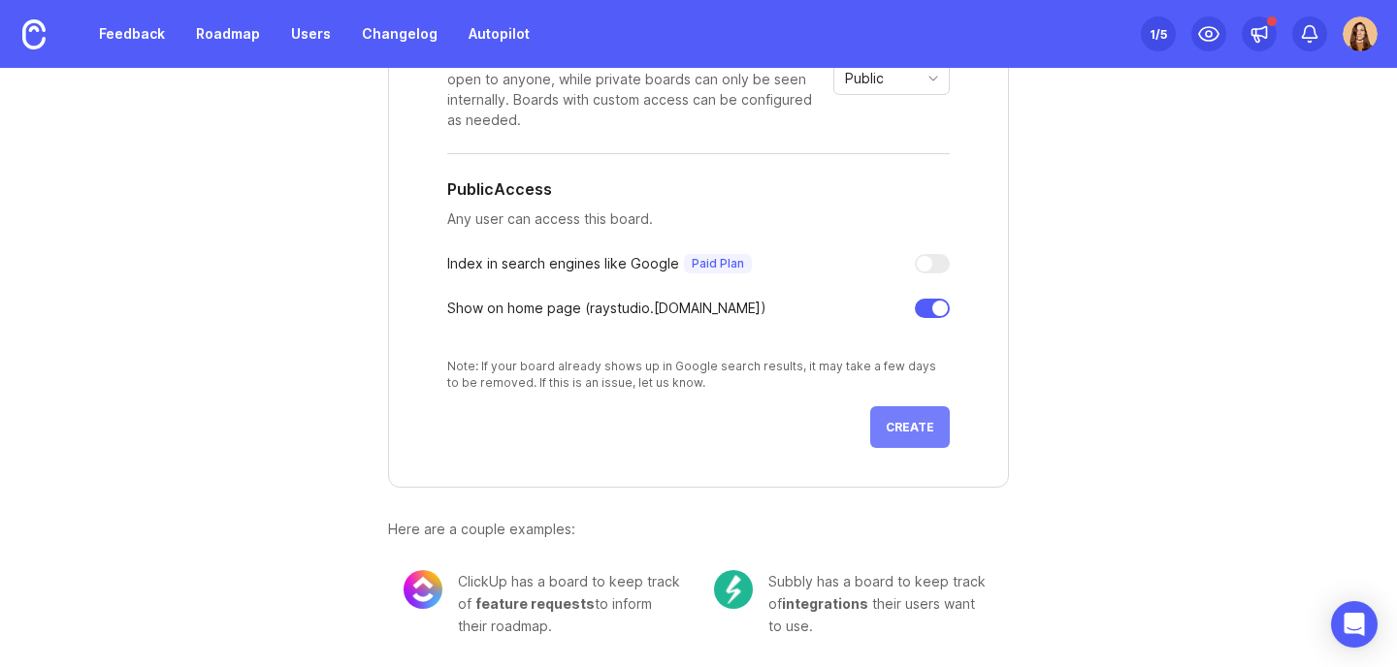
click at [912, 427] on span "Create" at bounding box center [910, 427] width 49 height 15
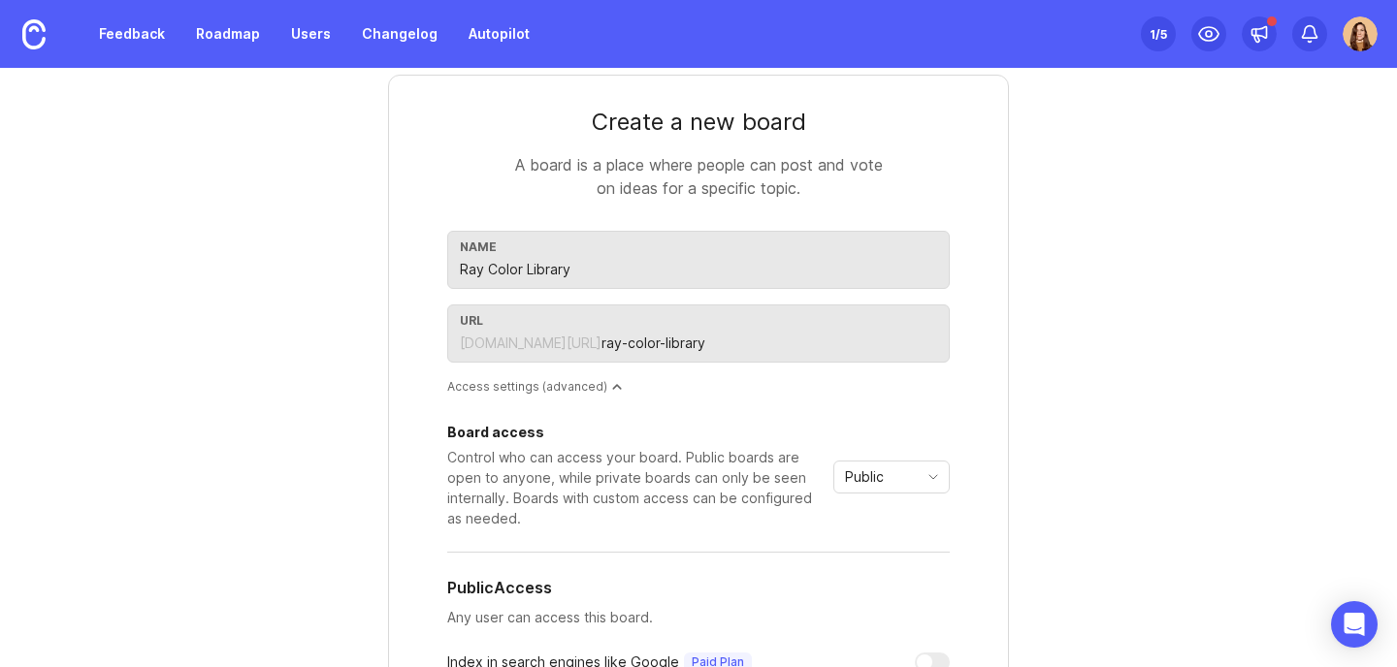
scroll to position [0, 0]
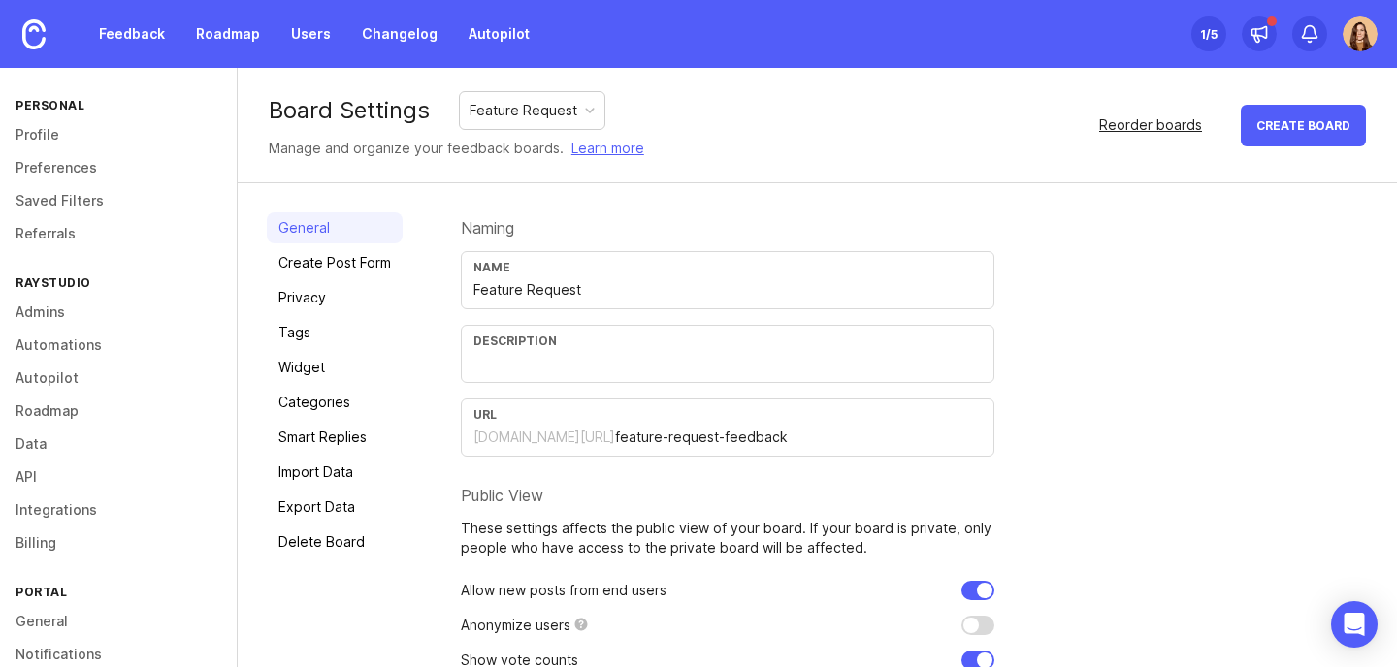
click at [1139, 126] on div "Reorder boards" at bounding box center [1150, 124] width 103 height 21
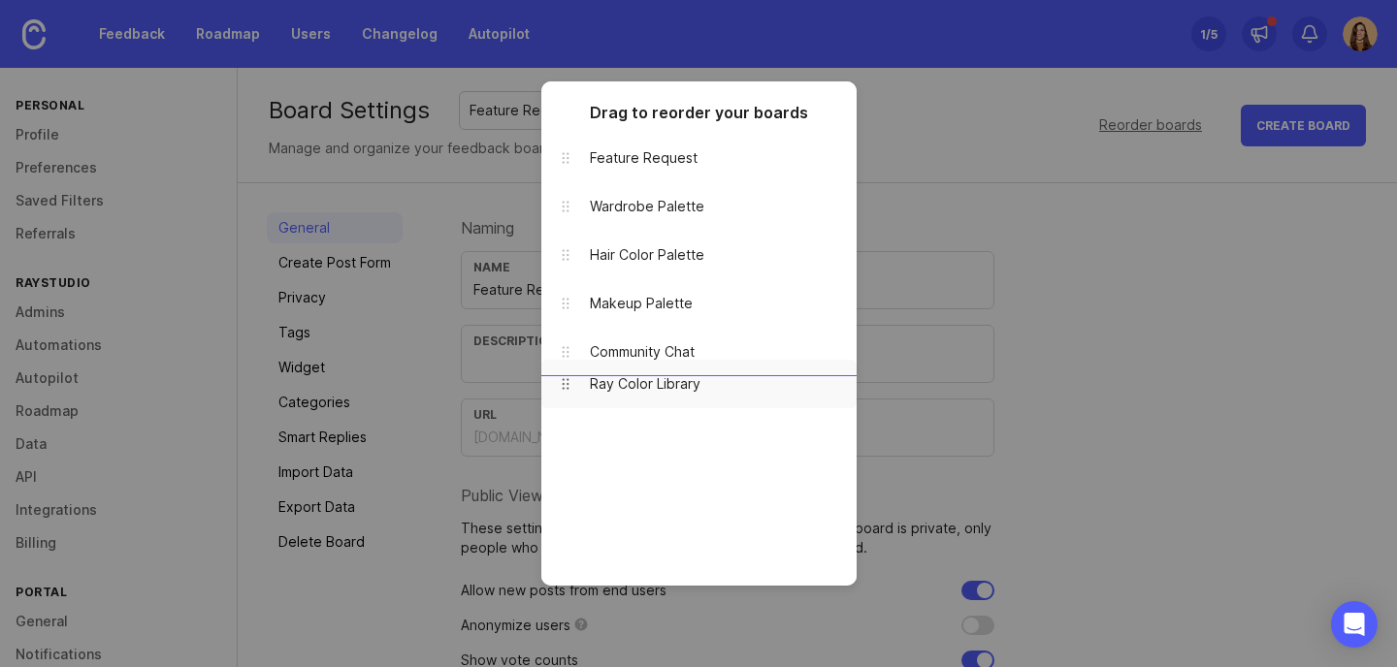
drag, startPoint x: 572, startPoint y: 443, endPoint x: 576, endPoint y: 378, distance: 65.1
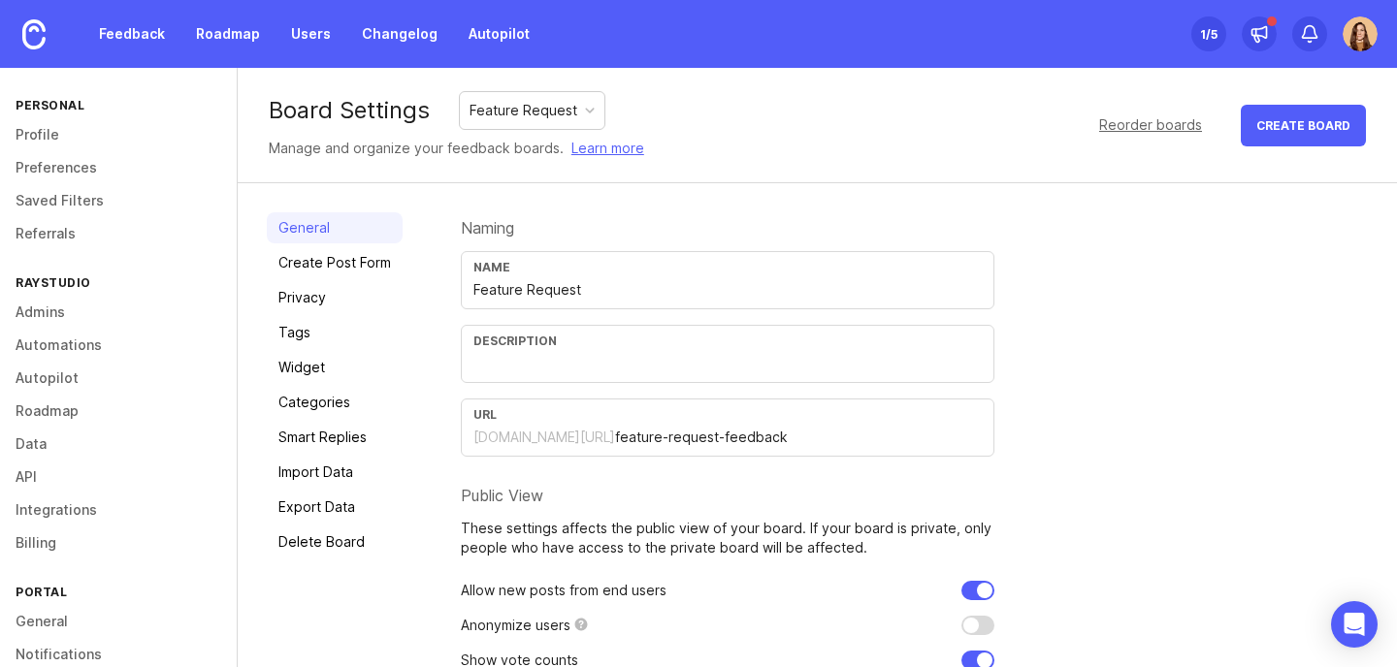
drag, startPoint x: 228, startPoint y: 0, endPoint x: 857, endPoint y: 100, distance: 636.5
click at [857, 100] on div "Board Settings Feature Request Manage and organize your feedback boards. Learn …" at bounding box center [817, 125] width 1159 height 115
